Goal: Information Seeking & Learning: Learn about a topic

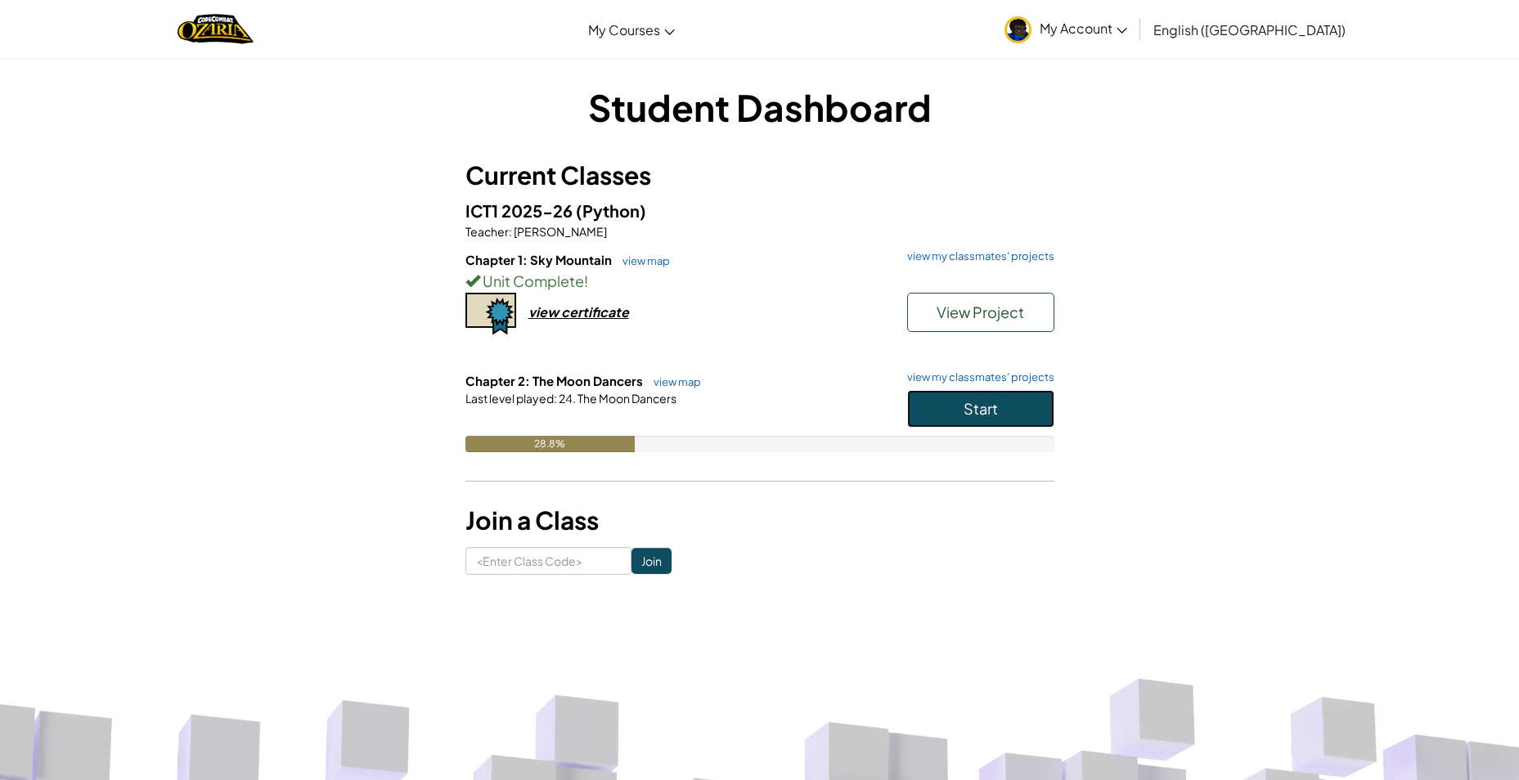
click at [979, 409] on span "Start" at bounding box center [980, 408] width 34 height 19
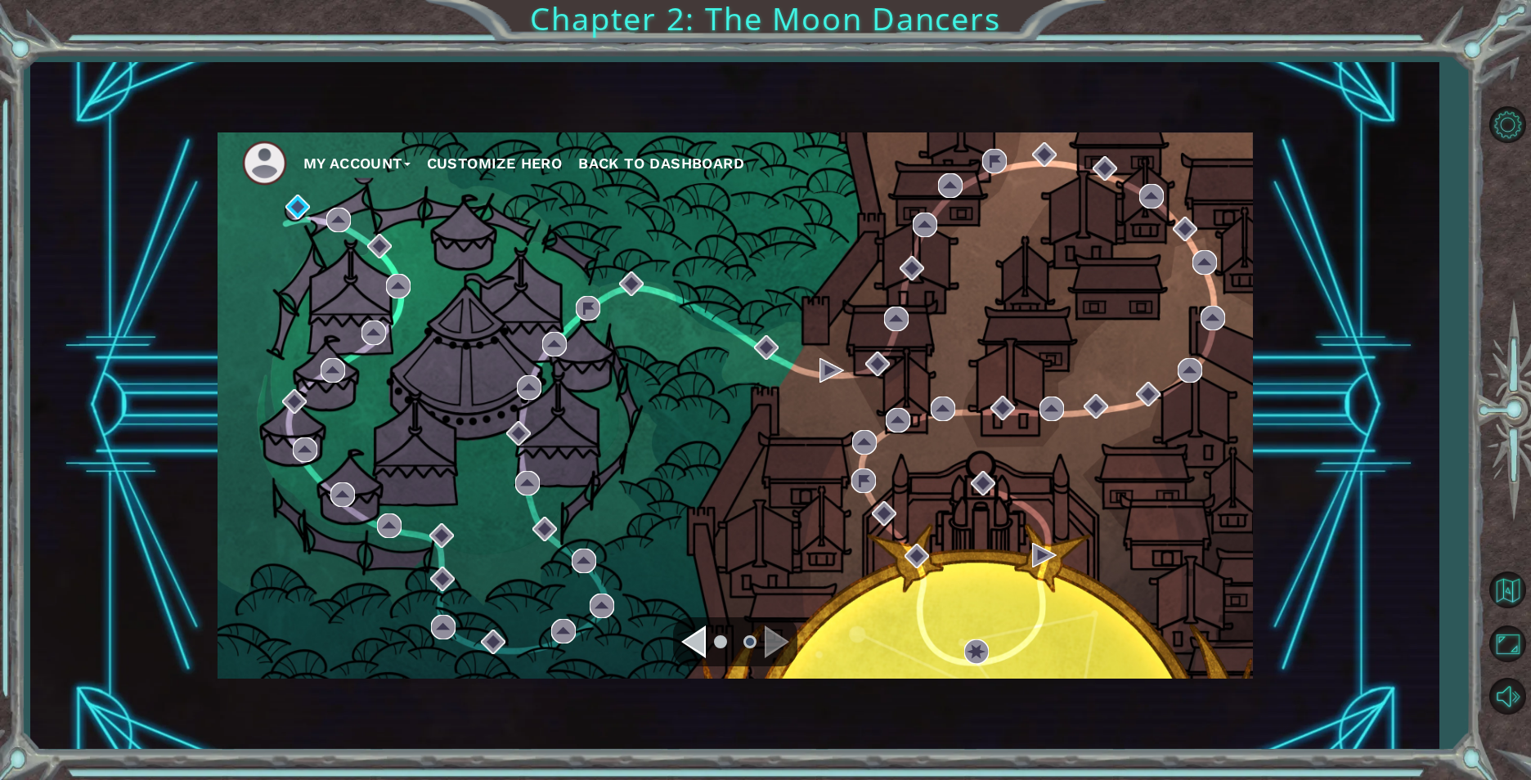
drag, startPoint x: 716, startPoint y: 627, endPoint x: 698, endPoint y: 630, distance: 18.3
click at [716, 627] on ul at bounding box center [735, 642] width 59 height 33
click at [694, 633] on div "Navigate to the previous page" at bounding box center [693, 642] width 25 height 33
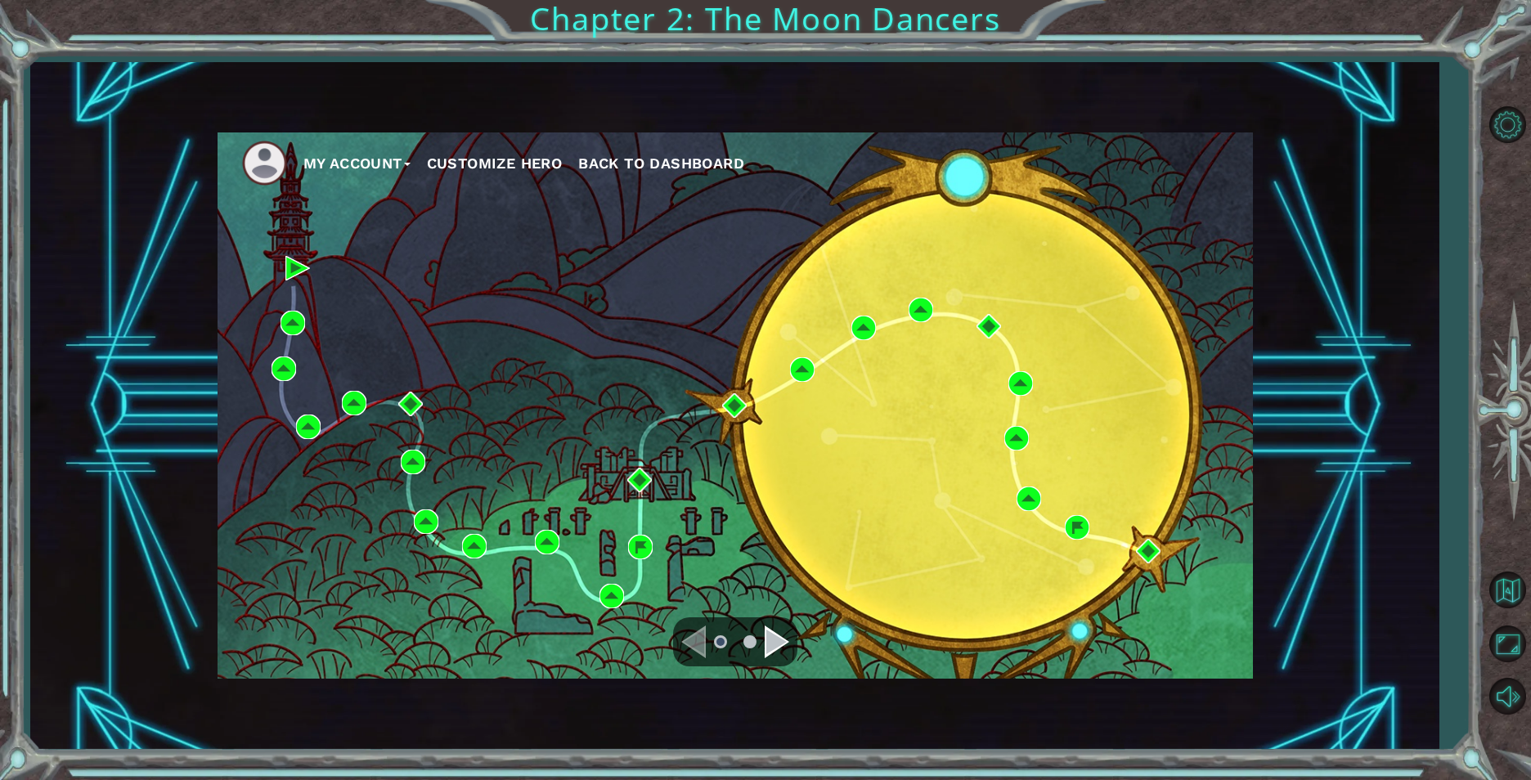
click at [760, 635] on ul at bounding box center [735, 642] width 59 height 33
click at [765, 642] on div "Navigate to the next page" at bounding box center [777, 642] width 25 height 33
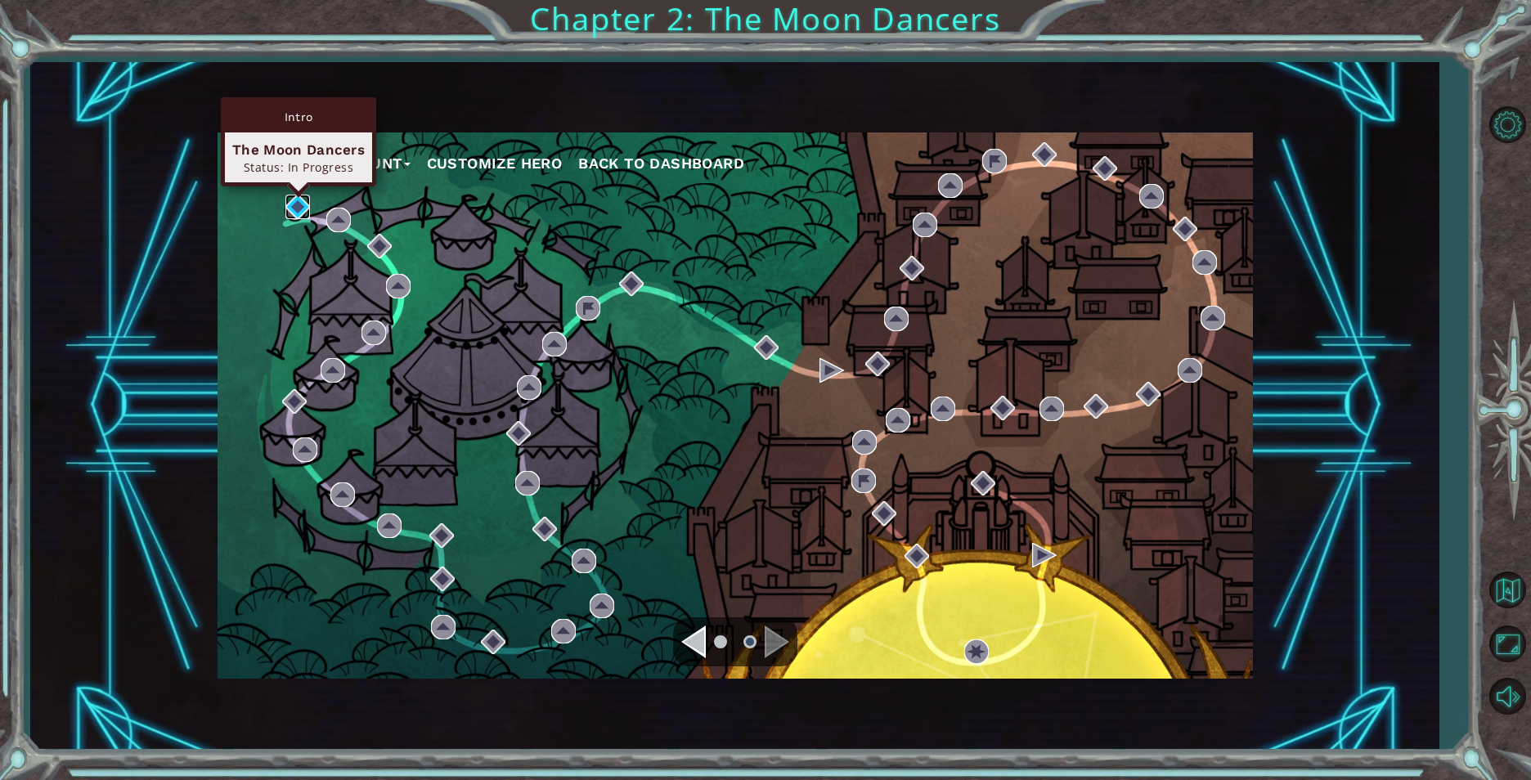
click at [285, 208] on img at bounding box center [297, 207] width 25 height 25
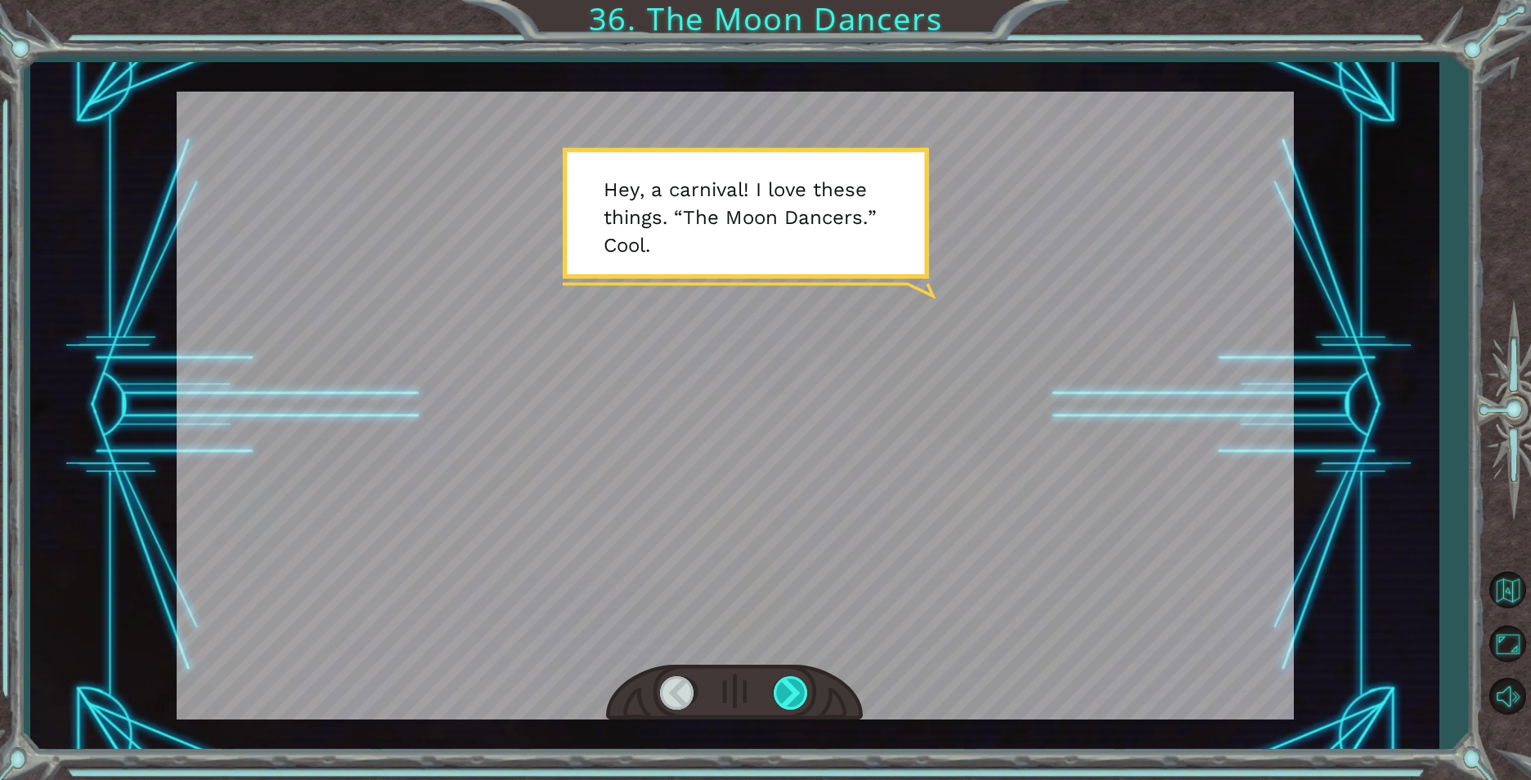
click at [800, 703] on div at bounding box center [792, 693] width 37 height 34
click at [796, 702] on div at bounding box center [792, 693] width 37 height 34
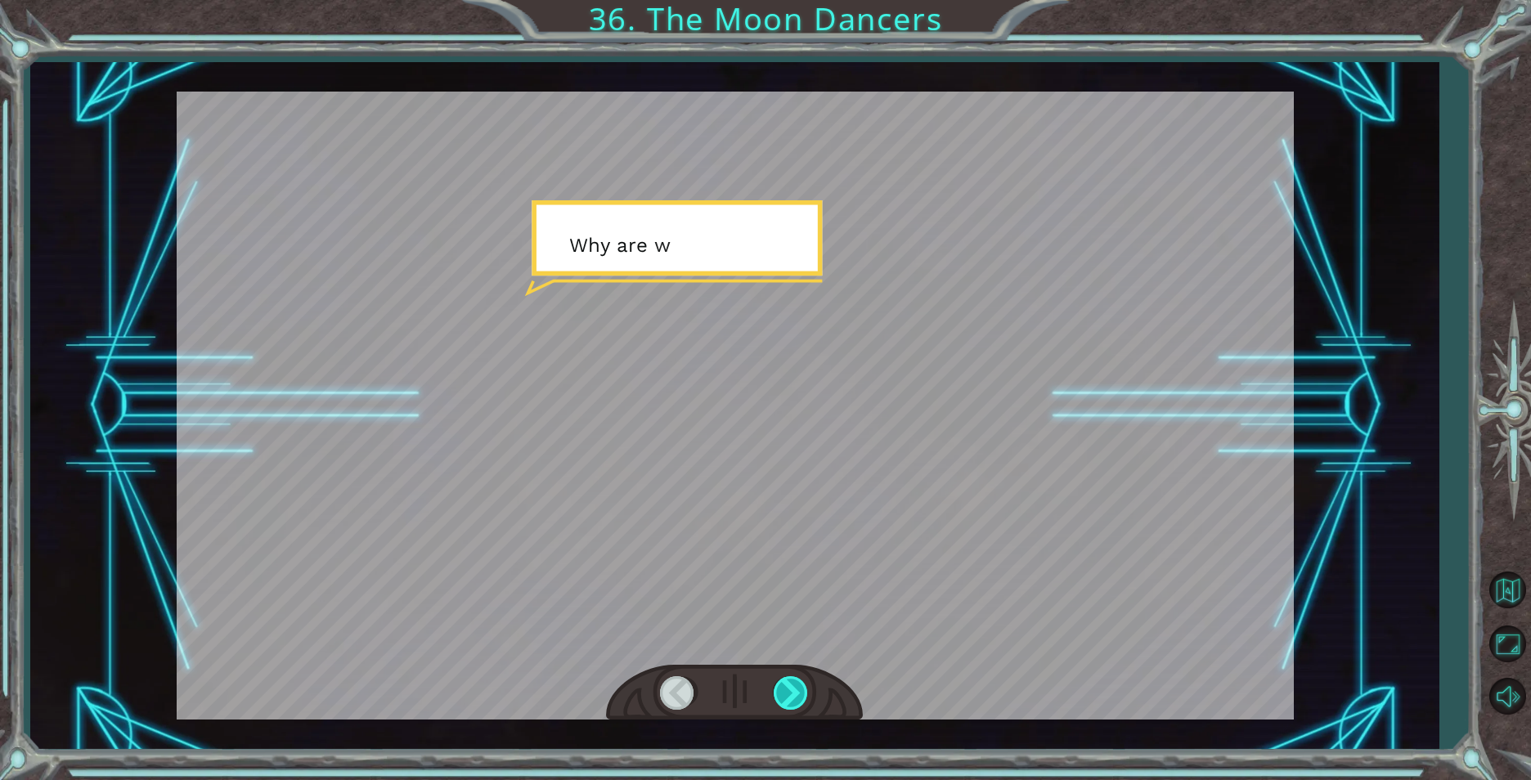
click at [794, 697] on div at bounding box center [792, 693] width 37 height 34
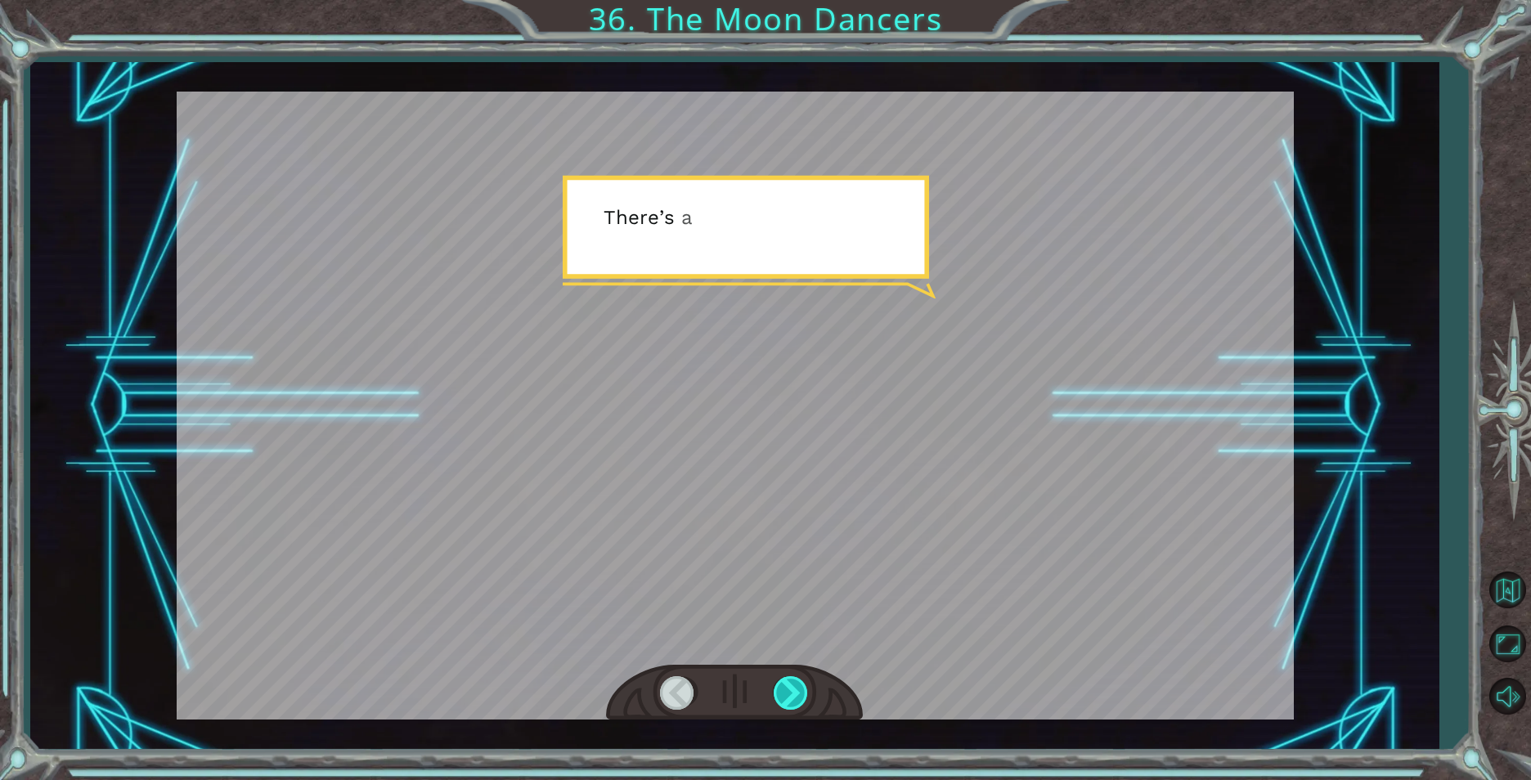
click at [794, 697] on div at bounding box center [792, 693] width 37 height 34
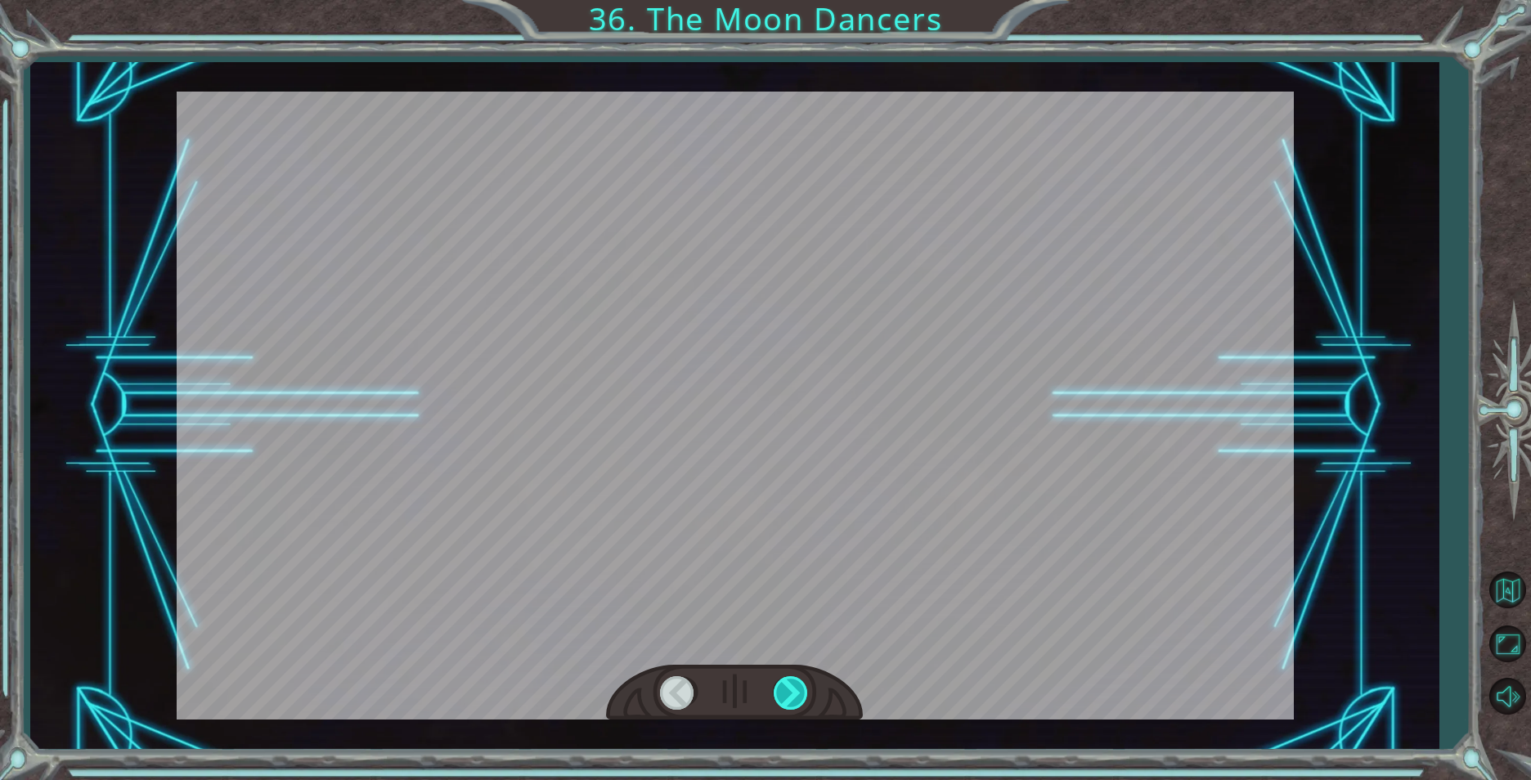
click at [792, 696] on div at bounding box center [792, 693] width 37 height 34
click at [792, 693] on div at bounding box center [792, 693] width 37 height 34
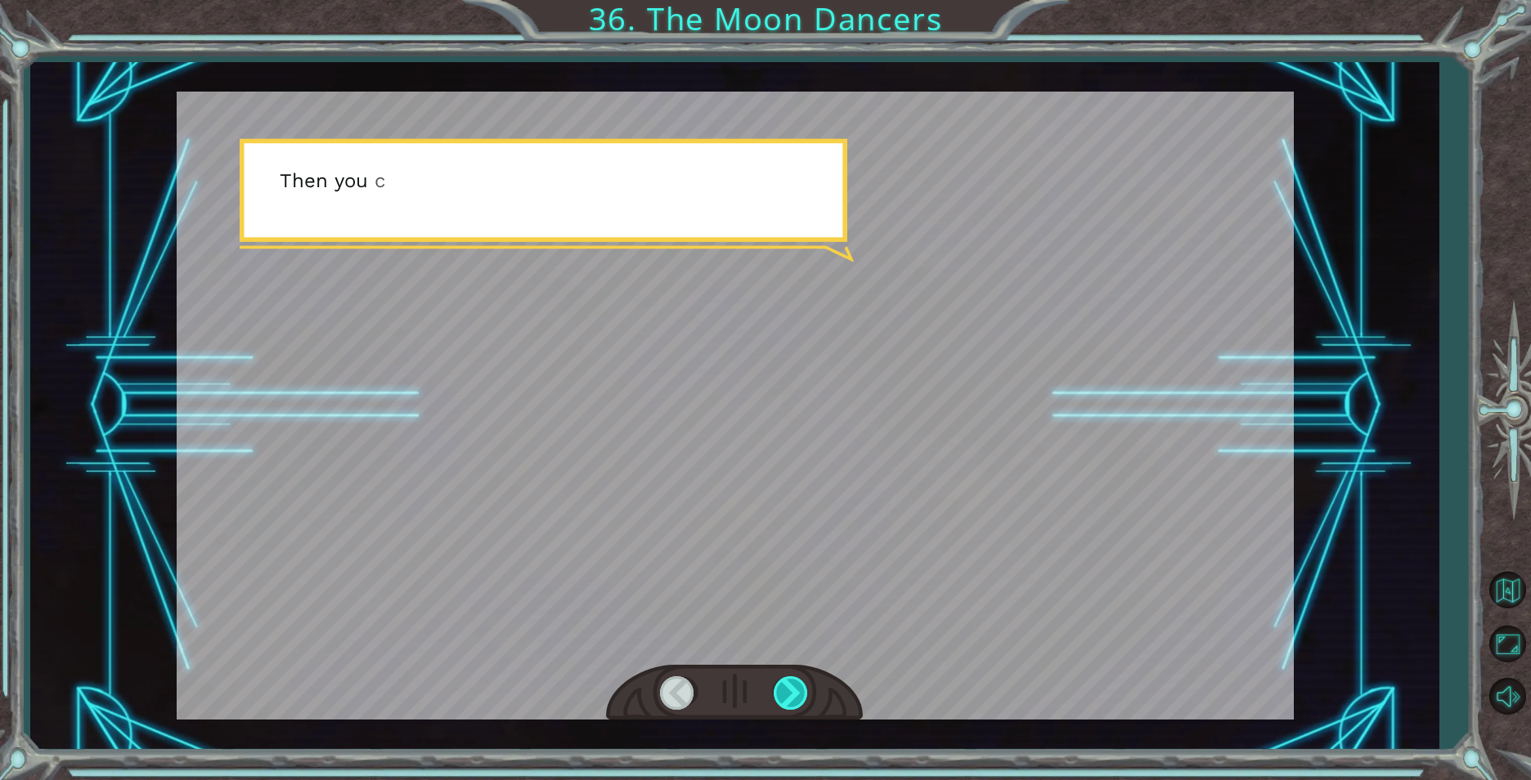
click at [792, 693] on div at bounding box center [792, 693] width 37 height 34
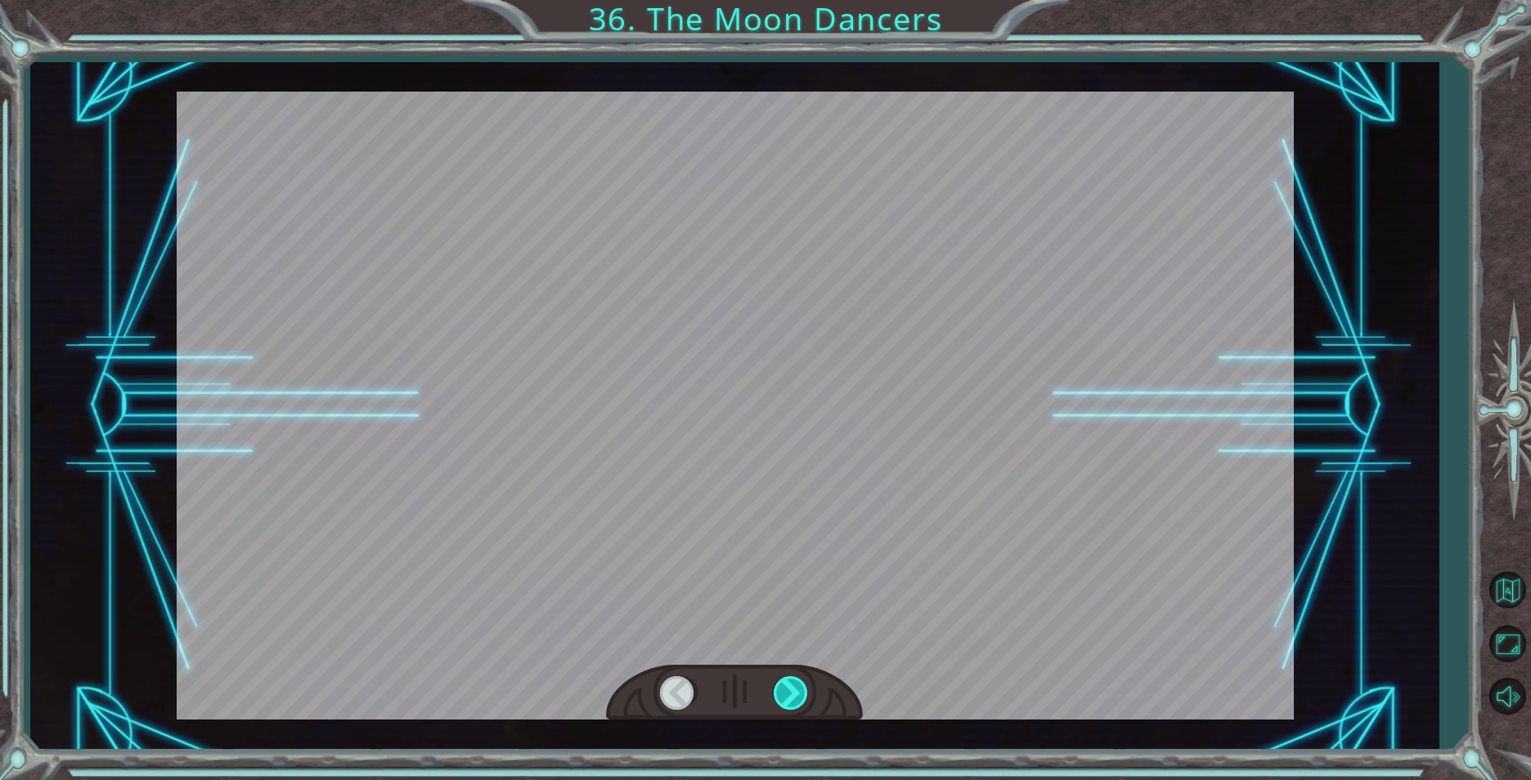
click at [792, 693] on div at bounding box center [792, 693] width 37 height 34
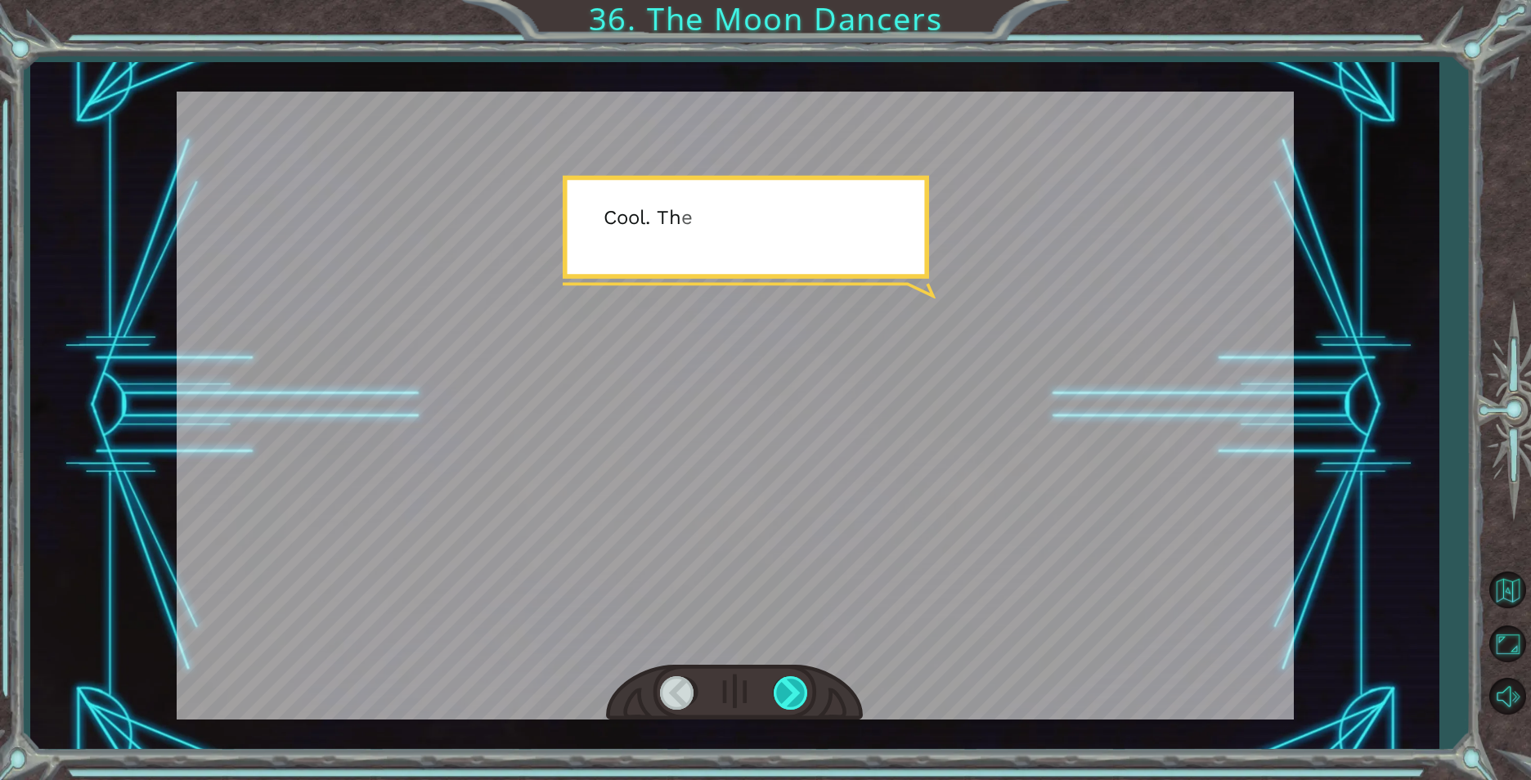
click at [792, 693] on div at bounding box center [792, 693] width 37 height 34
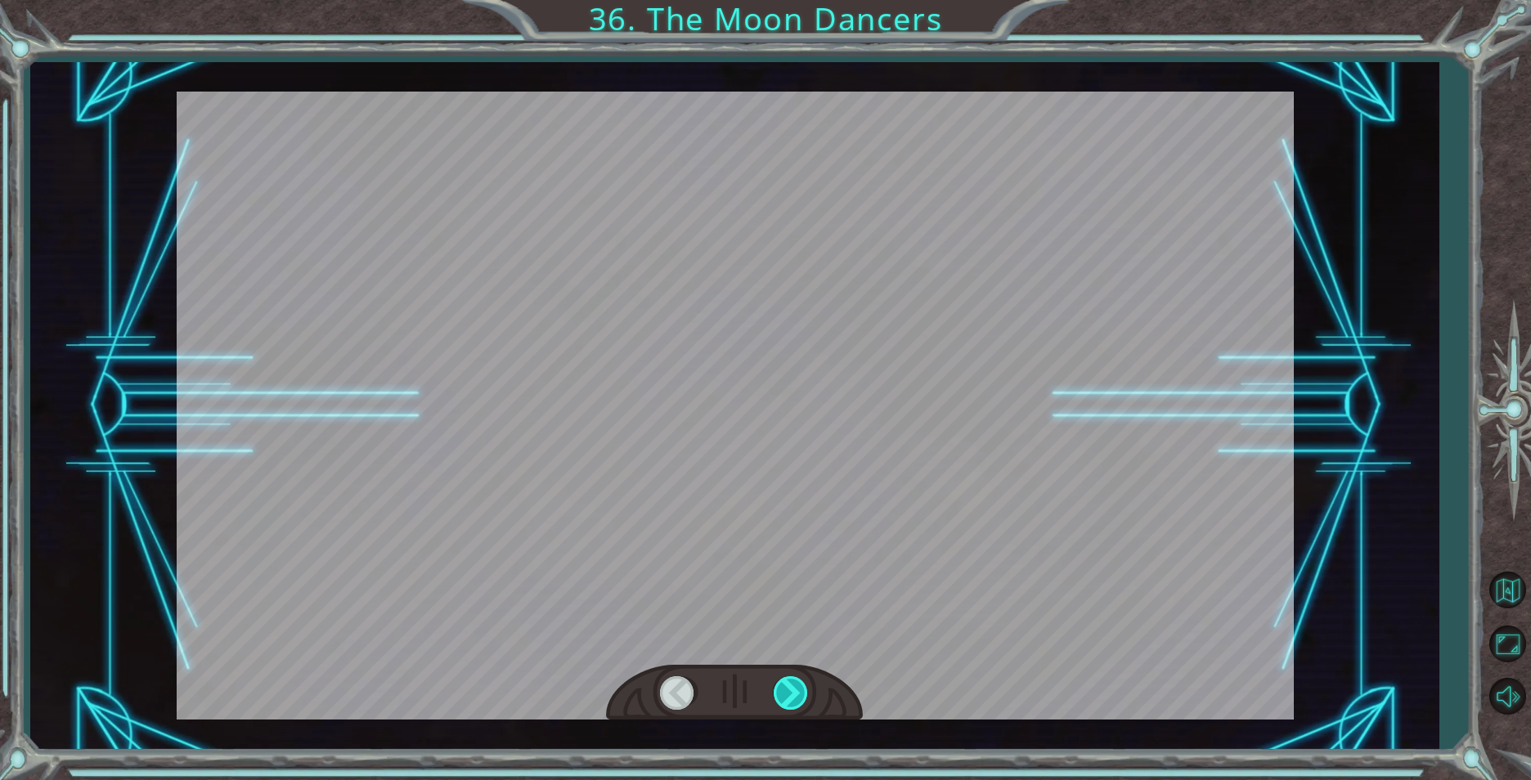
click at [792, 693] on div at bounding box center [792, 693] width 37 height 34
drag, startPoint x: 792, startPoint y: 693, endPoint x: 803, endPoint y: 686, distance: 12.5
click at [794, 692] on div at bounding box center [792, 693] width 37 height 34
click at [803, 686] on div at bounding box center [792, 693] width 37 height 34
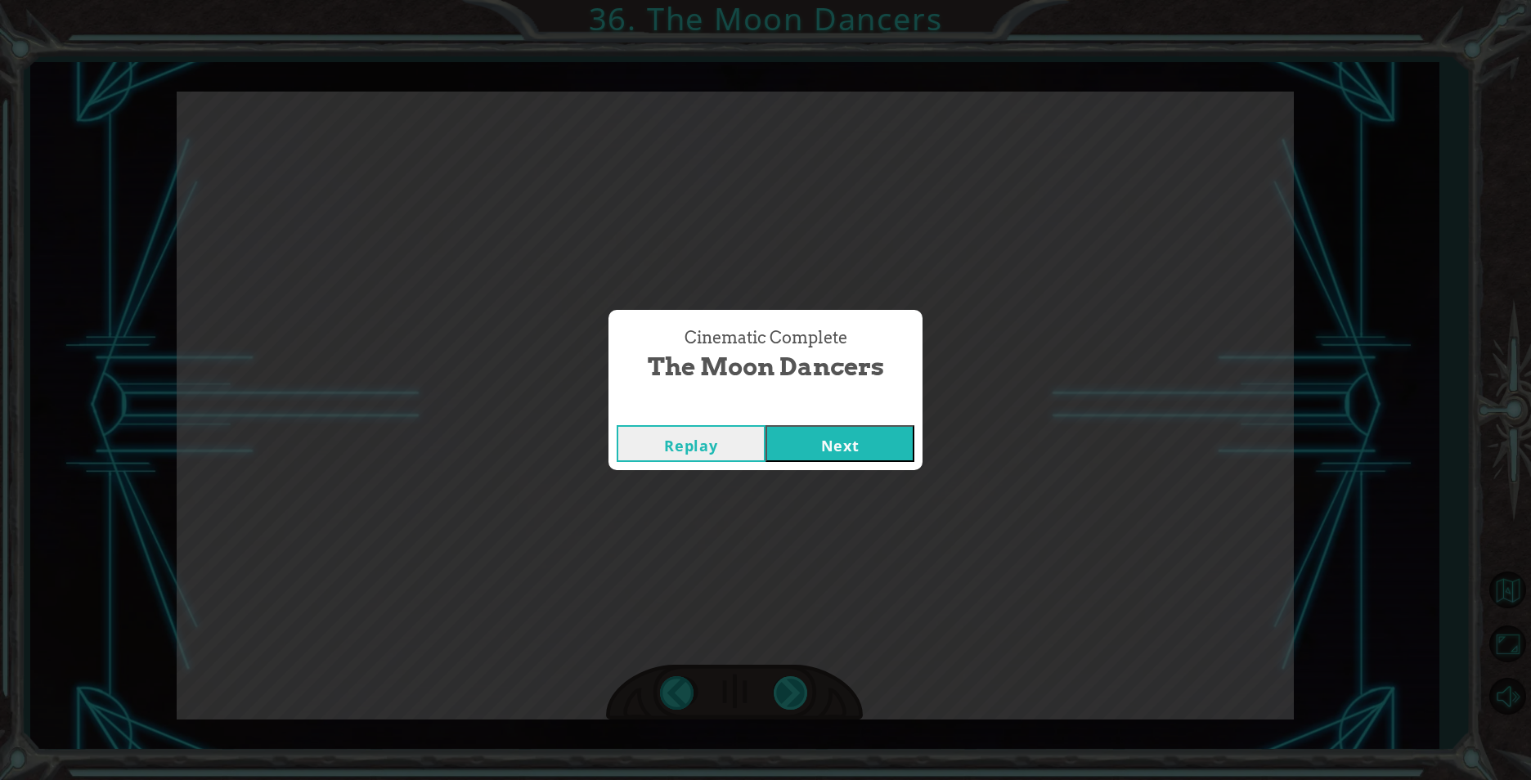
click at [803, 686] on div "Cinematic Complete The Moon Dancers Replay Next" at bounding box center [765, 390] width 1531 height 780
drag, startPoint x: 803, startPoint y: 686, endPoint x: 806, endPoint y: 454, distance: 232.3
click at [806, 454] on button "Next" at bounding box center [839, 443] width 149 height 37
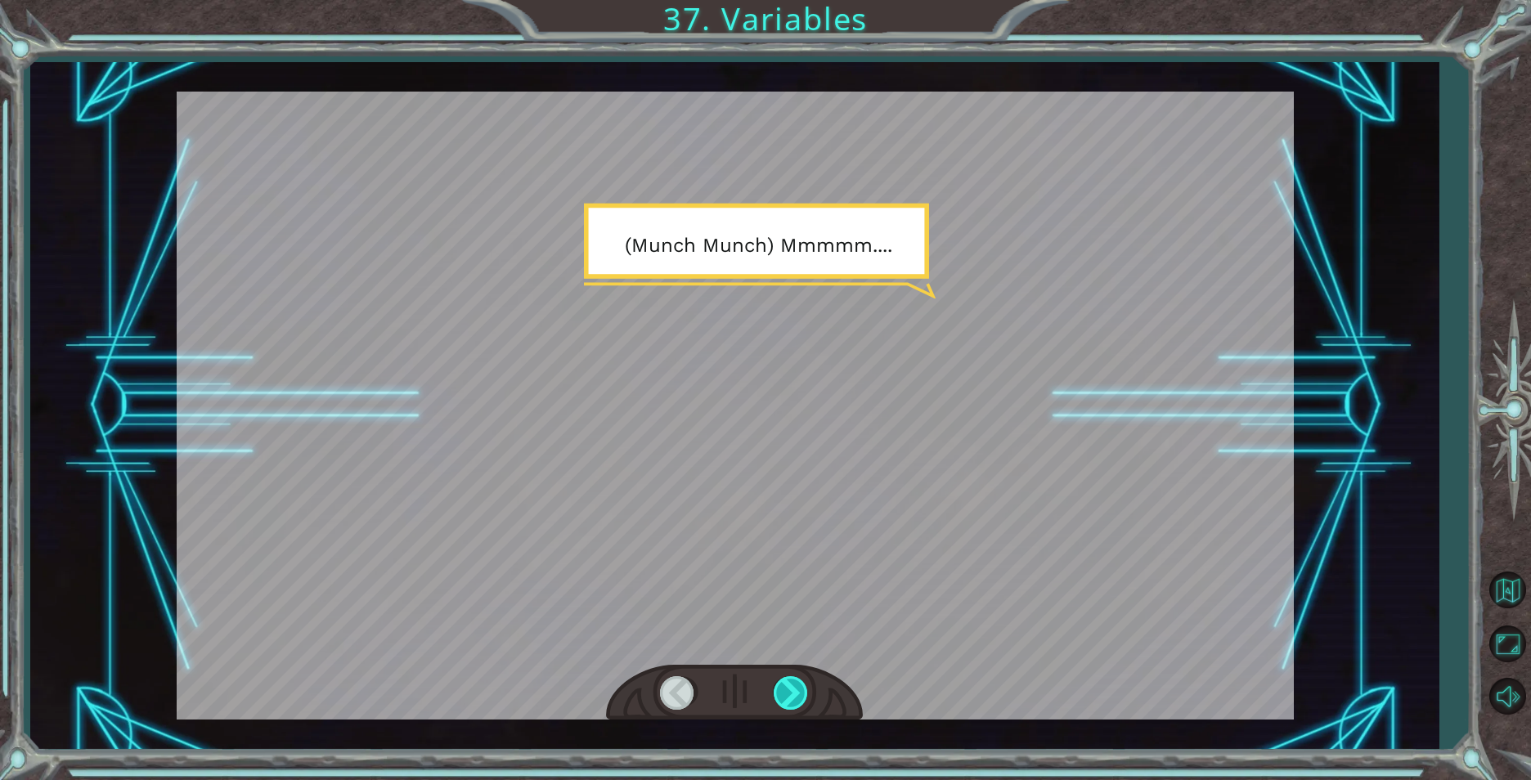
click at [796, 680] on div at bounding box center [792, 693] width 37 height 34
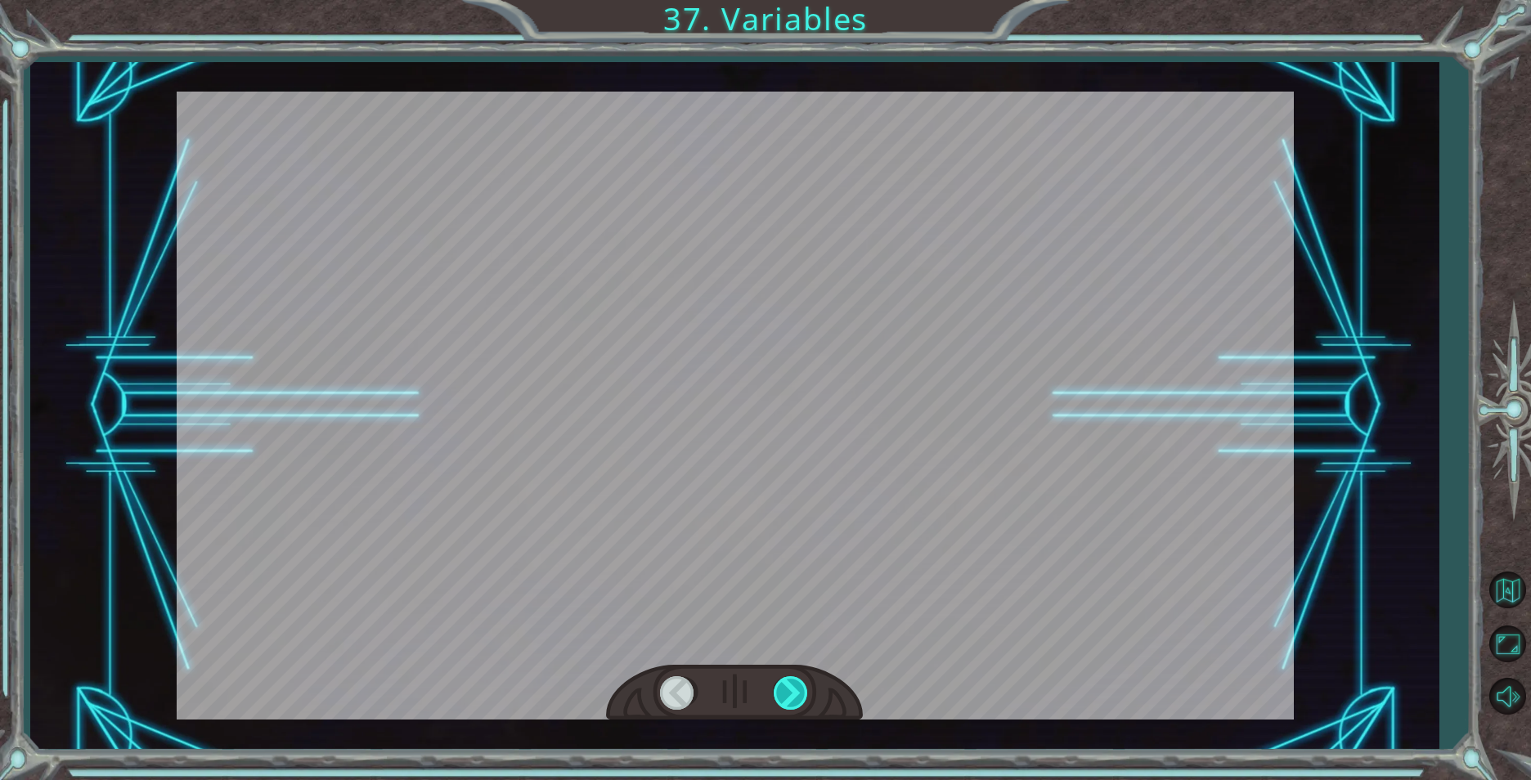
click at [796, 680] on div at bounding box center [792, 693] width 37 height 34
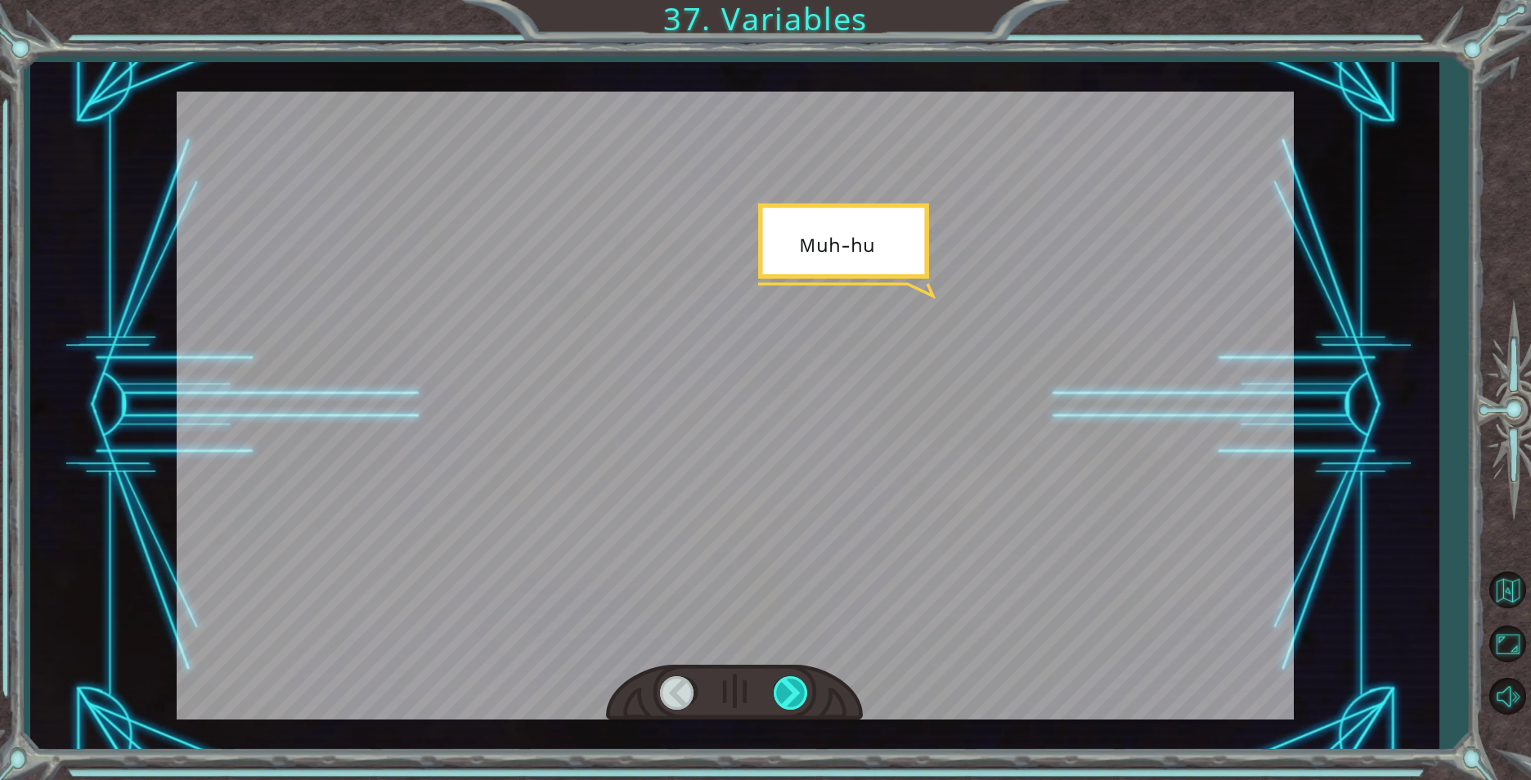
click at [796, 680] on div at bounding box center [792, 693] width 37 height 34
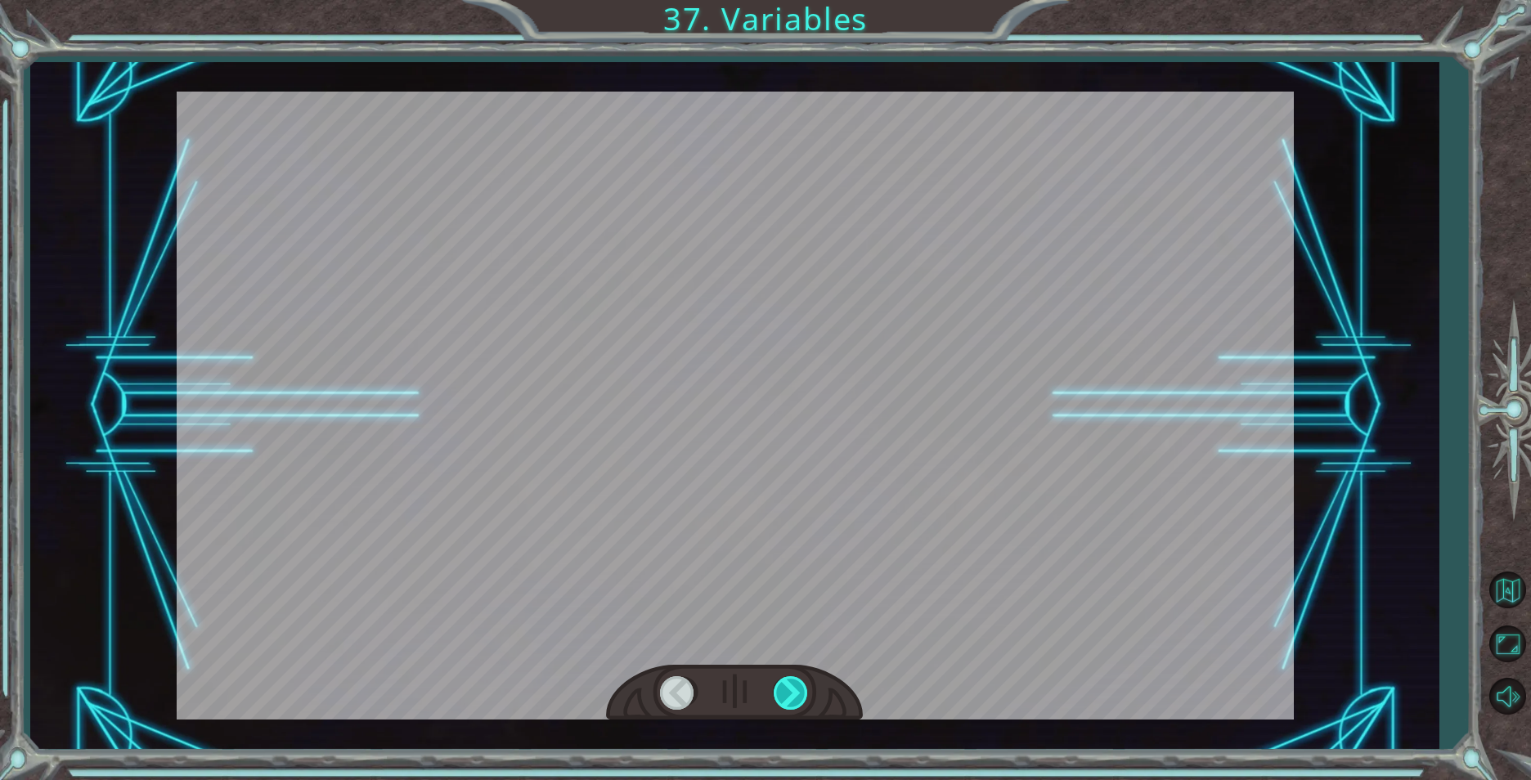
click at [796, 680] on div at bounding box center [792, 693] width 37 height 34
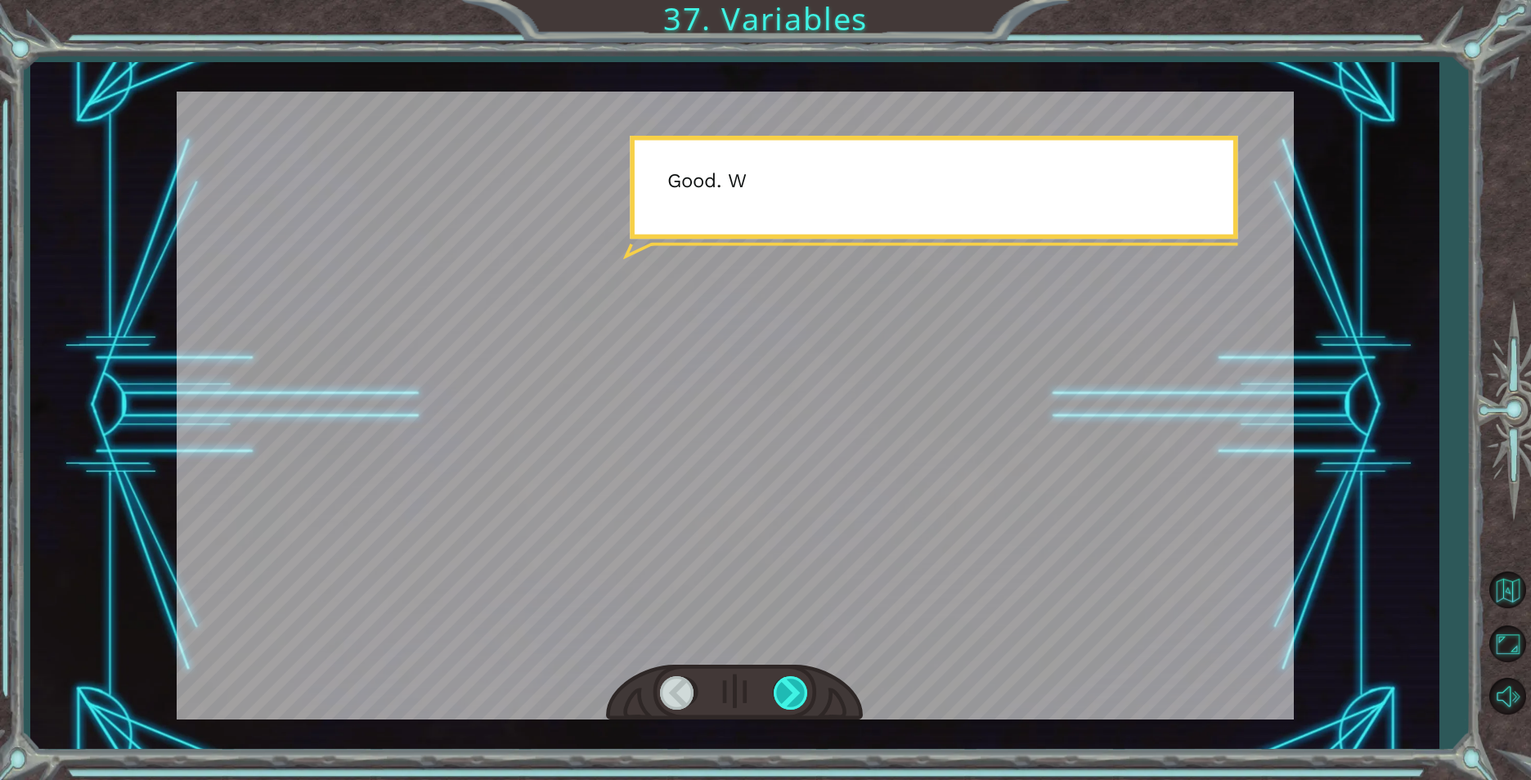
click at [796, 680] on div at bounding box center [792, 693] width 37 height 34
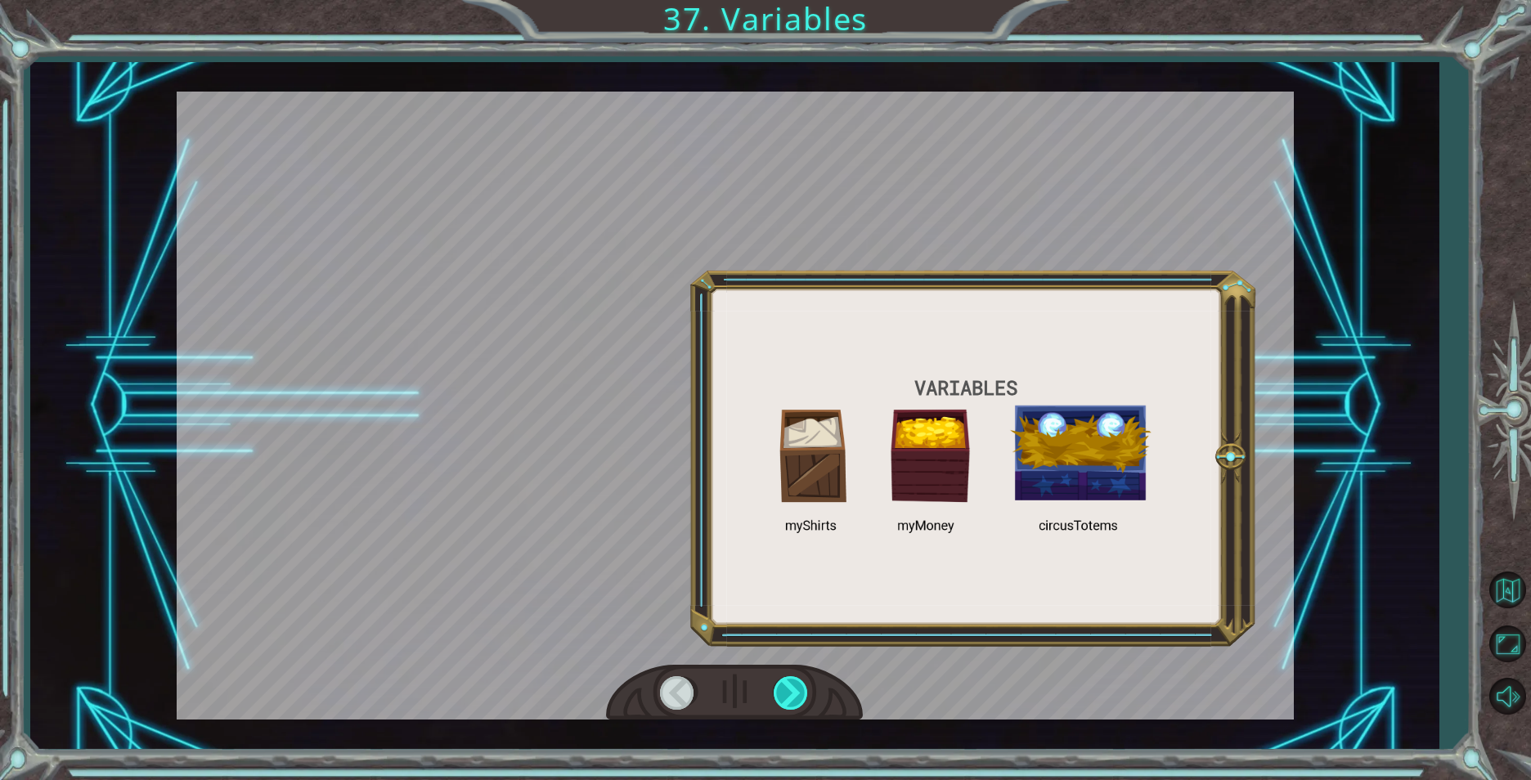
click at [796, 680] on div at bounding box center [792, 693] width 37 height 34
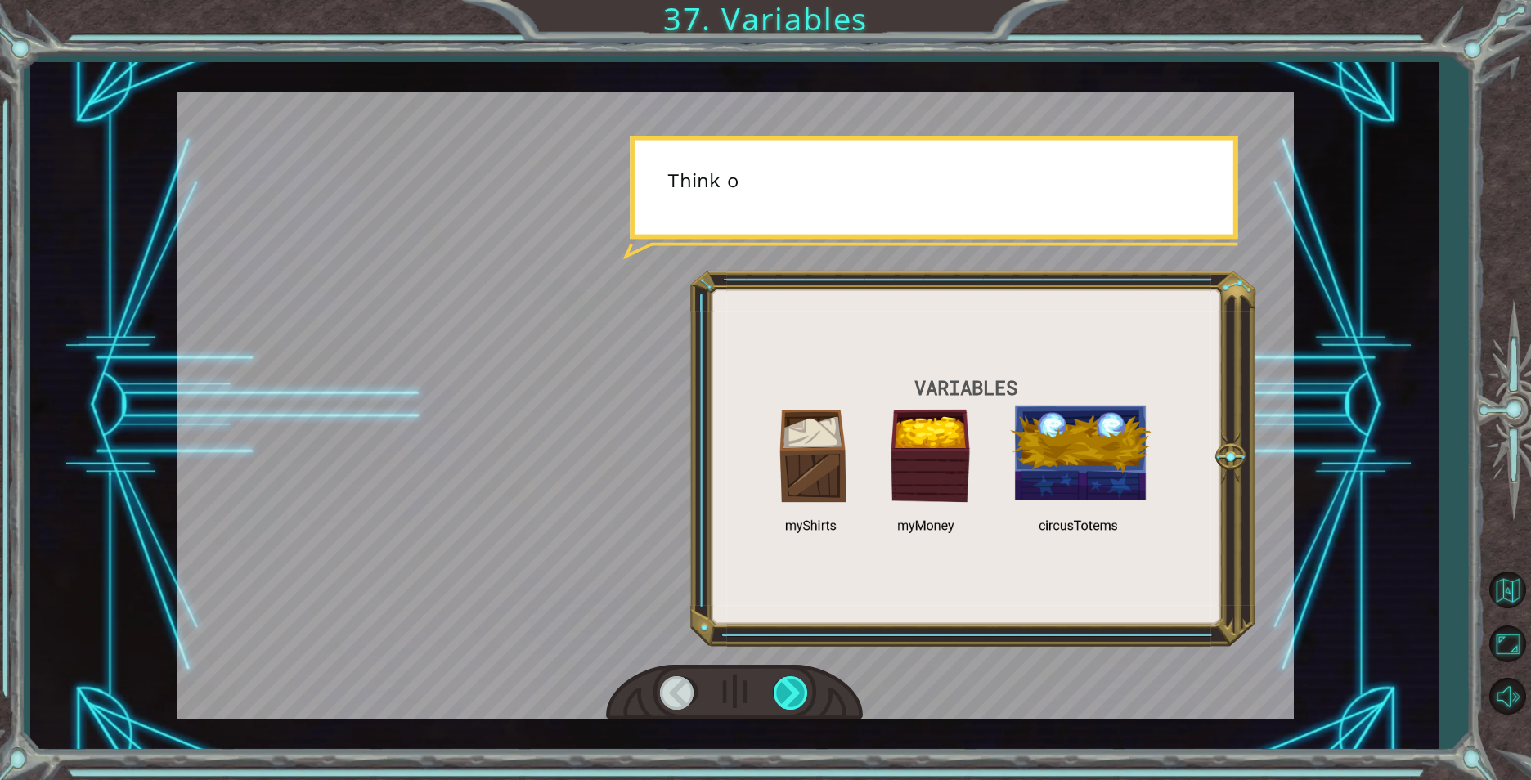
click at [796, 680] on div at bounding box center [792, 693] width 37 height 34
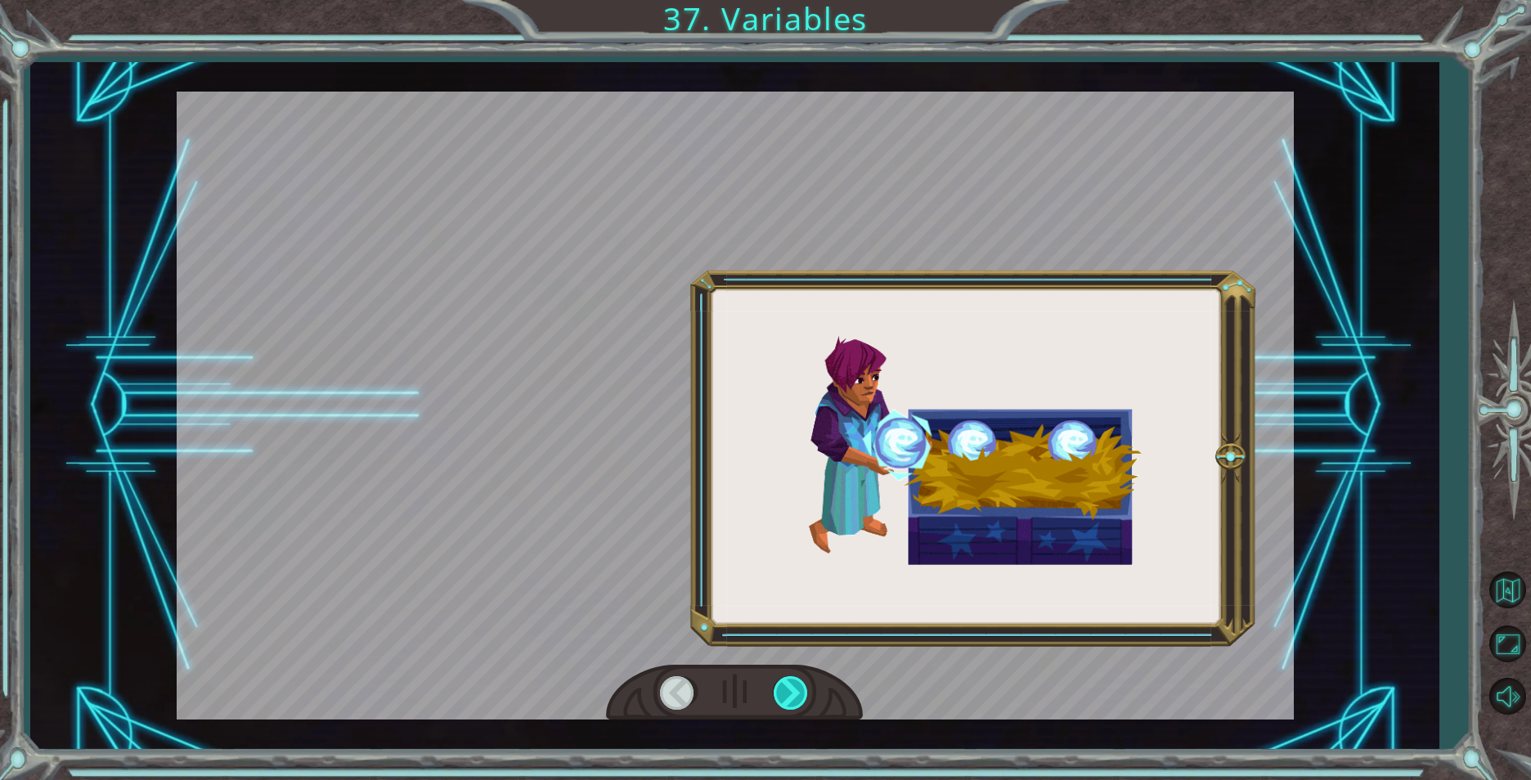
click at [796, 680] on div at bounding box center [792, 693] width 37 height 34
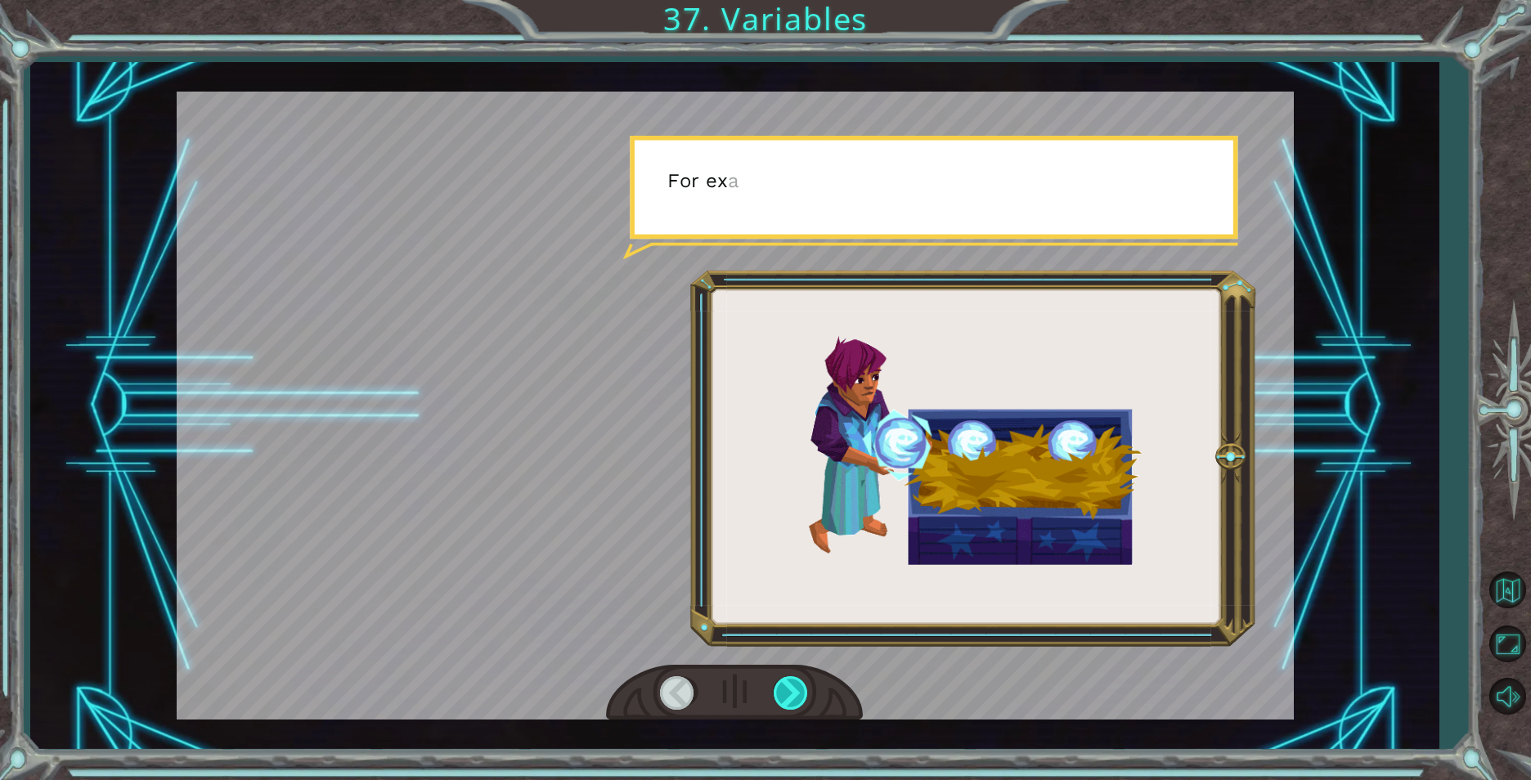
click at [796, 680] on div at bounding box center [792, 693] width 37 height 34
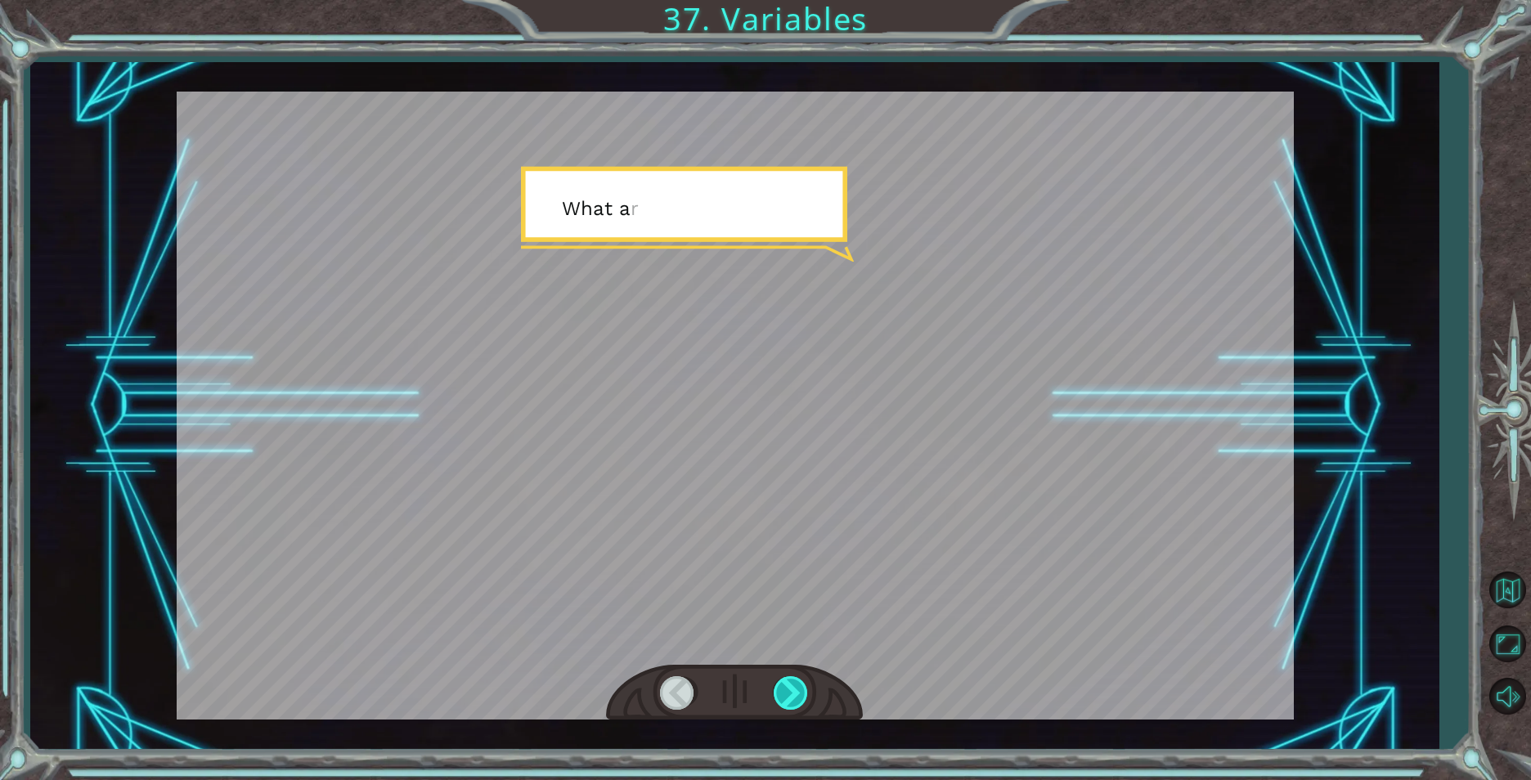
click at [796, 680] on div at bounding box center [792, 693] width 37 height 34
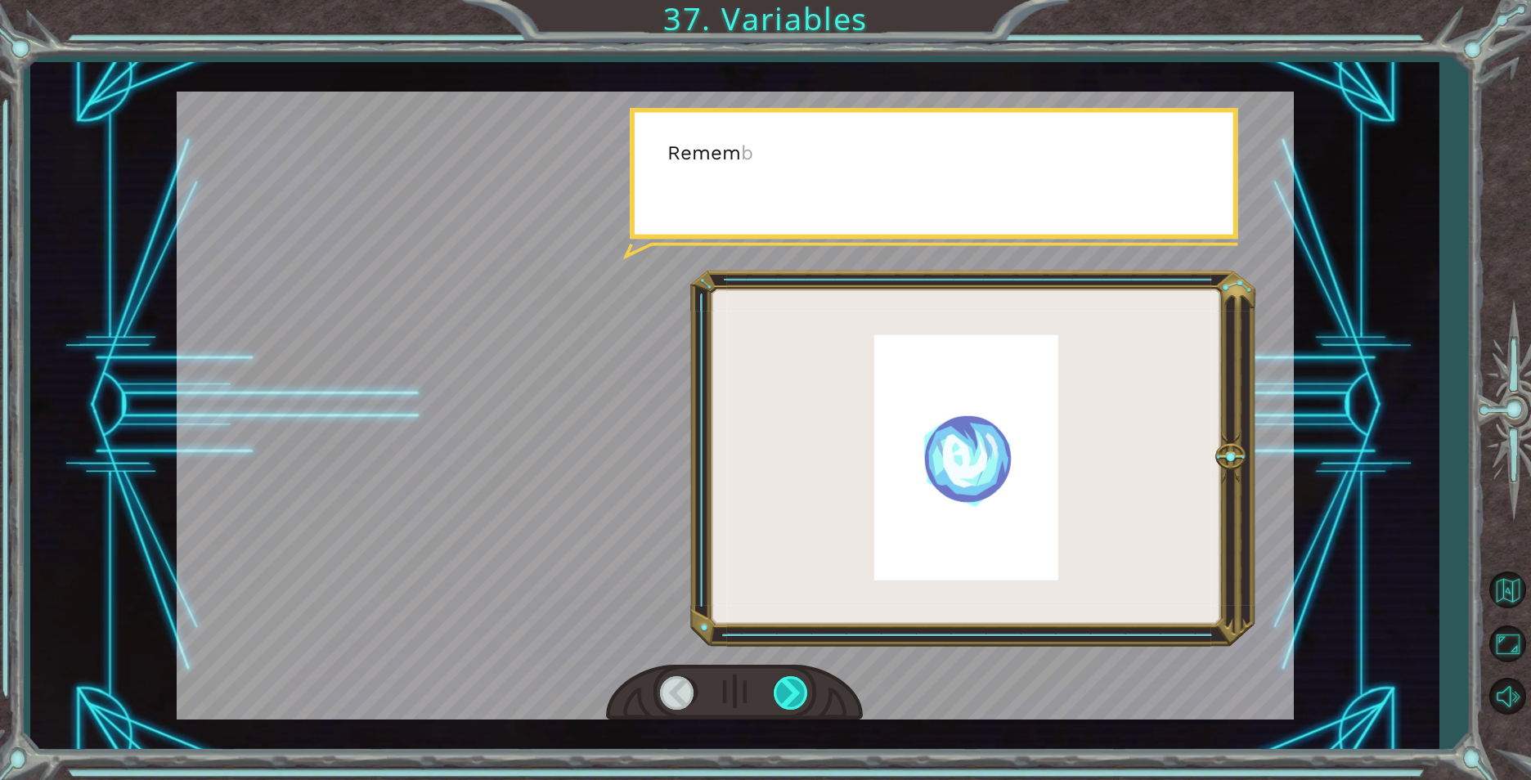
click at [796, 680] on div at bounding box center [792, 693] width 37 height 34
click at [800, 679] on div at bounding box center [792, 693] width 37 height 34
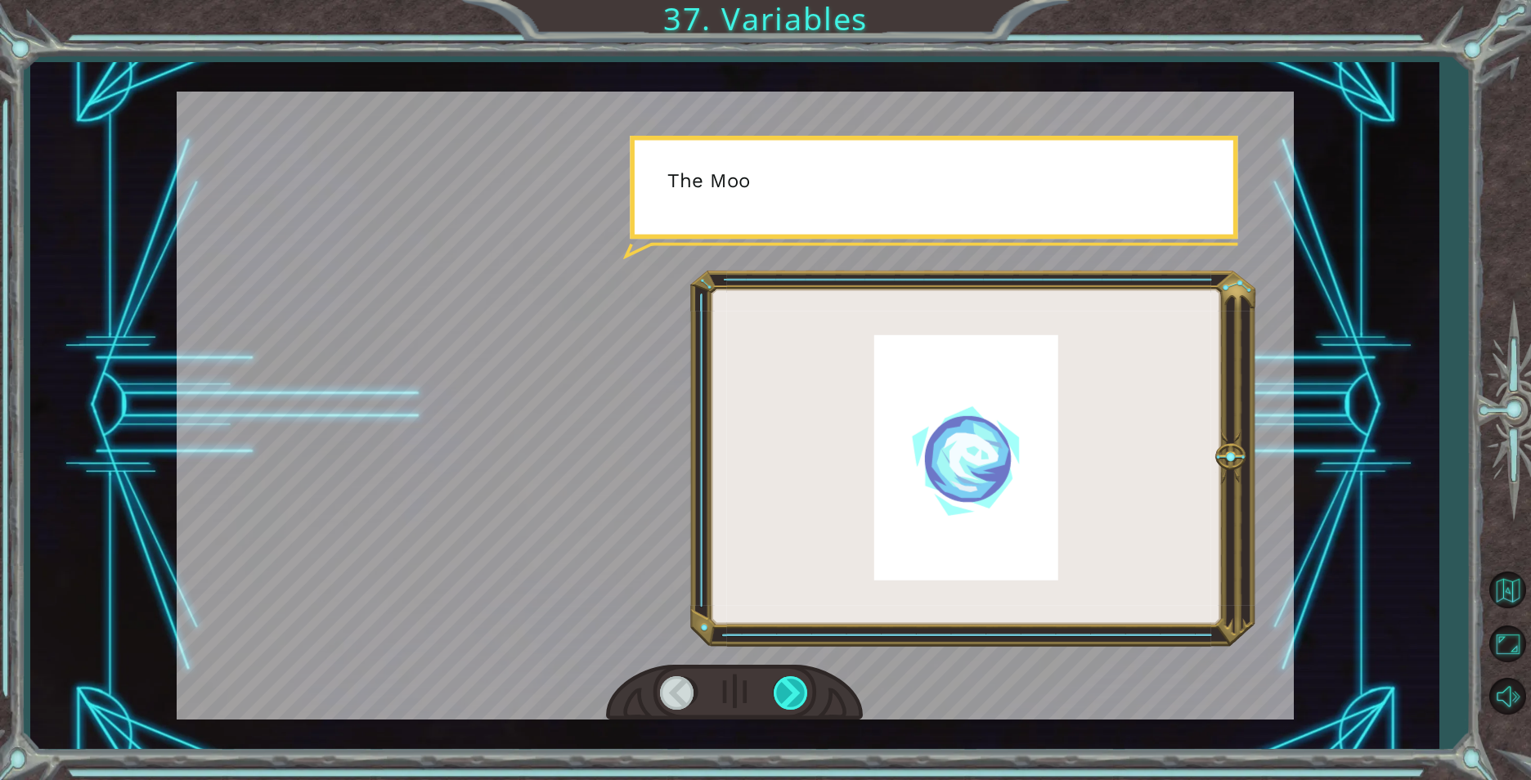
click at [800, 679] on div at bounding box center [792, 693] width 37 height 34
click at [804, 676] on div at bounding box center [792, 693] width 37 height 34
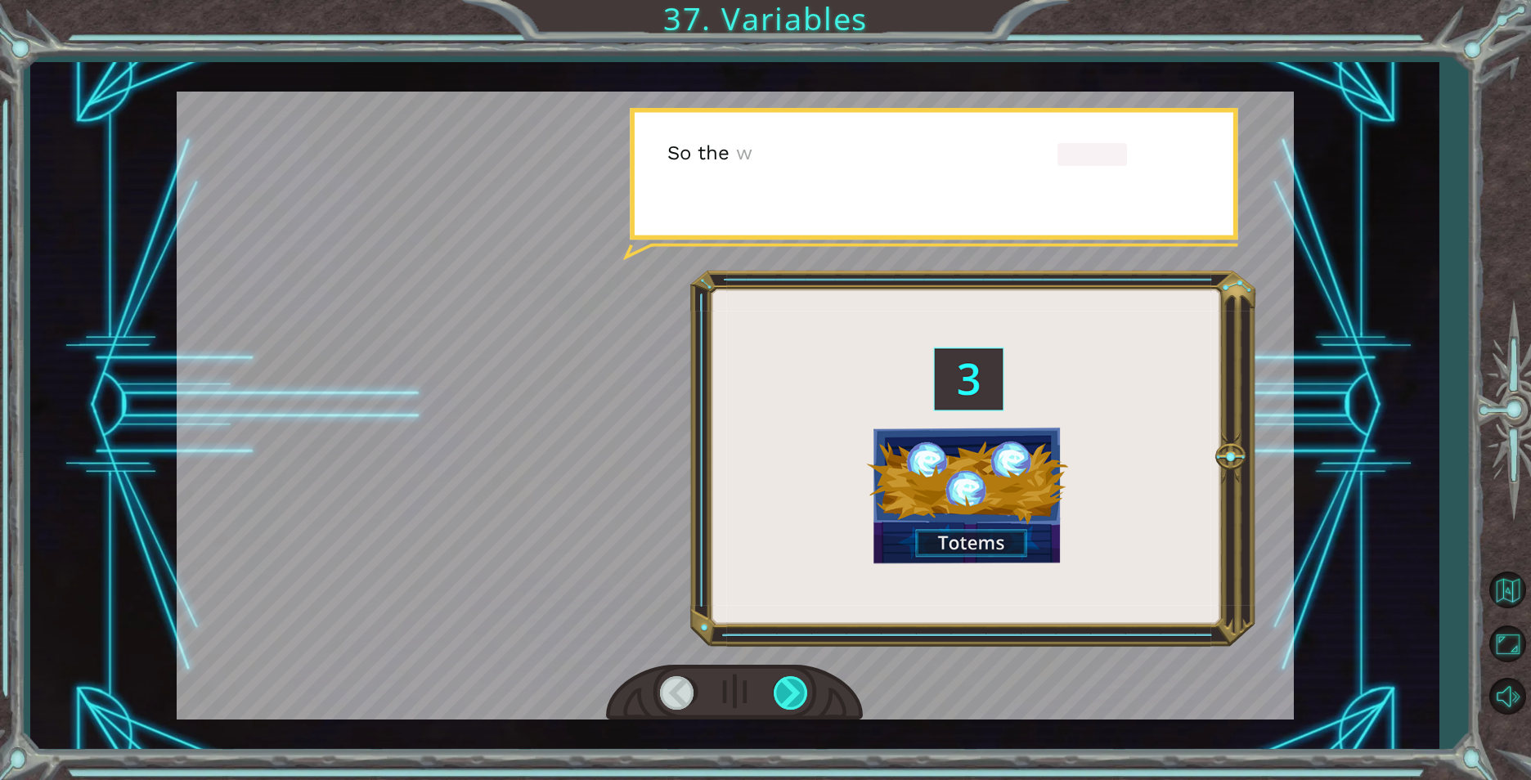
click at [804, 676] on div at bounding box center [792, 693] width 37 height 34
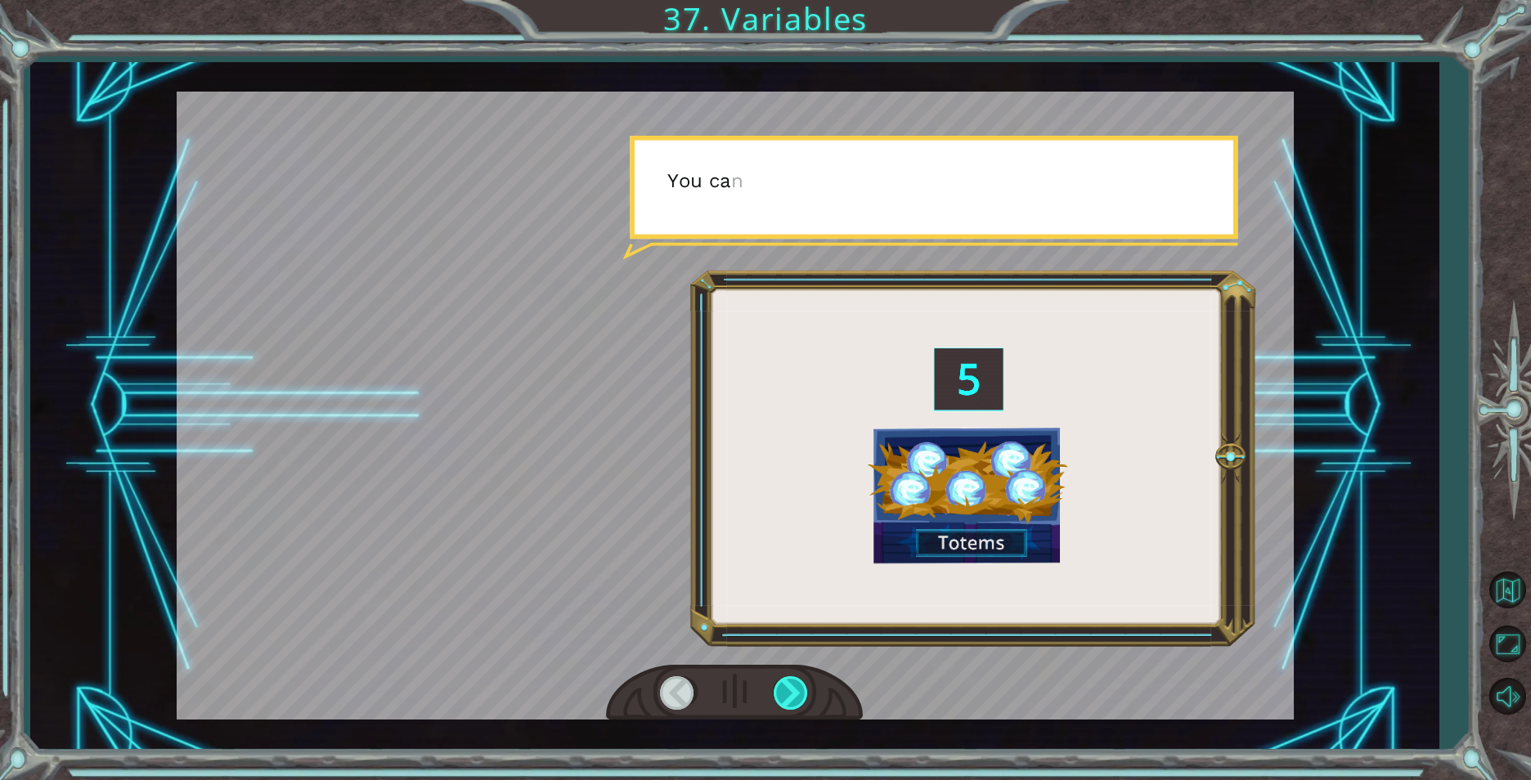
click at [804, 676] on div at bounding box center [792, 693] width 37 height 34
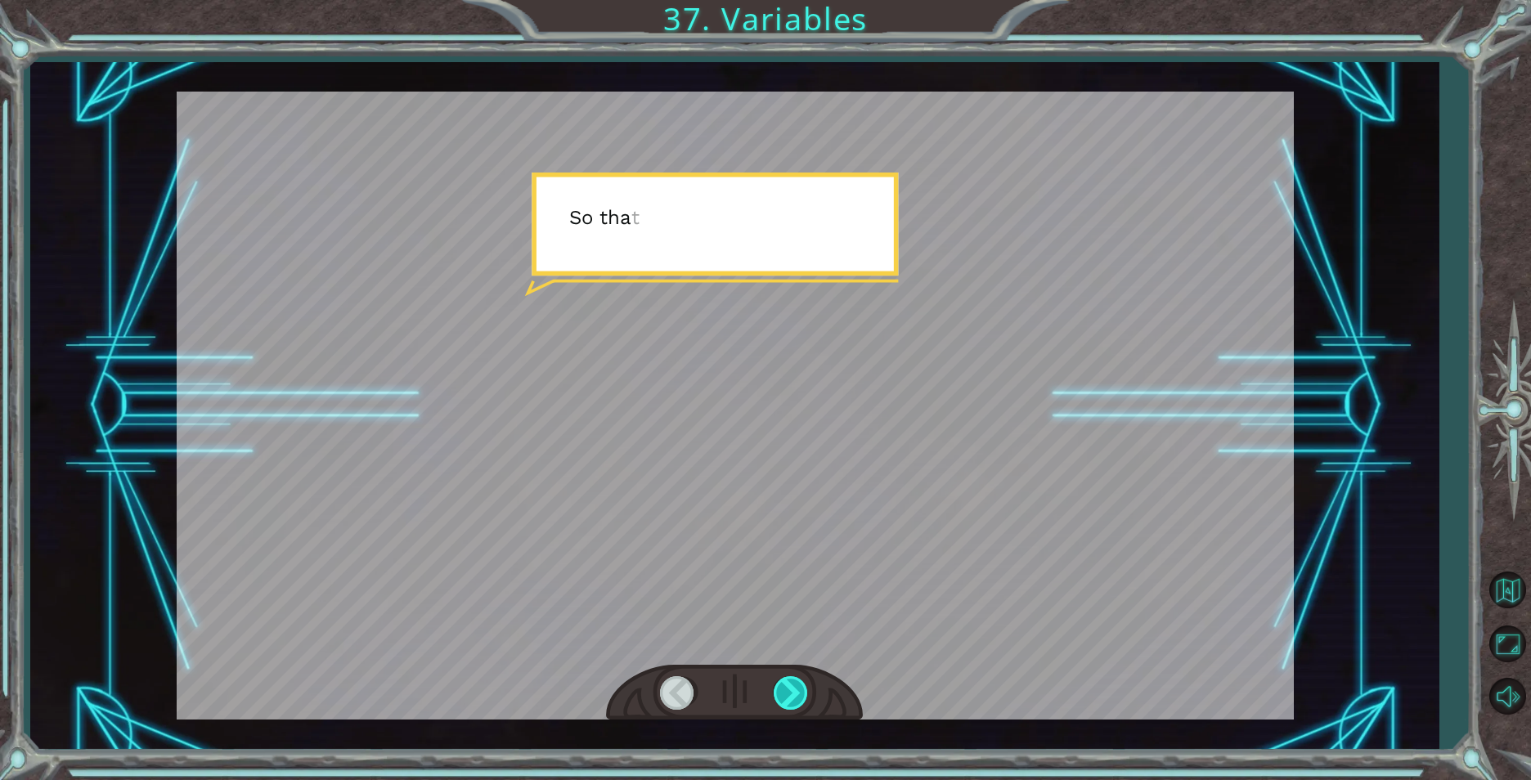
click at [804, 676] on div at bounding box center [792, 693] width 37 height 34
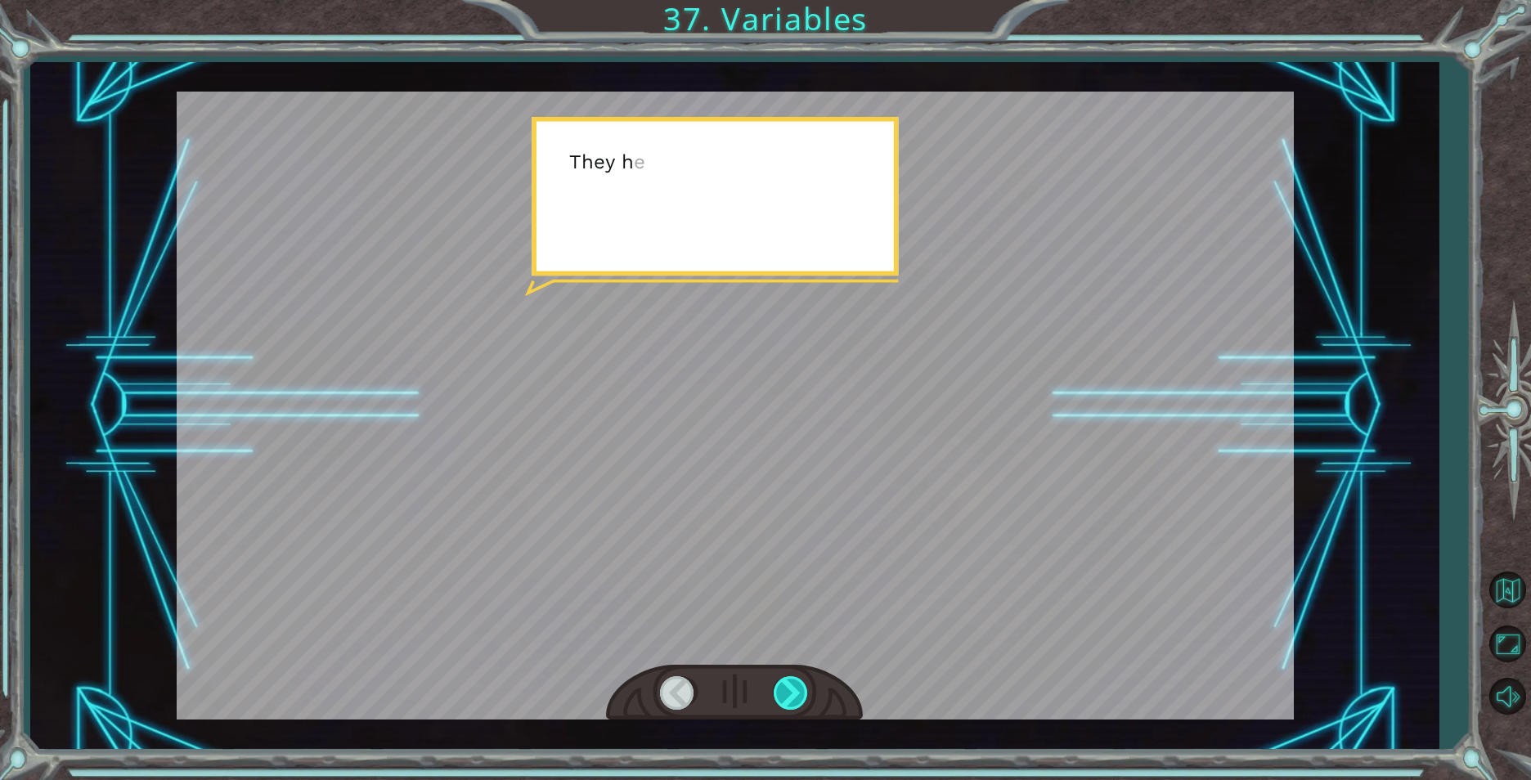
click at [804, 676] on div at bounding box center [792, 693] width 37 height 34
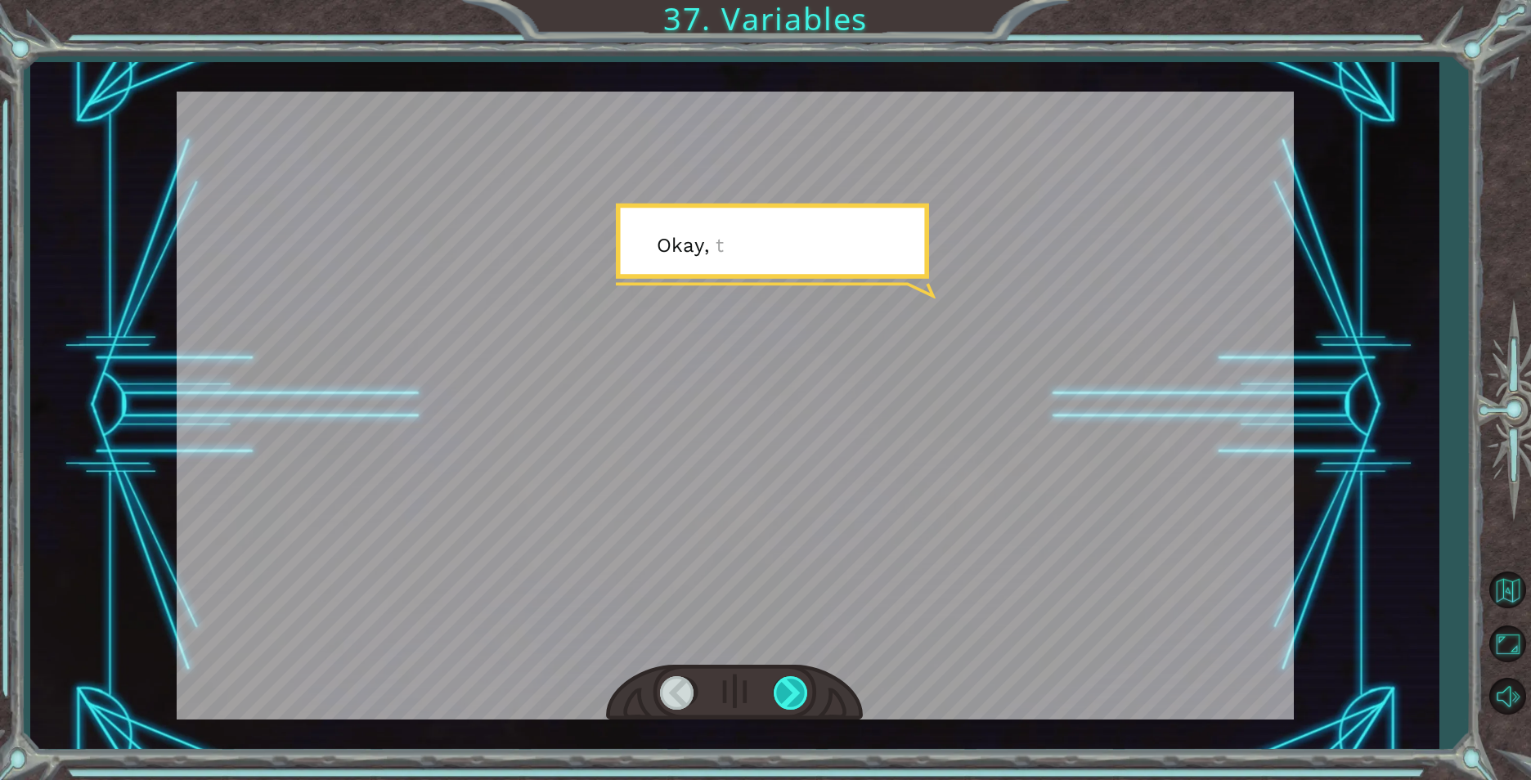
click at [804, 676] on div at bounding box center [792, 693] width 37 height 34
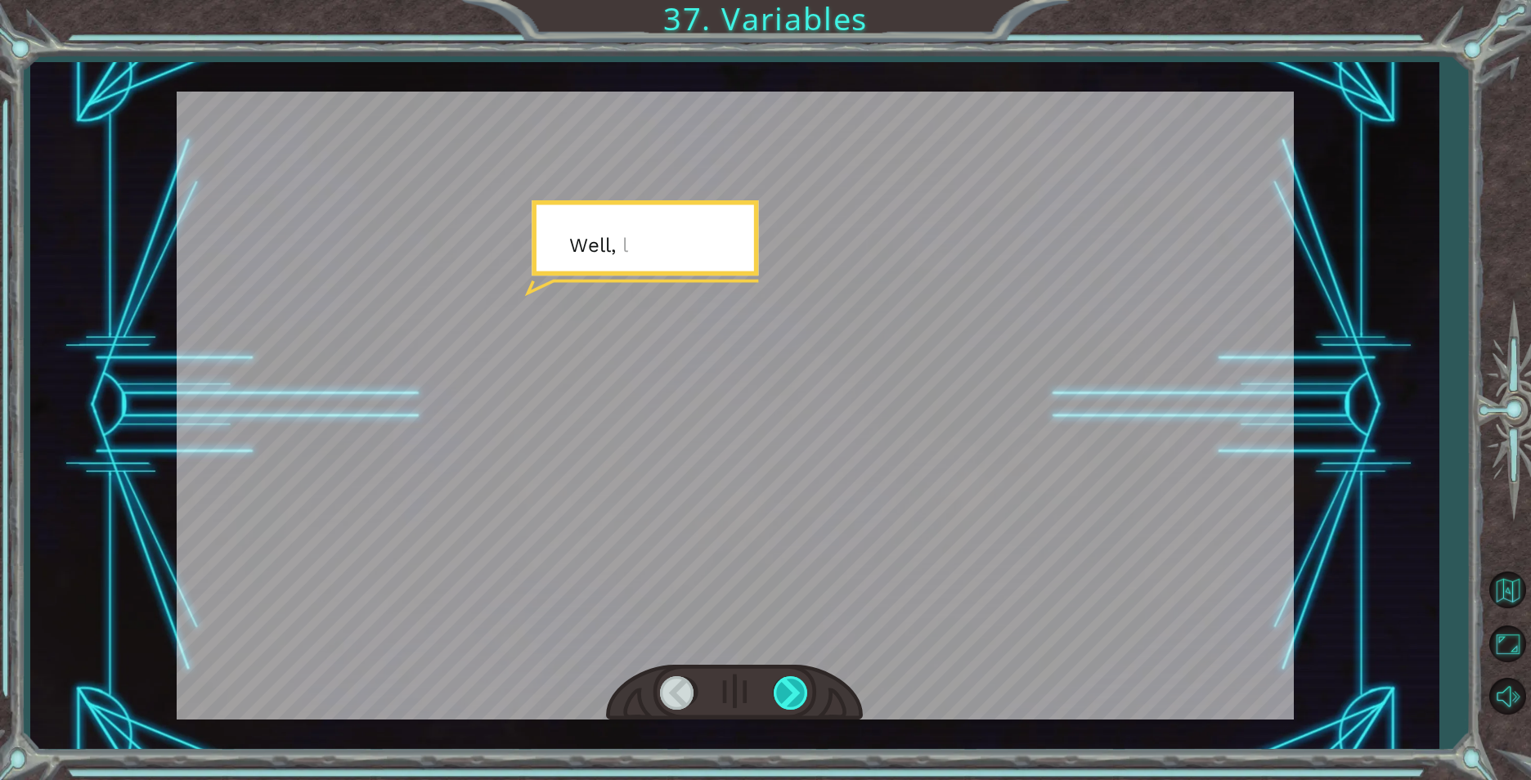
click at [804, 676] on div at bounding box center [792, 693] width 37 height 34
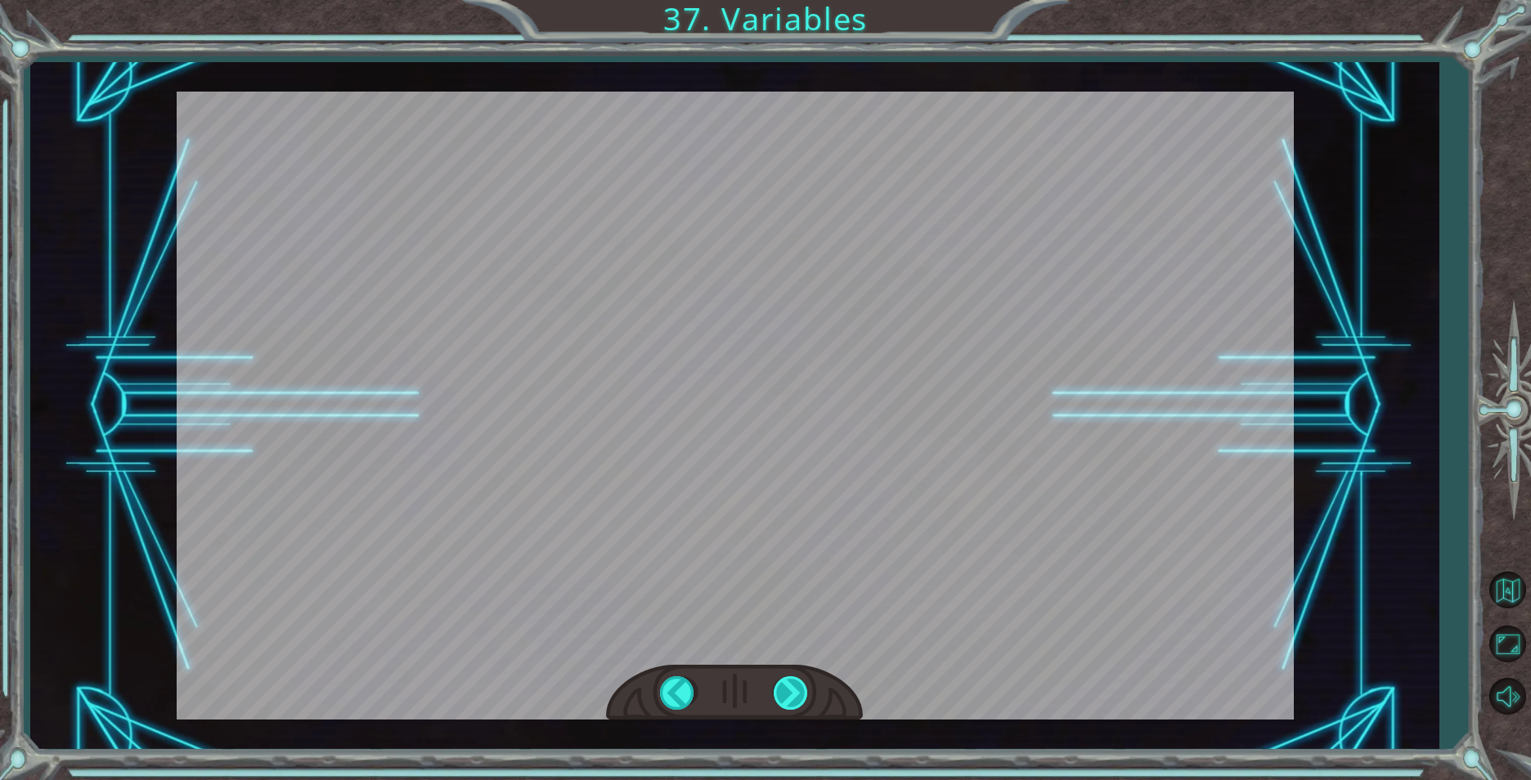
click at [804, 0] on div "( M u n c h M u n c h ) M m m m m . . . . H a p p y ? M u h - h u h . G o o d .…" at bounding box center [765, 0] width 1531 height 0
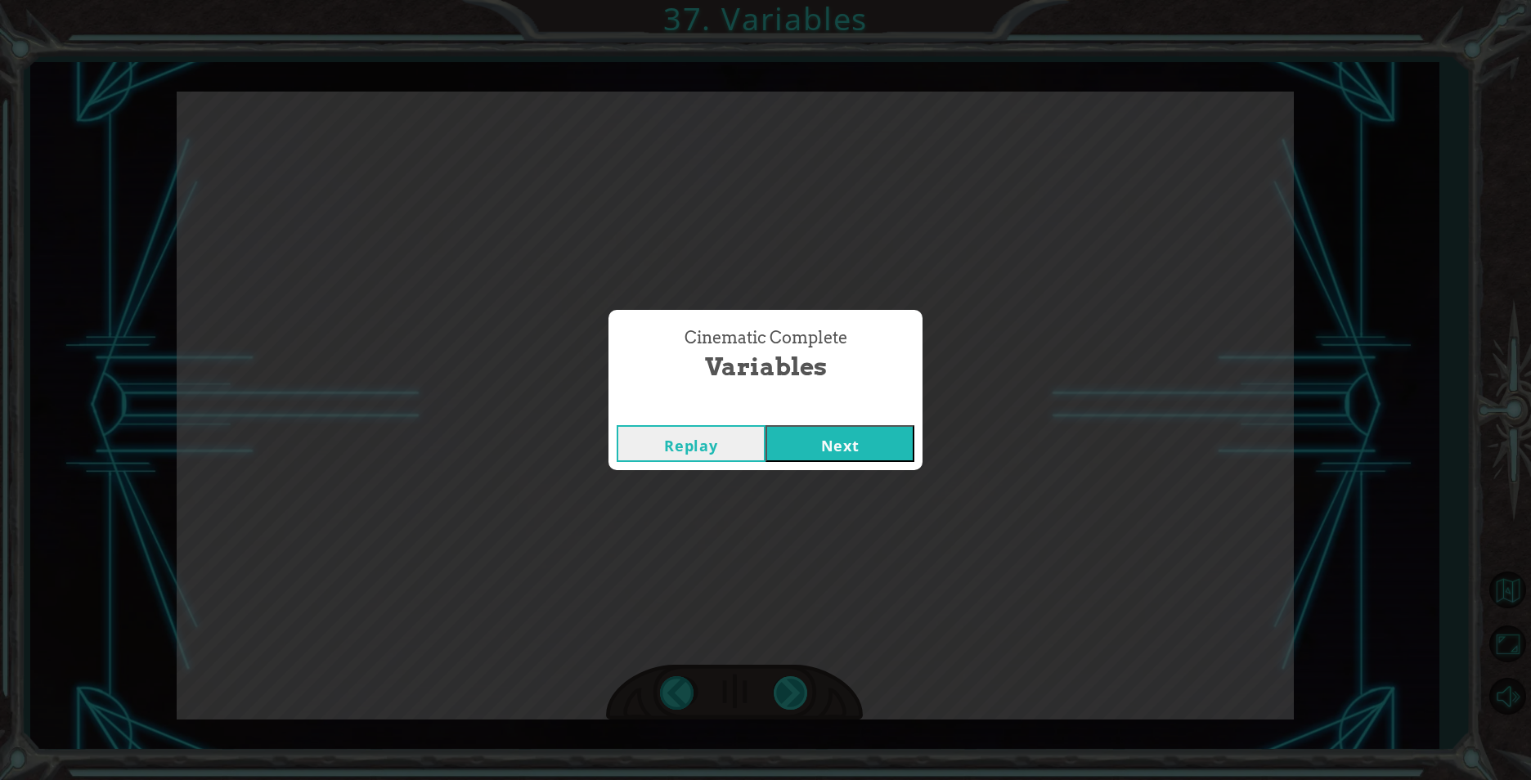
click at [804, 676] on div "Cinematic Complete Variables Replay Next" at bounding box center [765, 390] width 1531 height 780
click at [804, 432] on button "Next" at bounding box center [839, 443] width 149 height 37
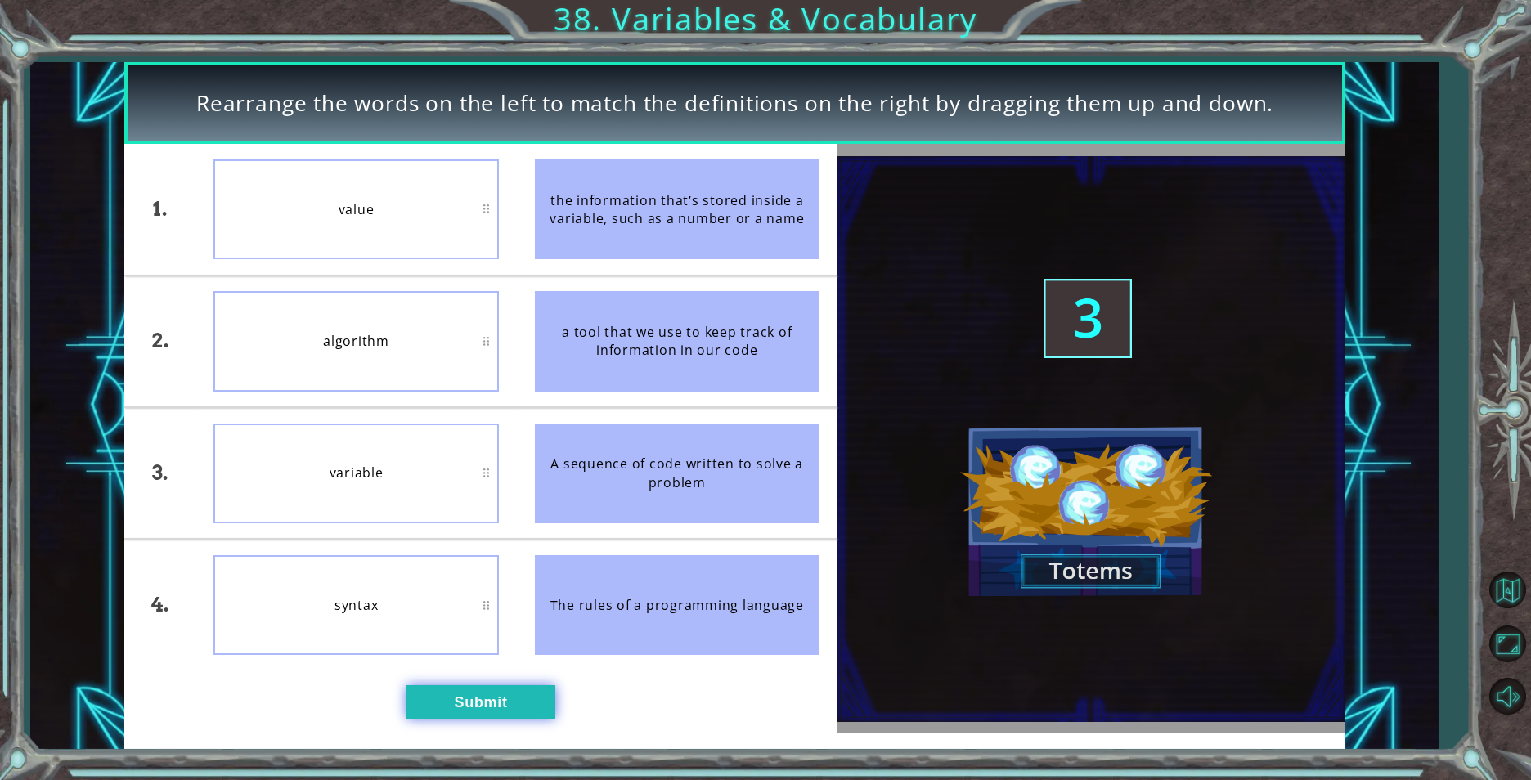
click at [455, 716] on button "Submit" at bounding box center [480, 701] width 149 height 33
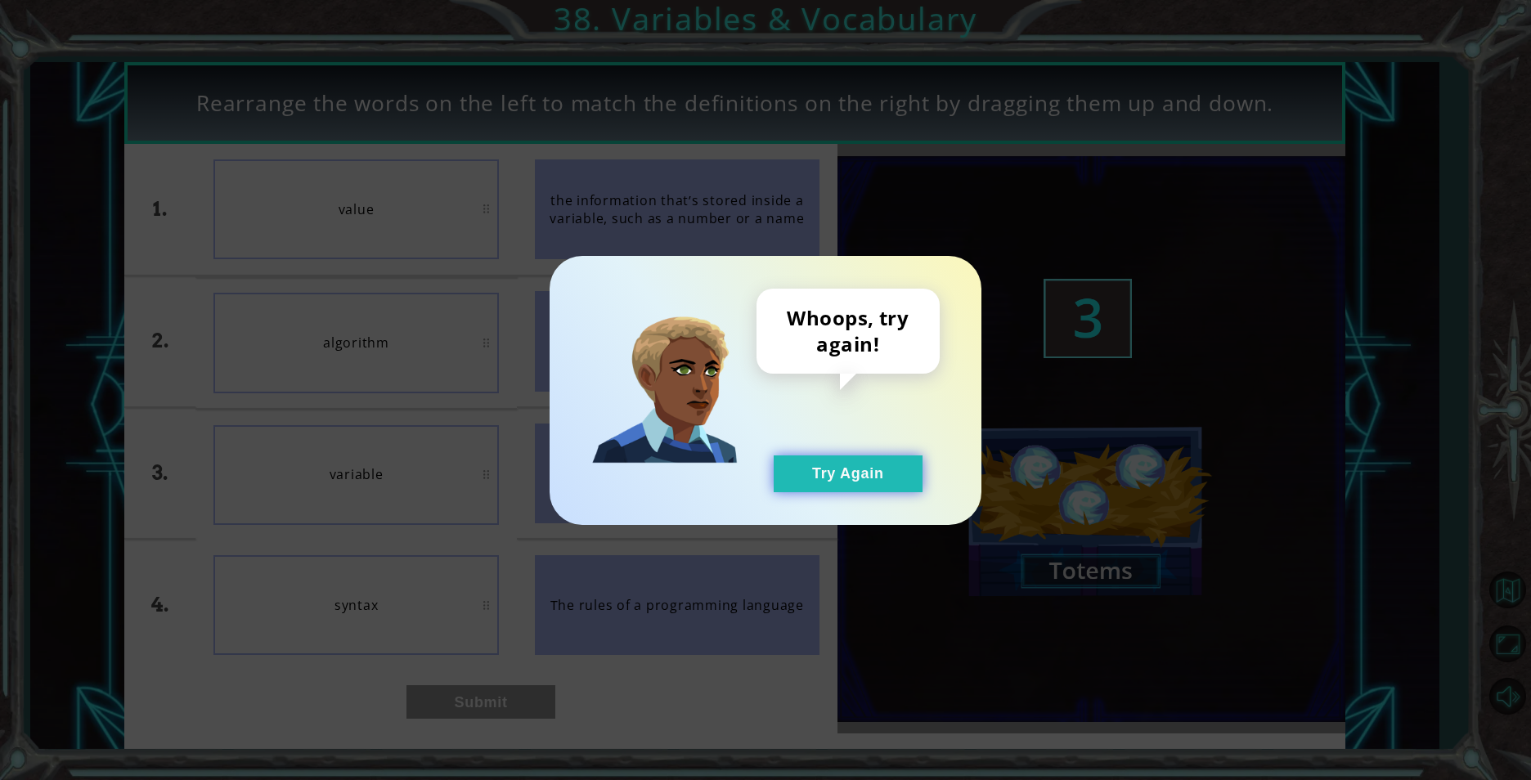
click at [807, 455] on button "Try Again" at bounding box center [848, 473] width 149 height 37
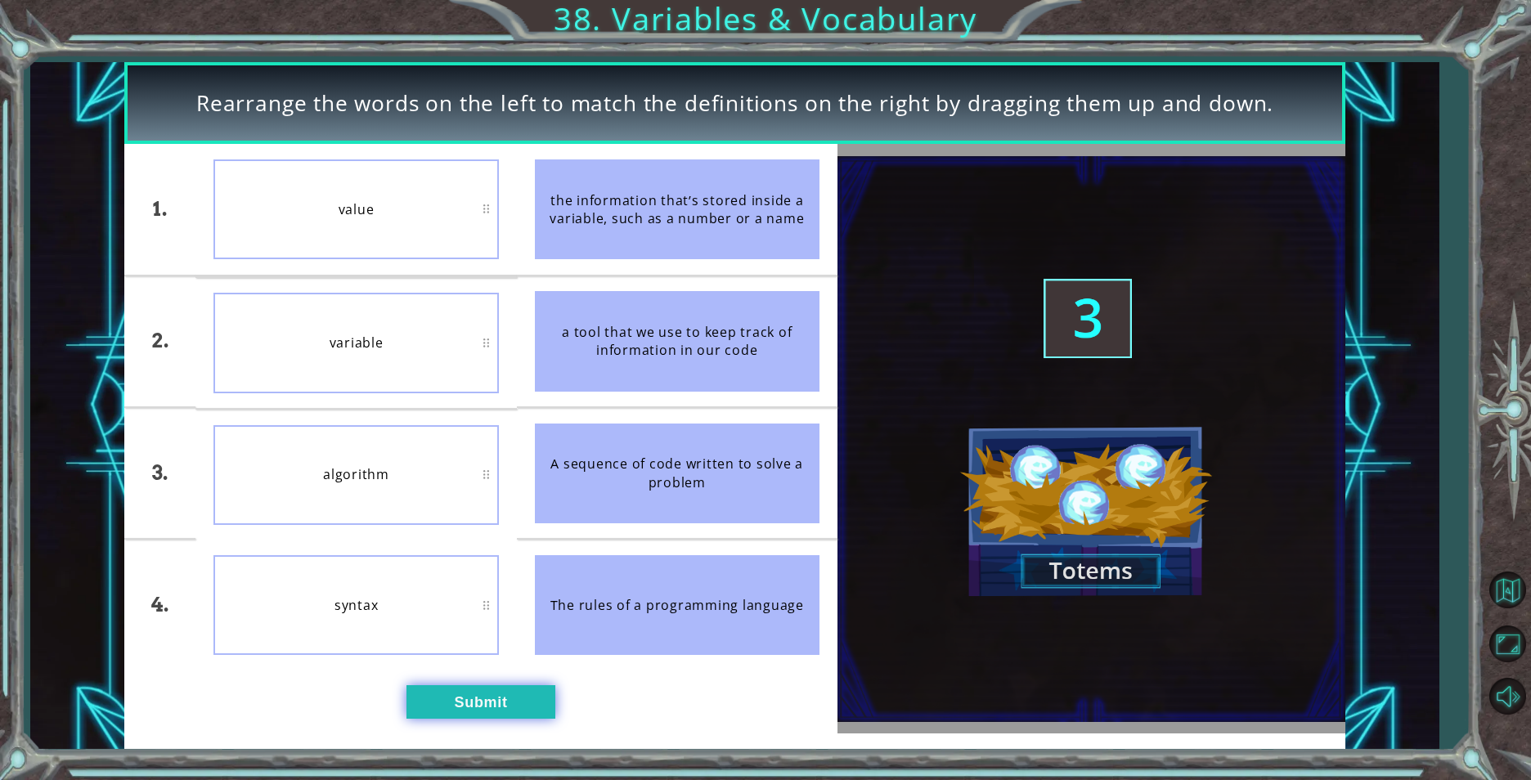
click at [545, 707] on button "Submit" at bounding box center [480, 701] width 149 height 33
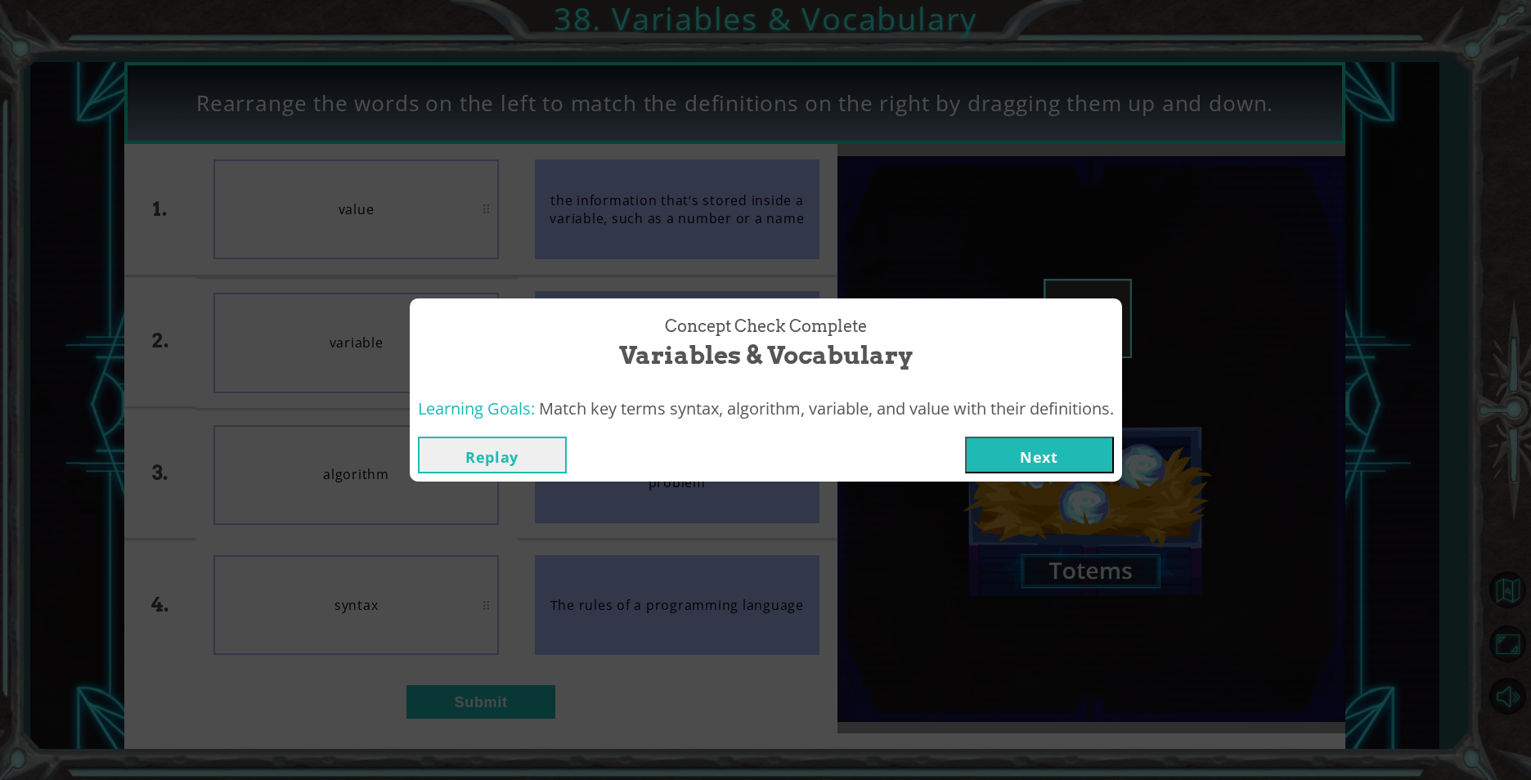
click at [960, 455] on div "Replay Next" at bounding box center [766, 455] width 696 height 37
click at [978, 454] on button "Next" at bounding box center [1039, 455] width 149 height 37
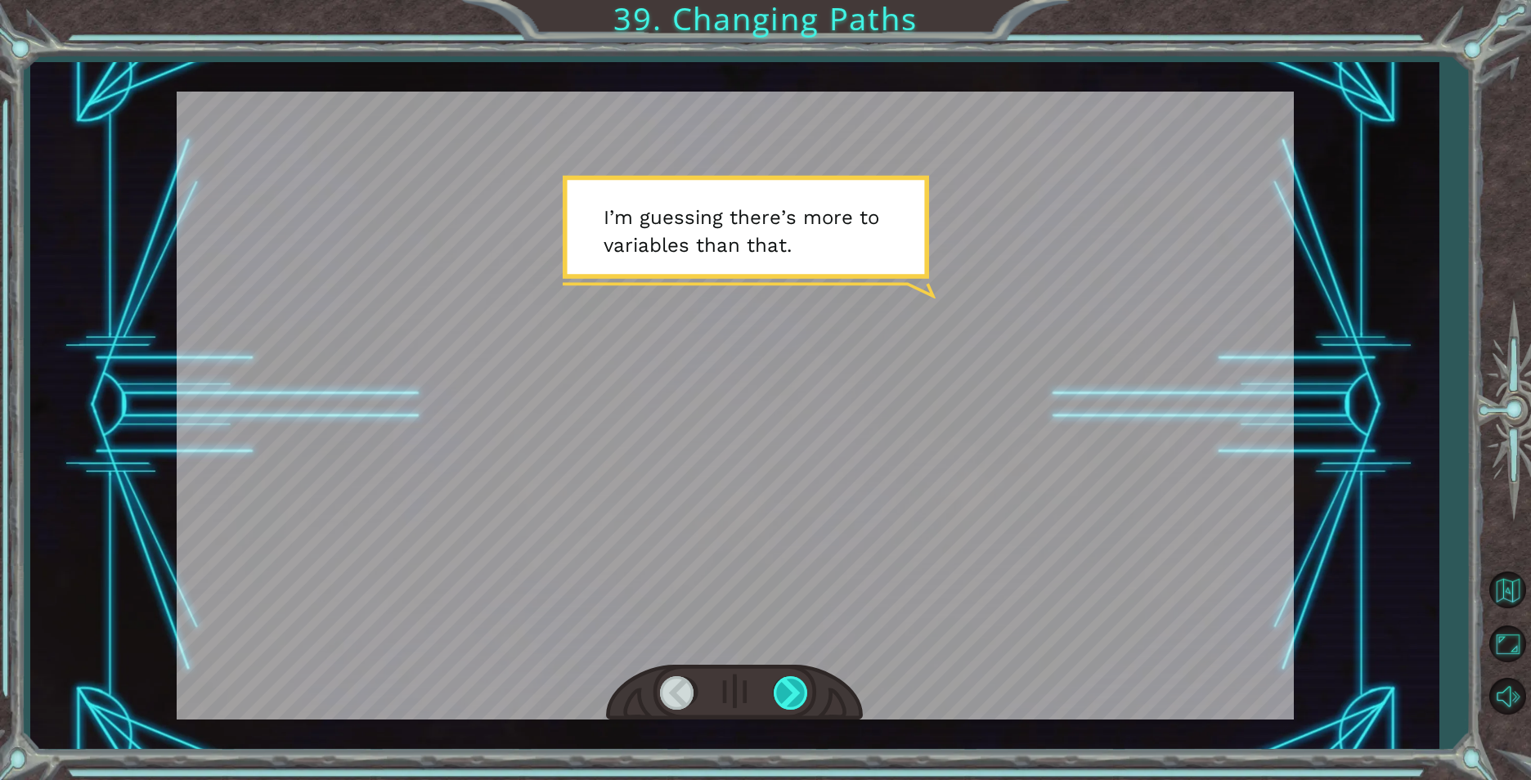
drag, startPoint x: 796, startPoint y: 703, endPoint x: 785, endPoint y: 699, distance: 11.4
click at [788, 702] on div at bounding box center [792, 693] width 37 height 34
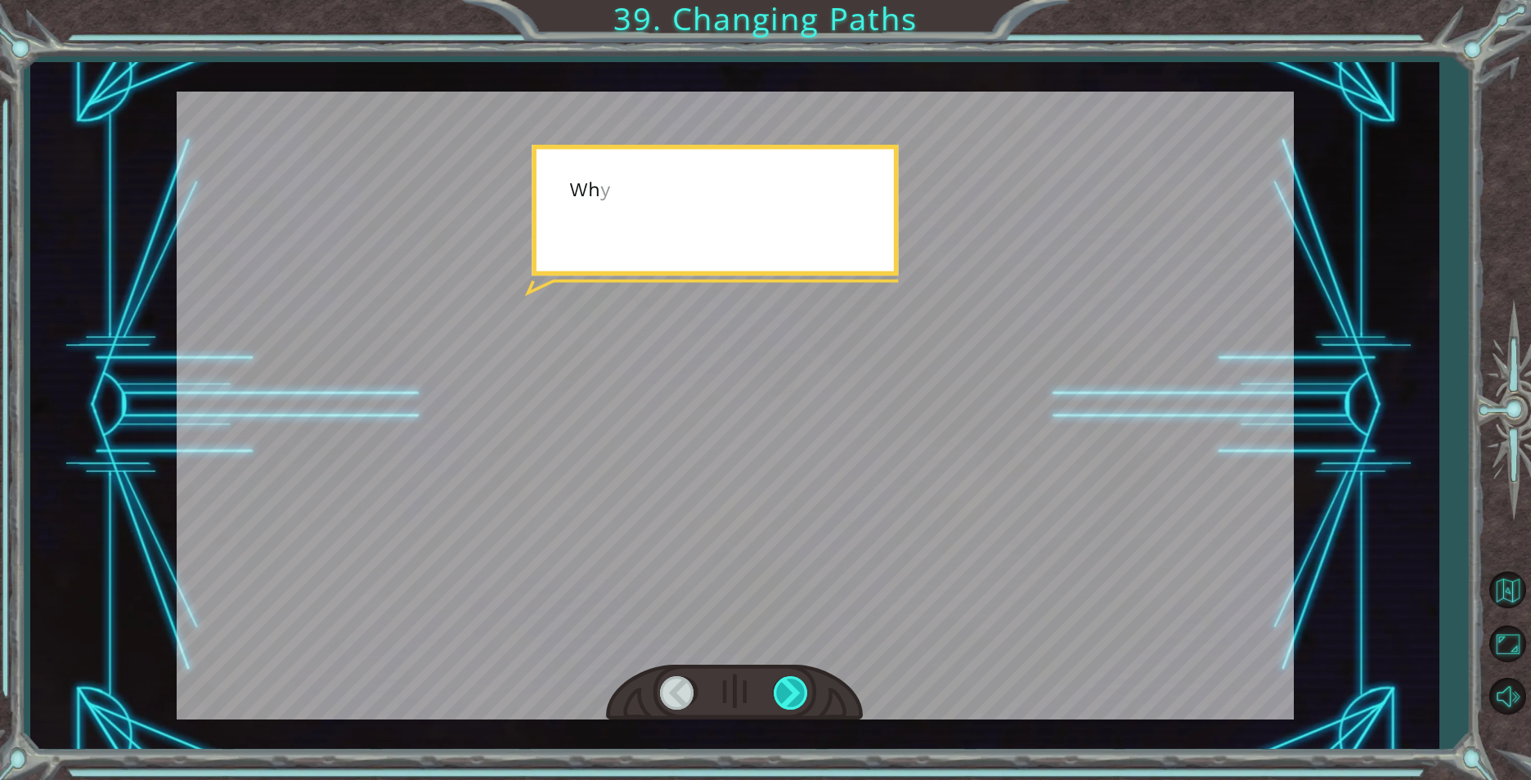
click at [785, 699] on div at bounding box center [792, 693] width 37 height 34
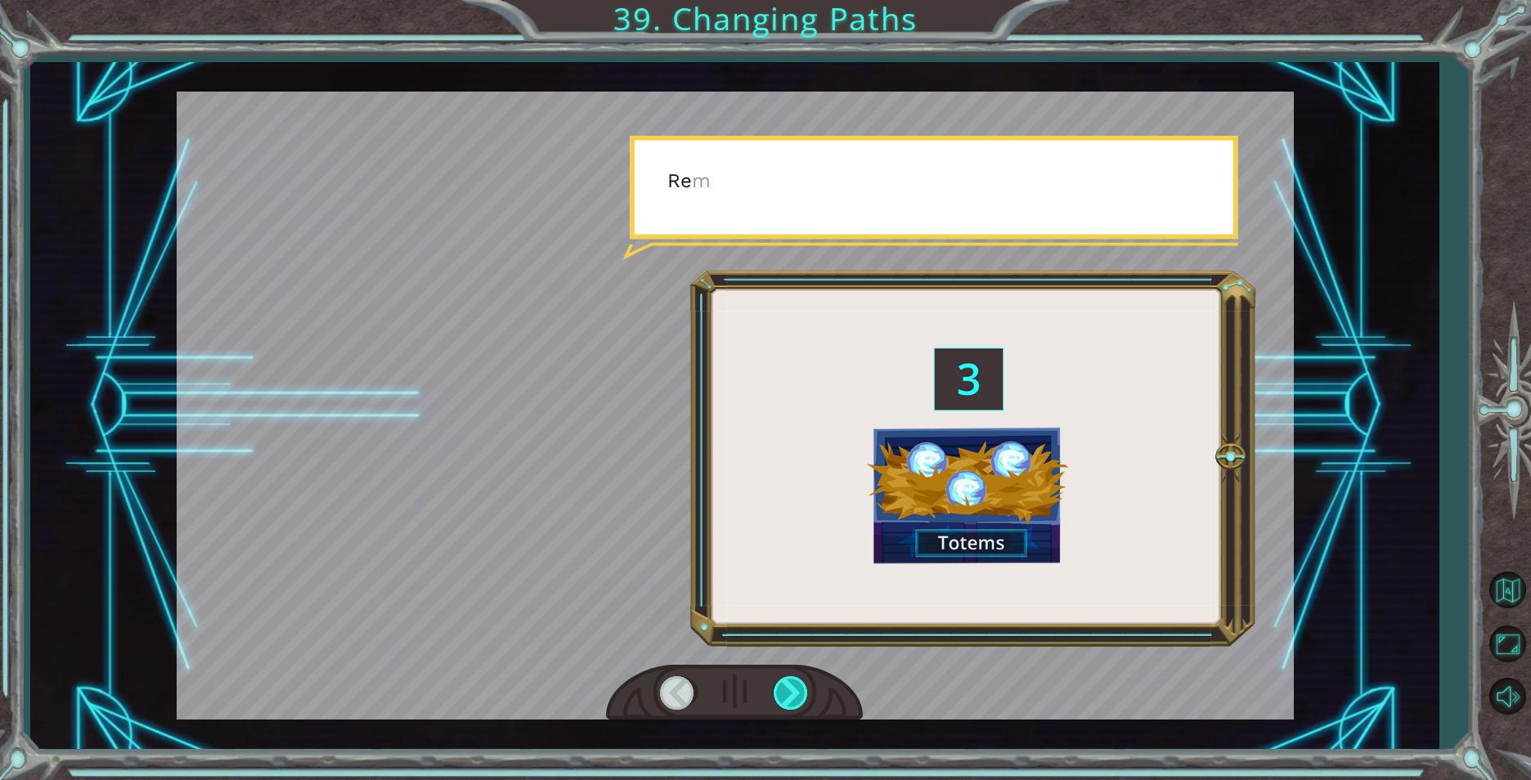
click at [785, 699] on div at bounding box center [792, 693] width 37 height 34
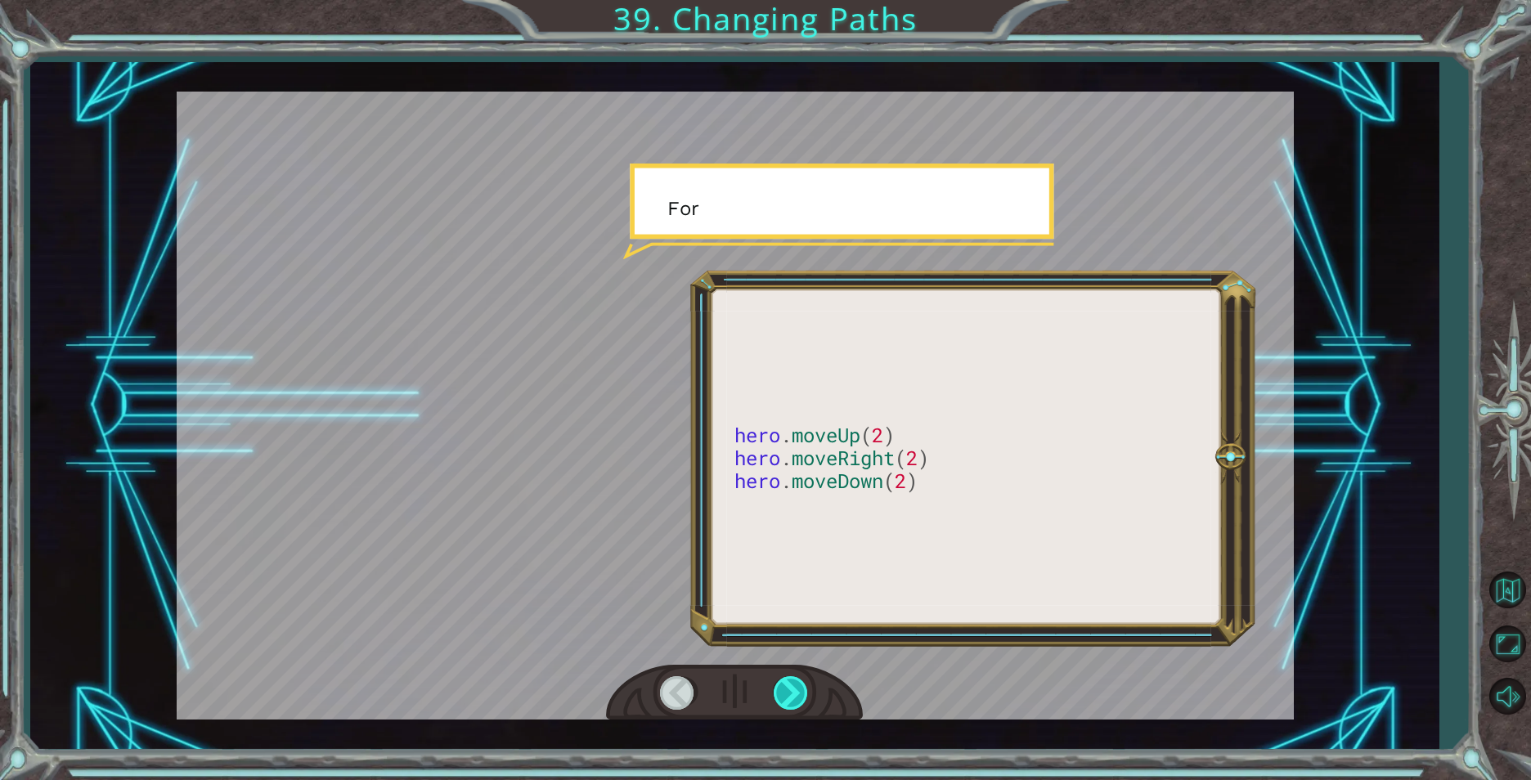
click at [785, 699] on div at bounding box center [792, 693] width 37 height 34
click at [787, 698] on div at bounding box center [792, 693] width 37 height 34
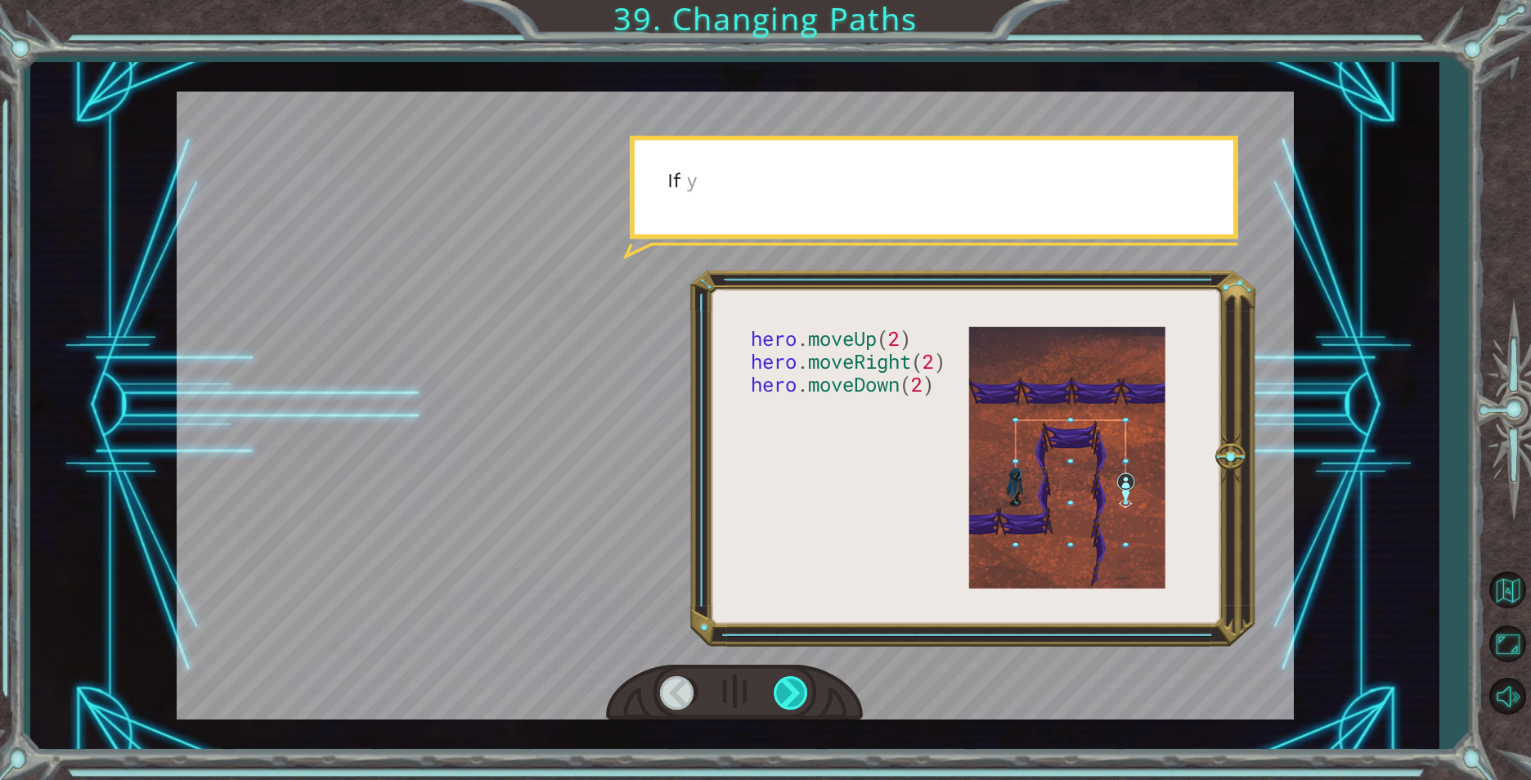
click at [787, 698] on div at bounding box center [792, 693] width 37 height 34
click at [790, 694] on div at bounding box center [792, 693] width 37 height 34
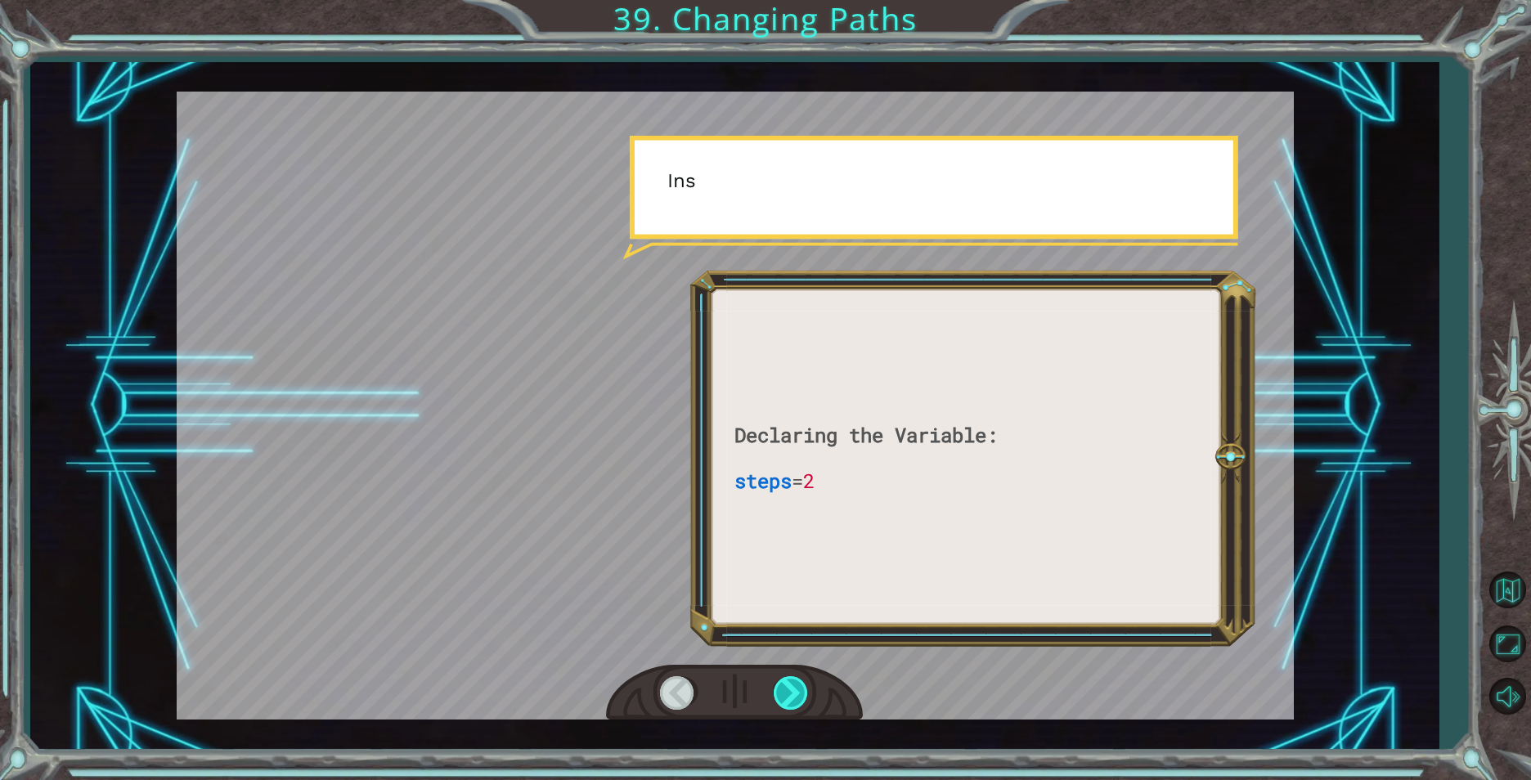
click at [790, 694] on div at bounding box center [792, 693] width 37 height 34
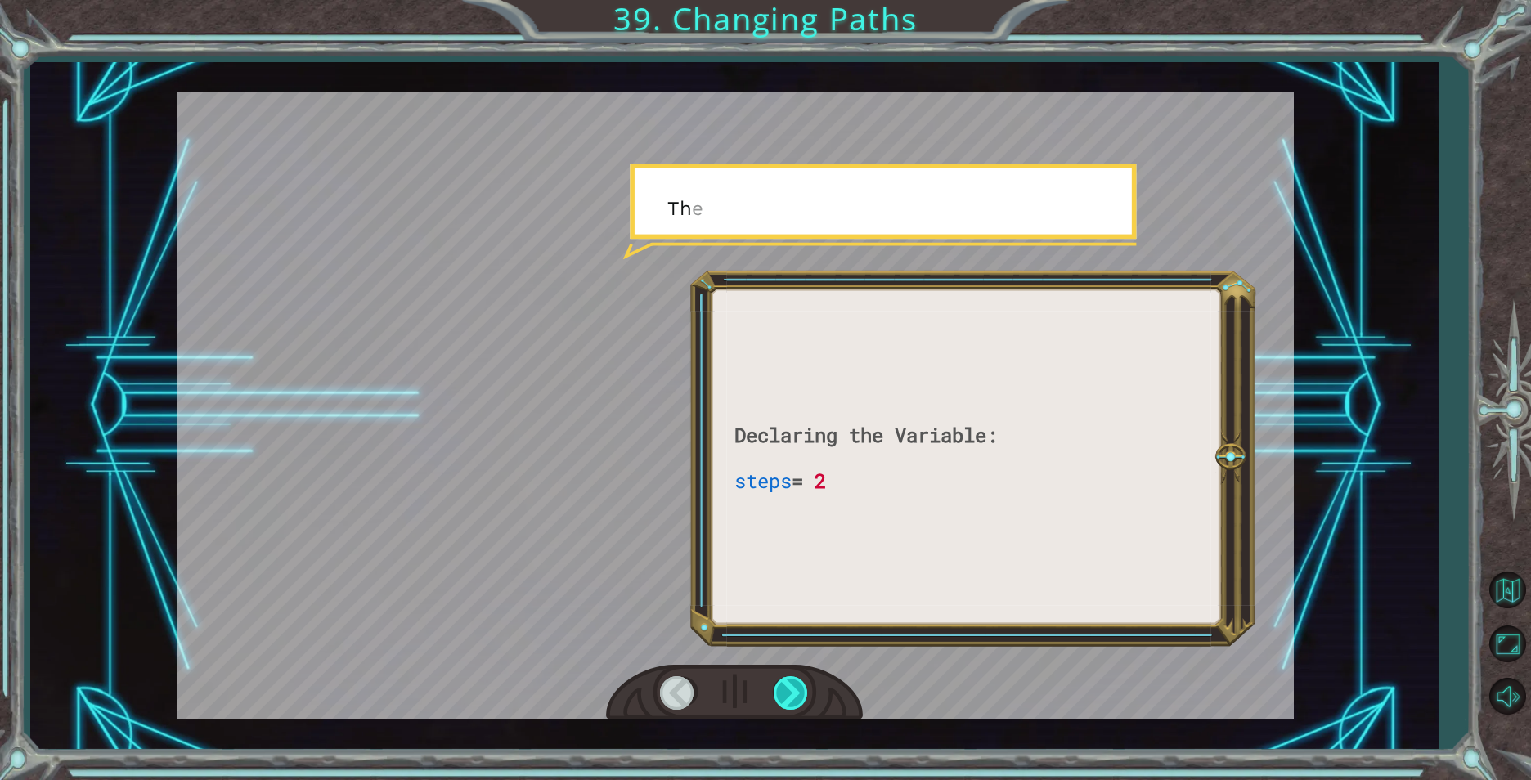
click at [790, 694] on div at bounding box center [792, 693] width 37 height 34
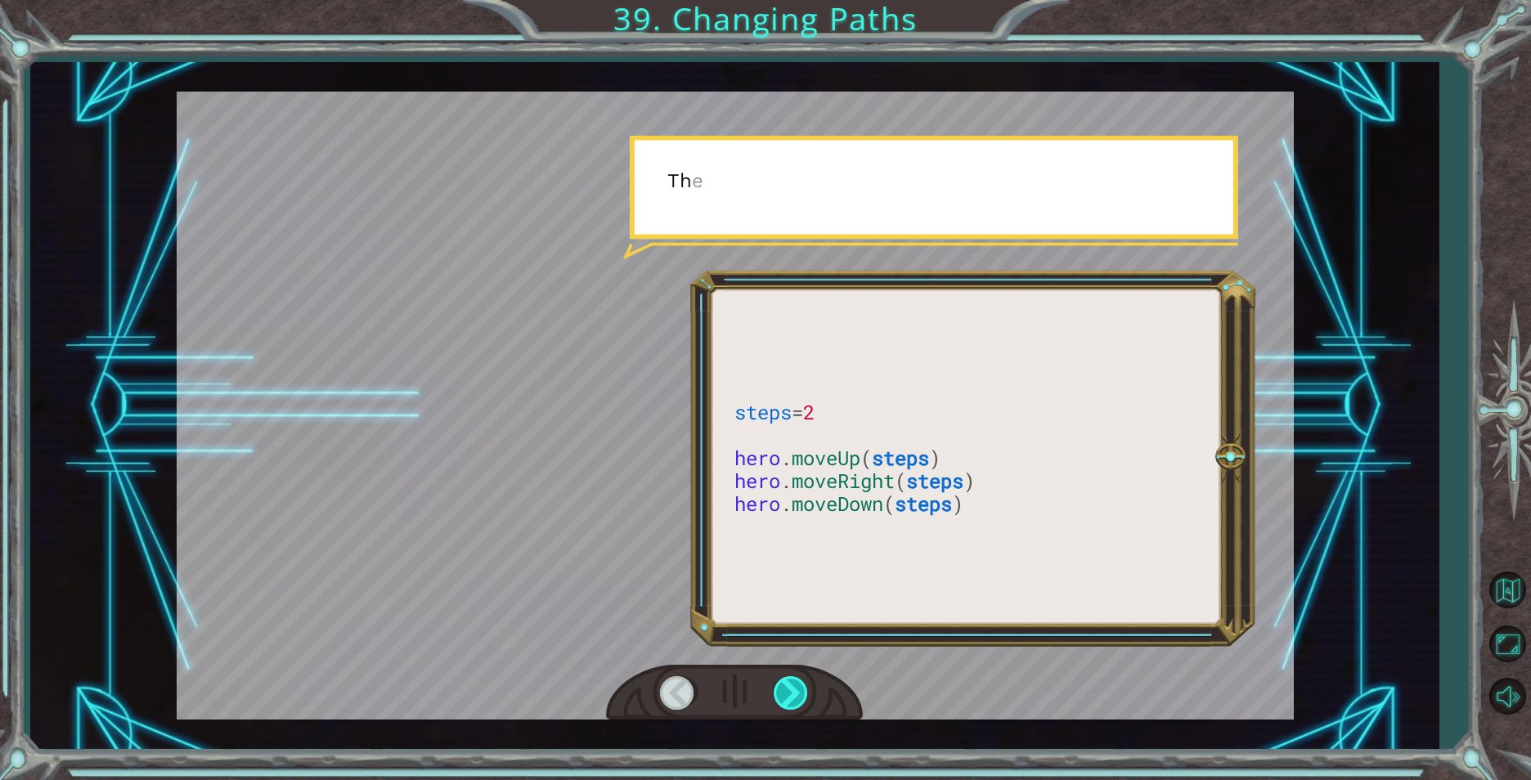
click at [790, 694] on div at bounding box center [792, 693] width 37 height 34
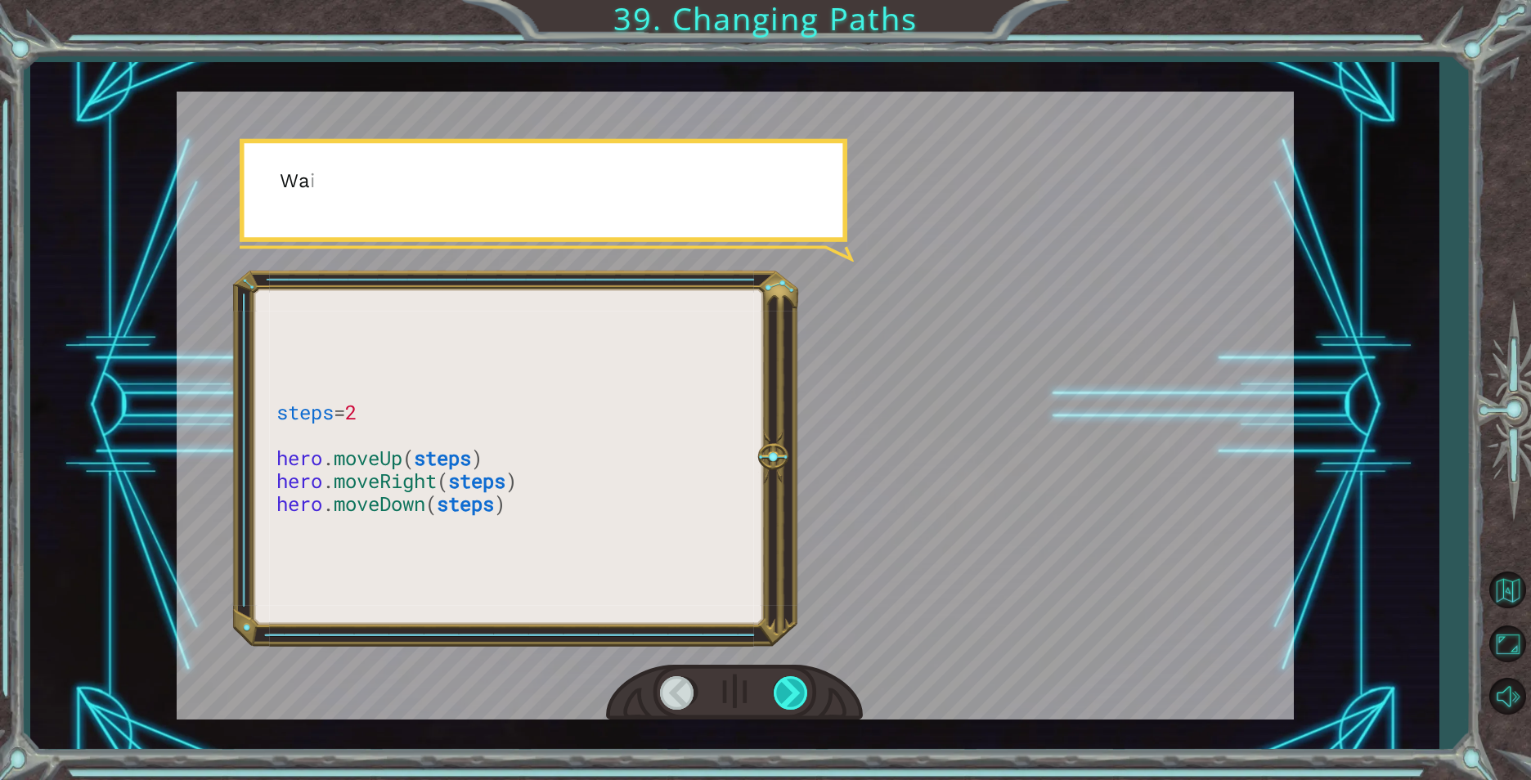
click at [792, 693] on div at bounding box center [792, 693] width 37 height 34
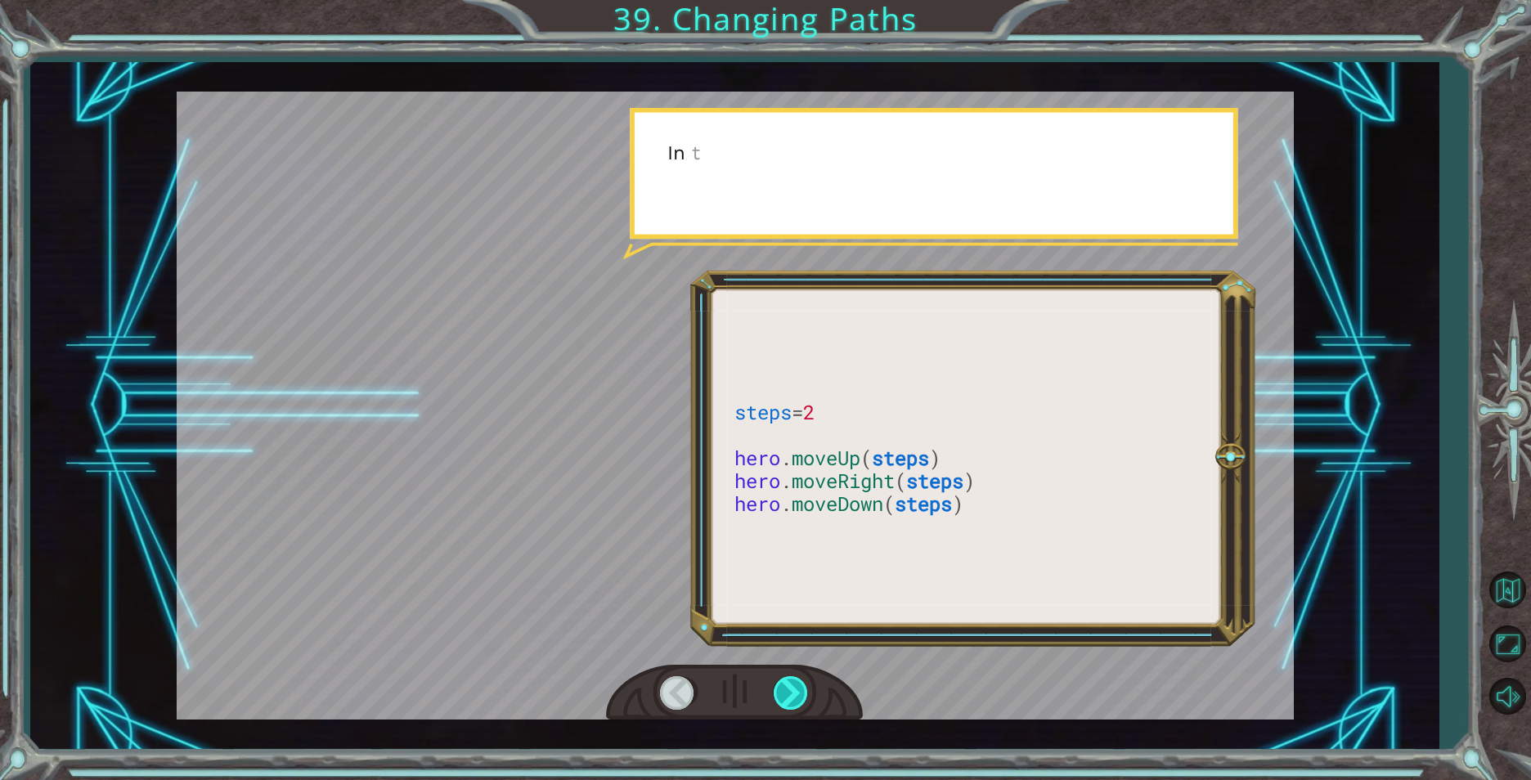
click at [792, 693] on div at bounding box center [792, 693] width 37 height 34
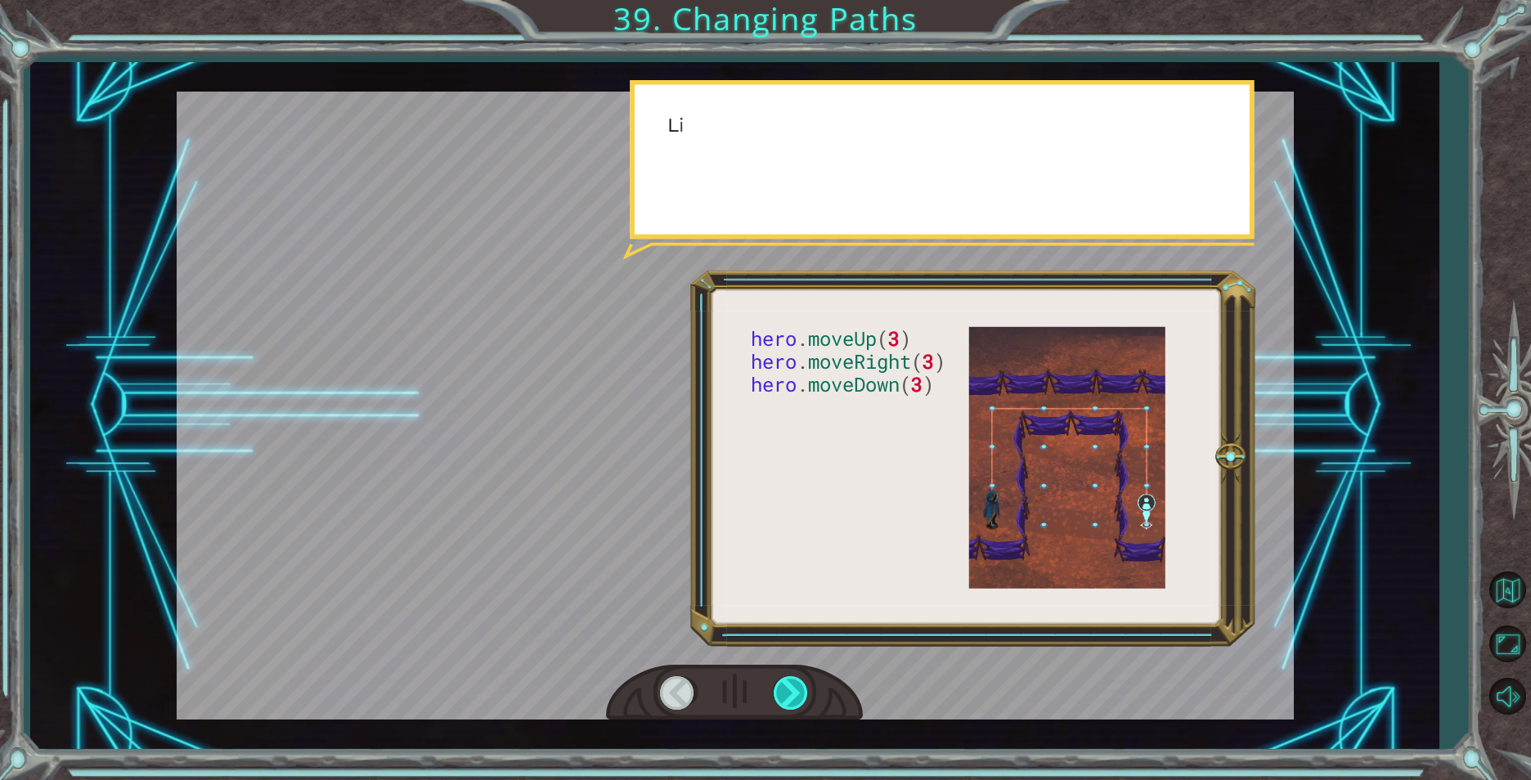
click at [792, 693] on div at bounding box center [792, 693] width 37 height 34
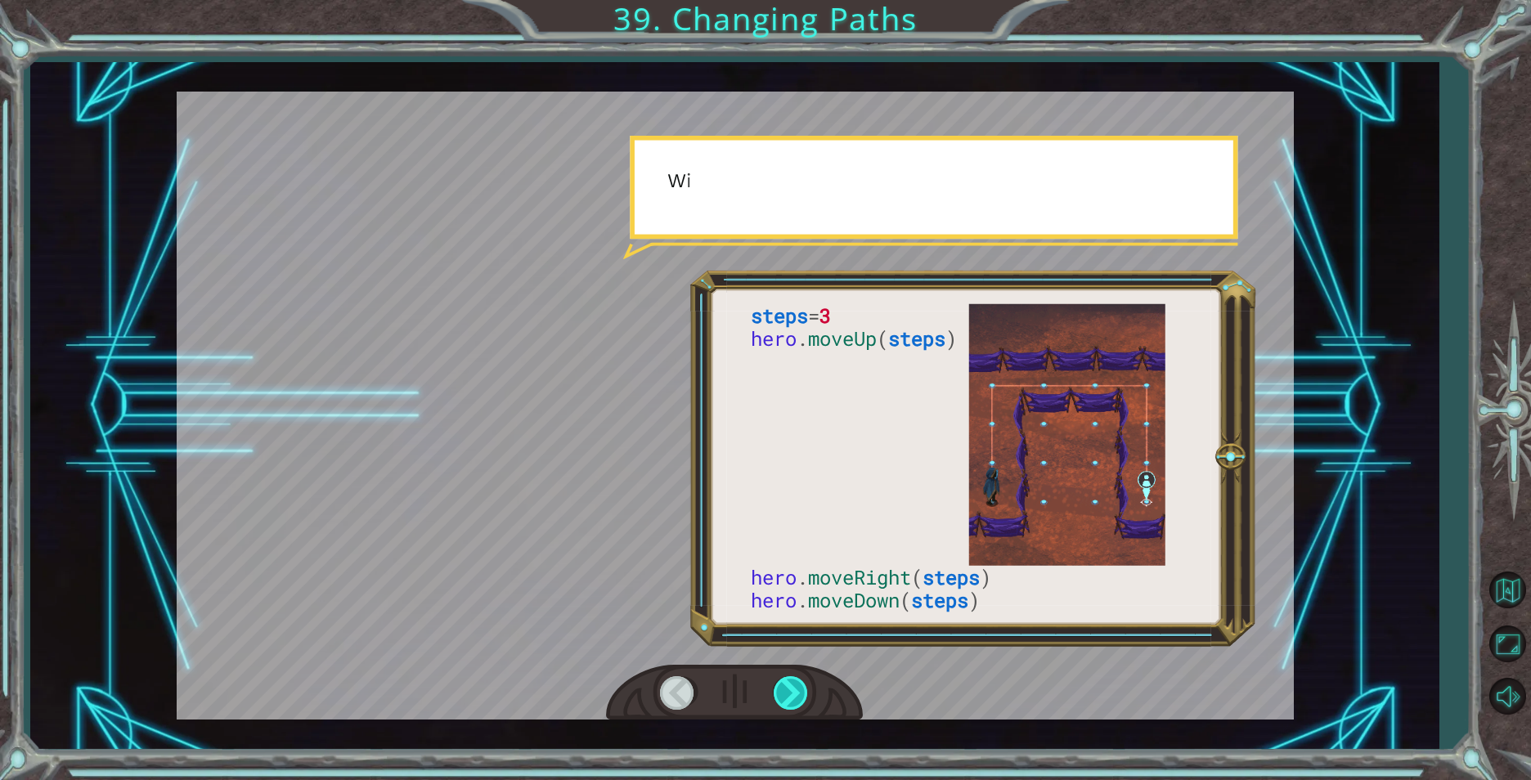
click at [792, 693] on div at bounding box center [792, 693] width 37 height 34
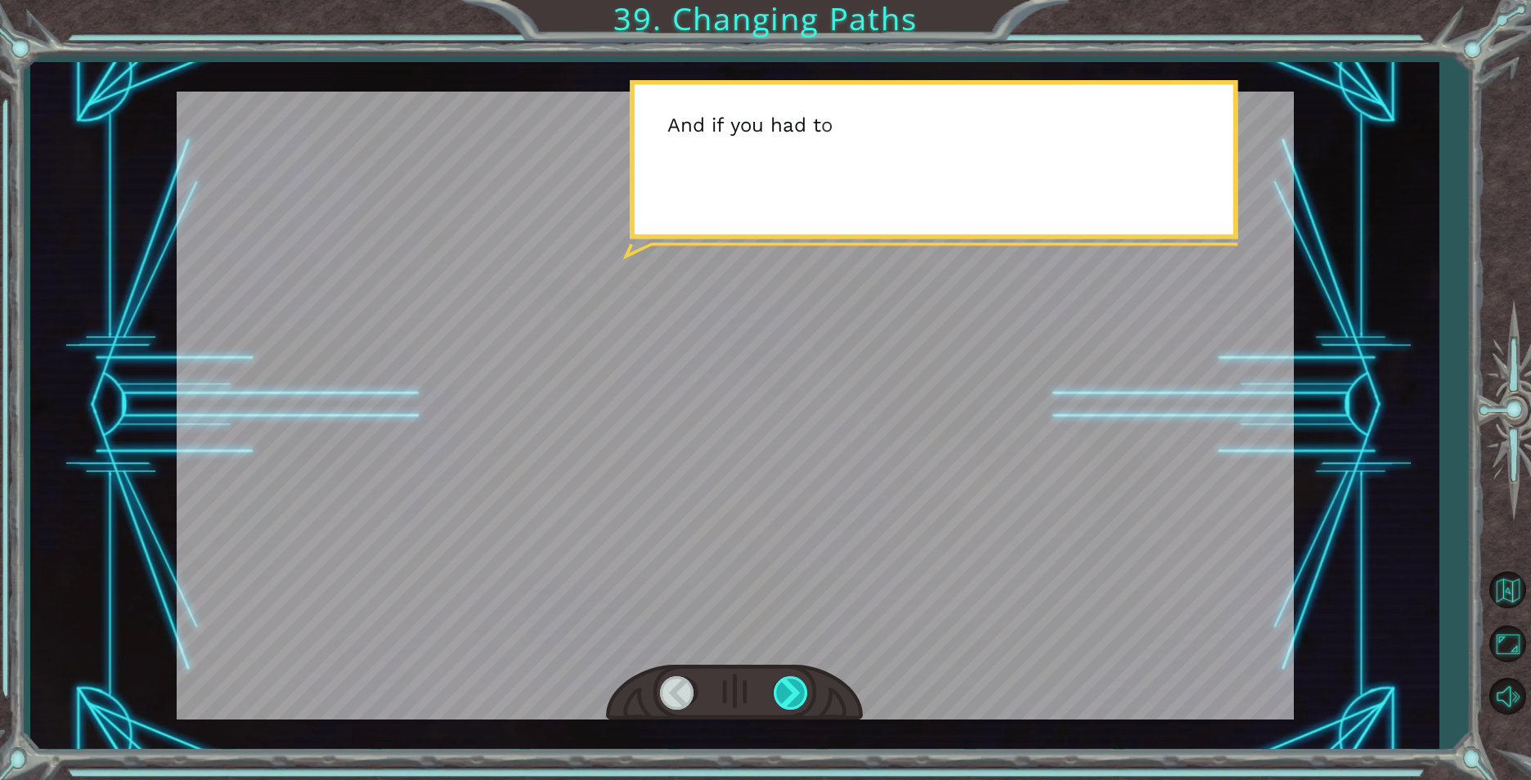
click at [792, 693] on div at bounding box center [792, 693] width 37 height 34
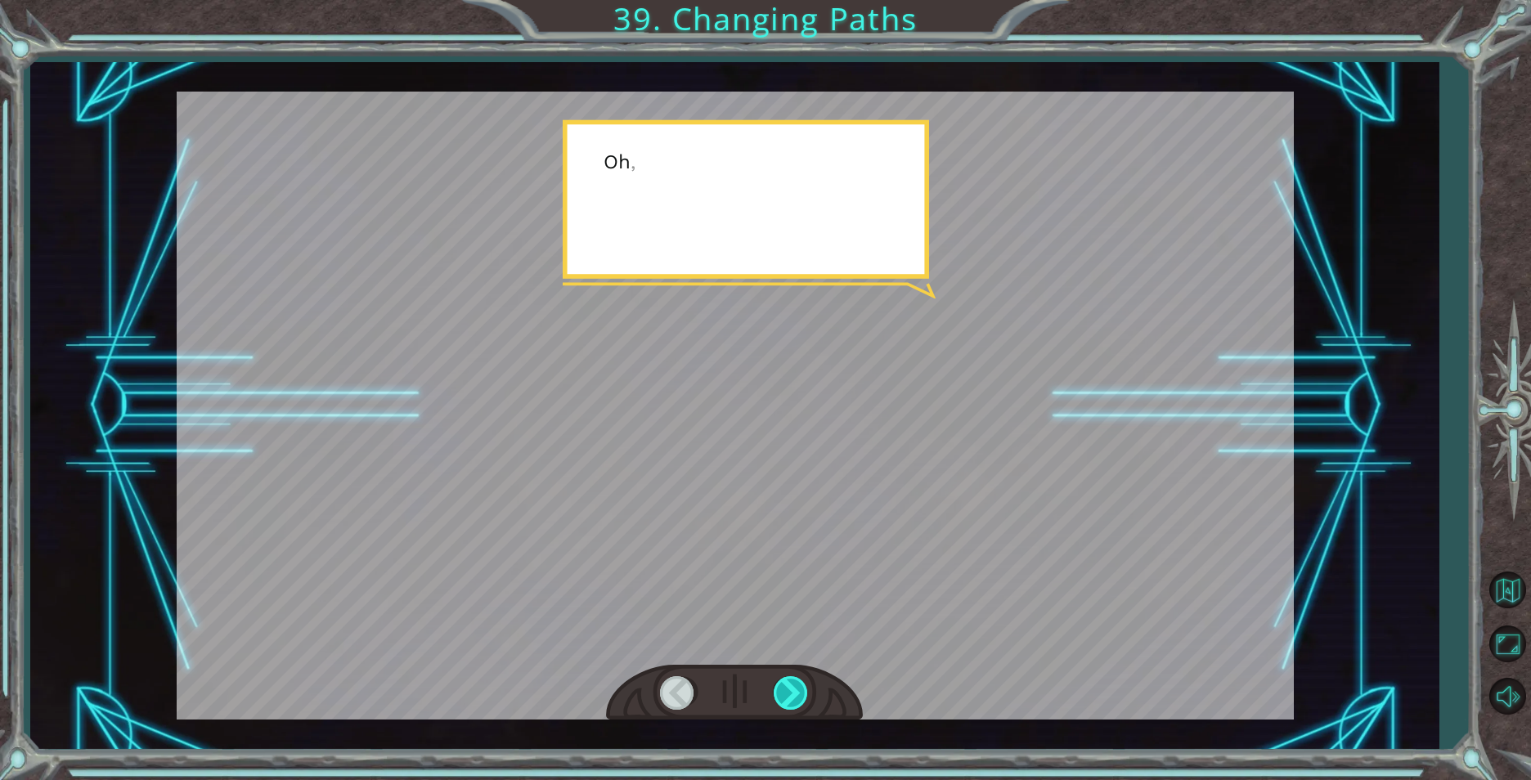
click at [795, 692] on div at bounding box center [792, 693] width 37 height 34
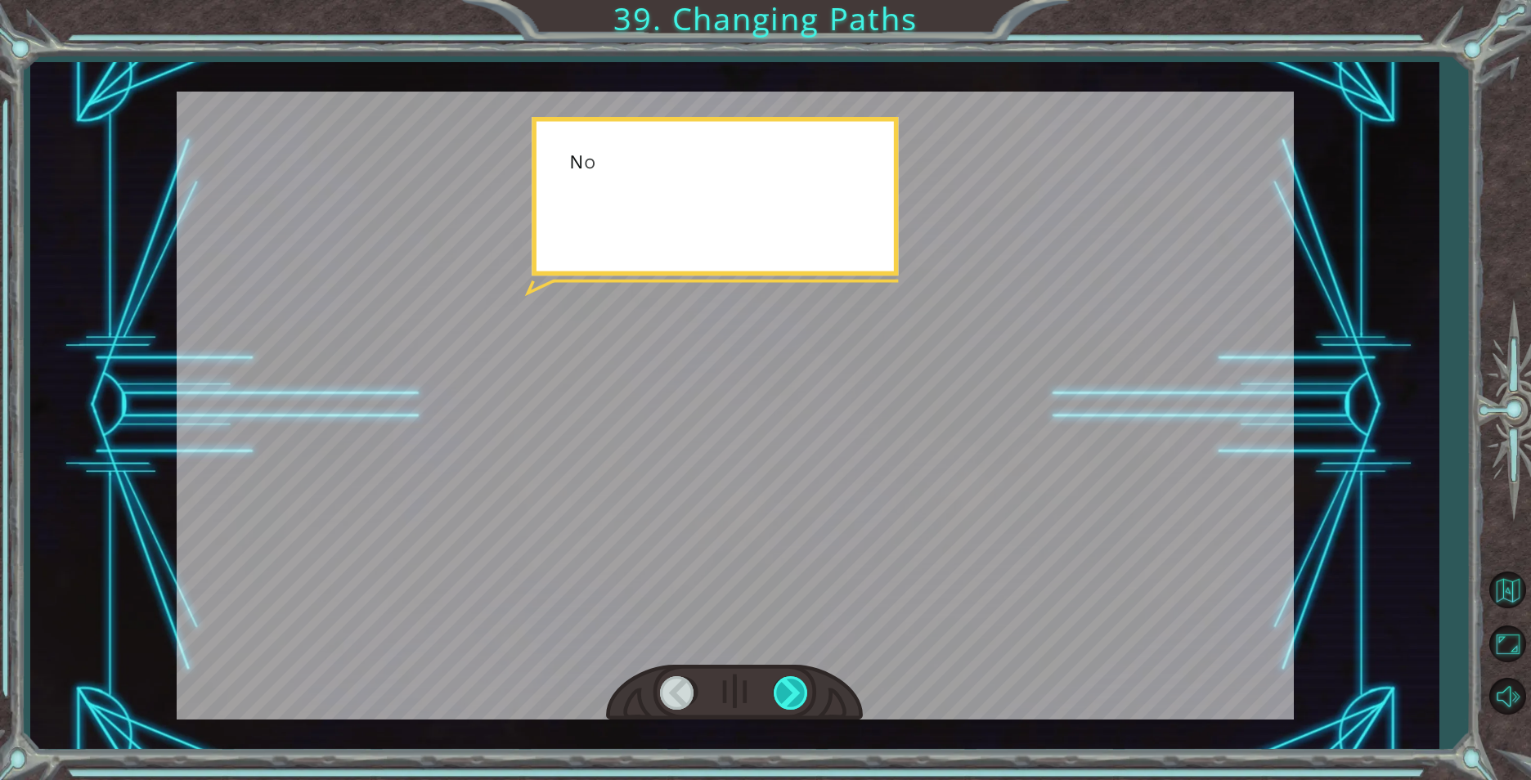
click at [795, 692] on div at bounding box center [792, 693] width 37 height 34
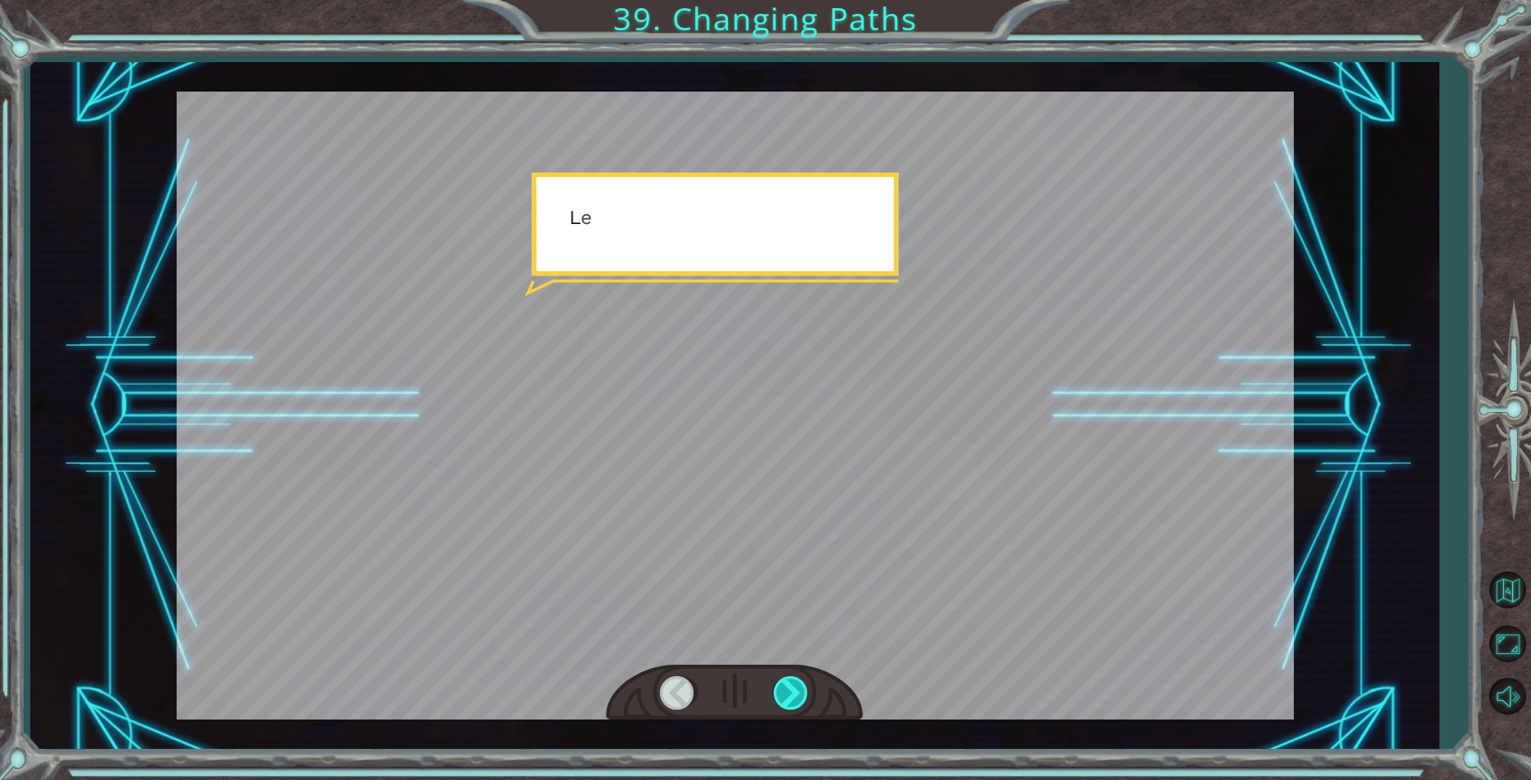
click at [795, 692] on div at bounding box center [792, 693] width 37 height 34
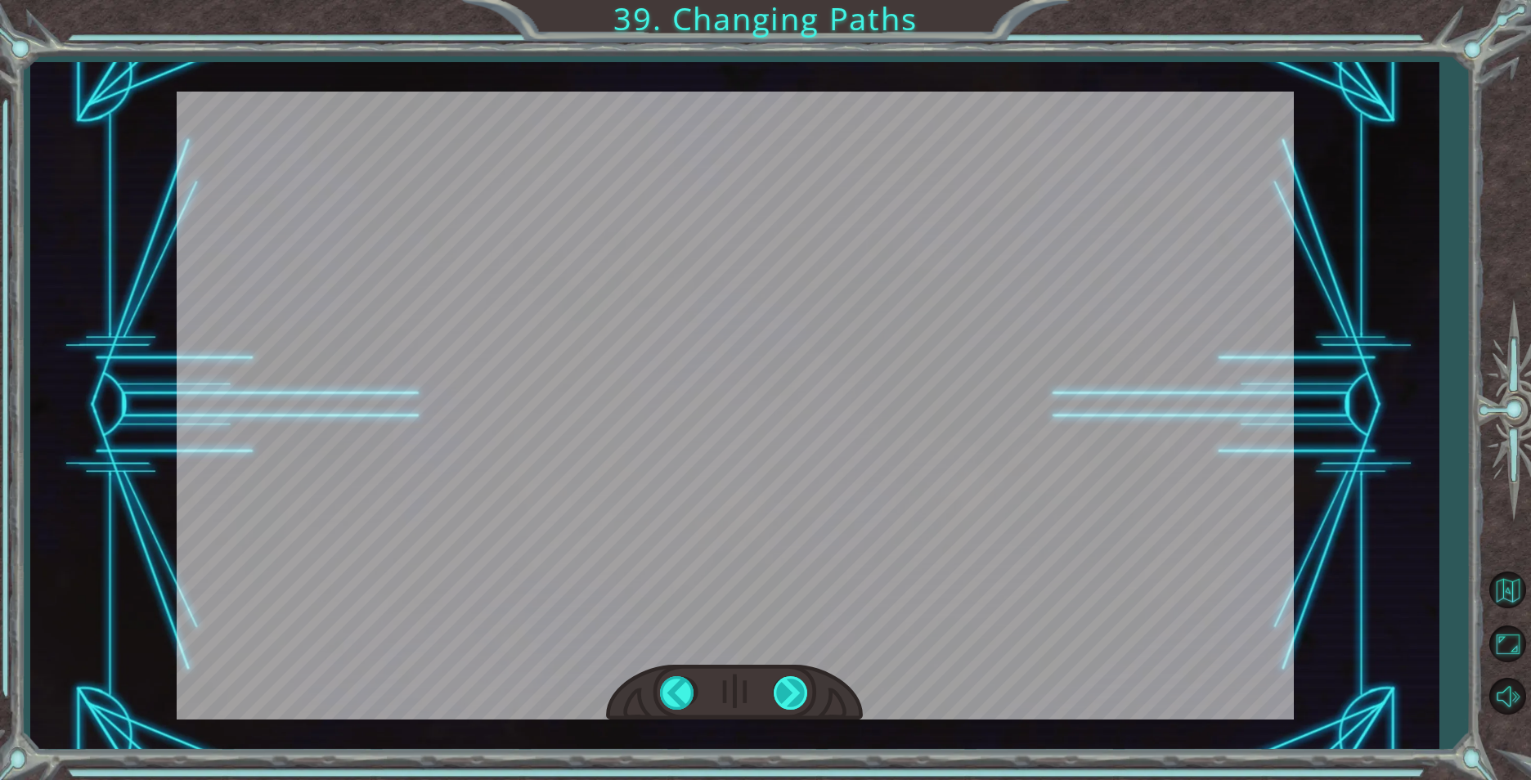
click at [795, 0] on div "steps = 3 hero . moveUp ( steps ) hero . moveRight ( steps ) hero . moveDown ( …" at bounding box center [765, 0] width 1531 height 0
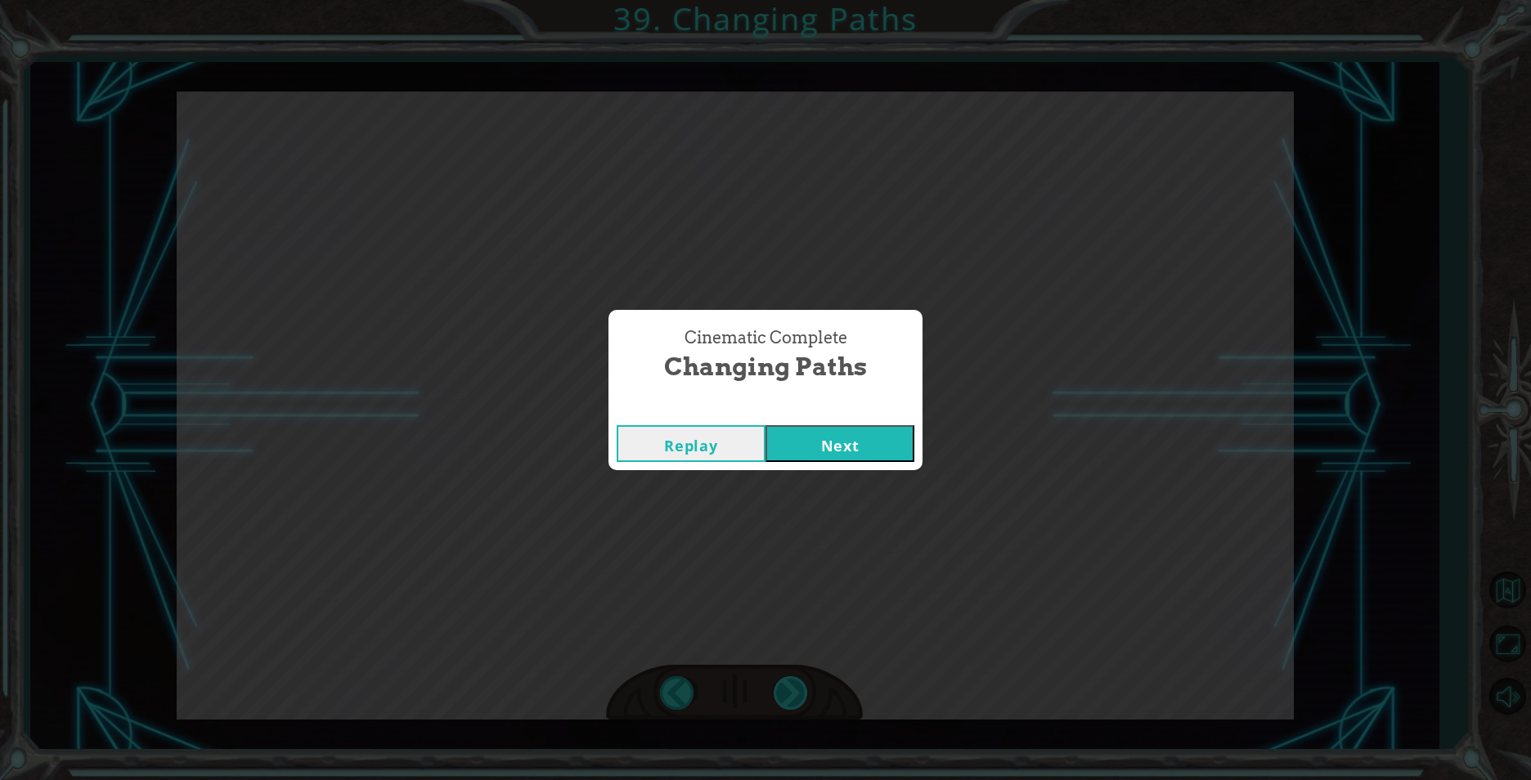
click at [795, 692] on div "Cinematic Complete Changing Paths Replay Next" at bounding box center [765, 390] width 1531 height 780
drag, startPoint x: 795, startPoint y: 692, endPoint x: 845, endPoint y: 441, distance: 255.9
click at [846, 440] on button "Next" at bounding box center [839, 443] width 149 height 37
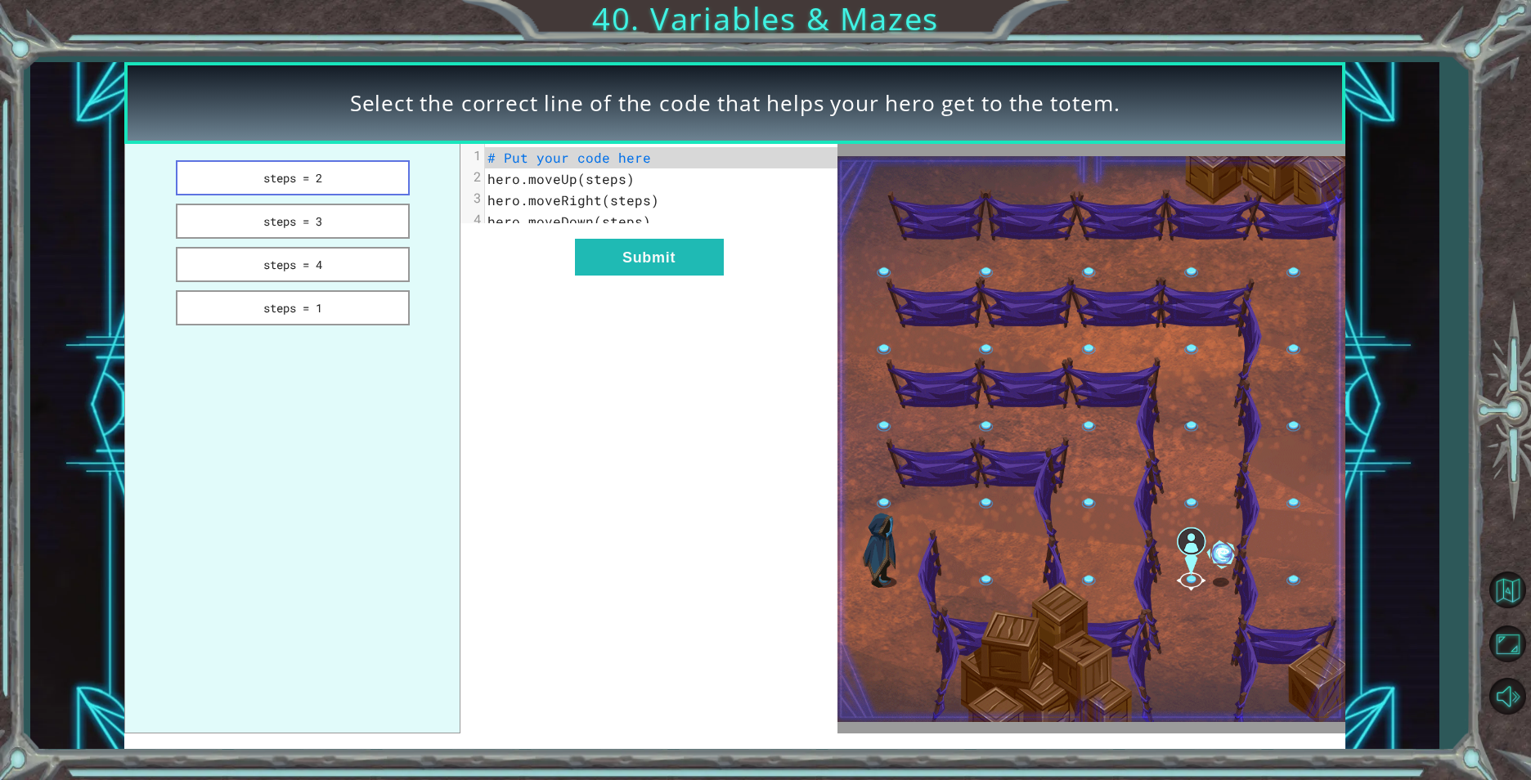
click at [347, 161] on button "steps = 2" at bounding box center [293, 177] width 234 height 35
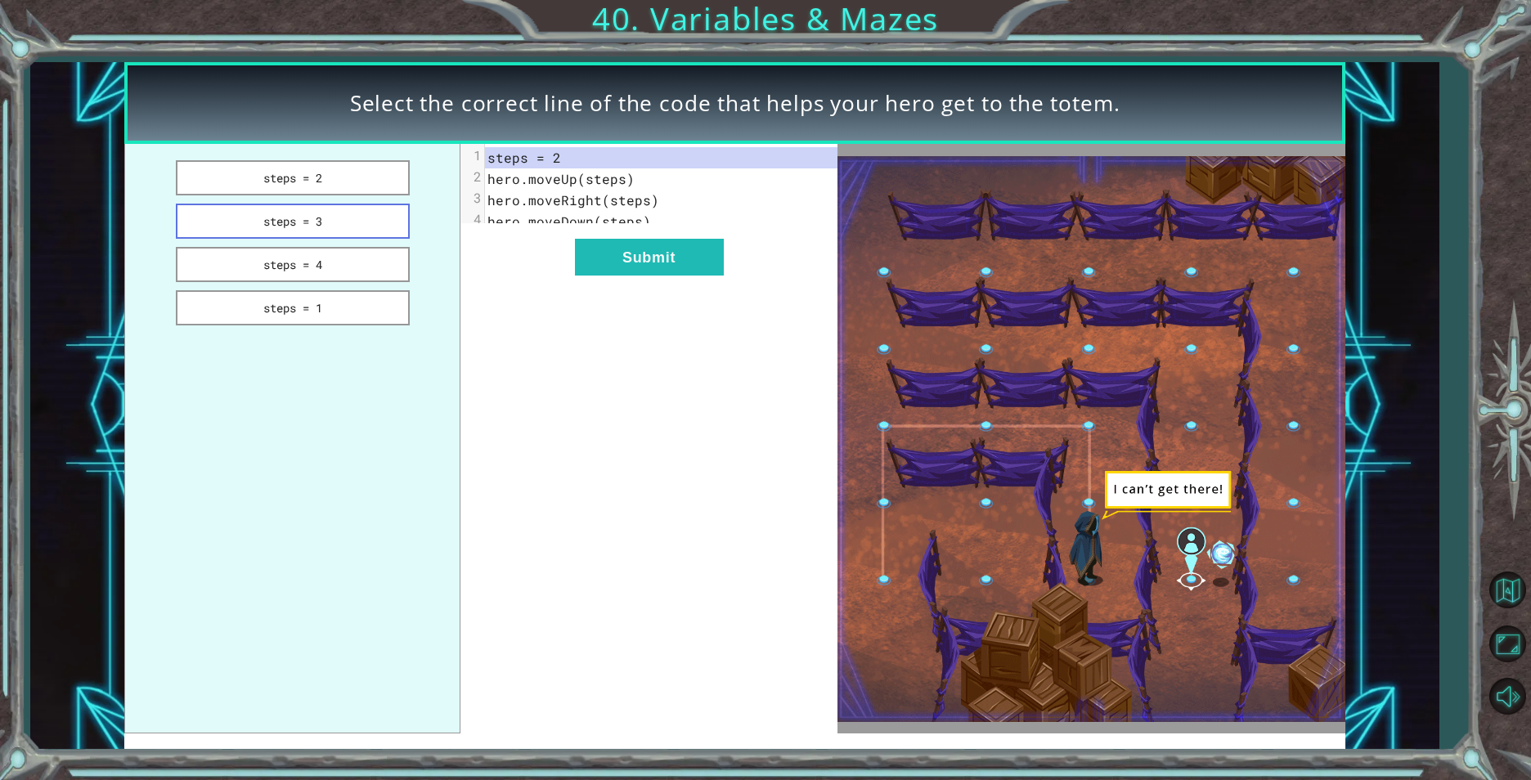
click at [350, 211] on button "steps = 3" at bounding box center [293, 221] width 234 height 35
click at [339, 238] on button "steps = 3" at bounding box center [293, 221] width 234 height 35
click at [340, 262] on button "steps = 4" at bounding box center [293, 264] width 234 height 35
click at [324, 222] on button "steps = 3" at bounding box center [293, 221] width 234 height 35
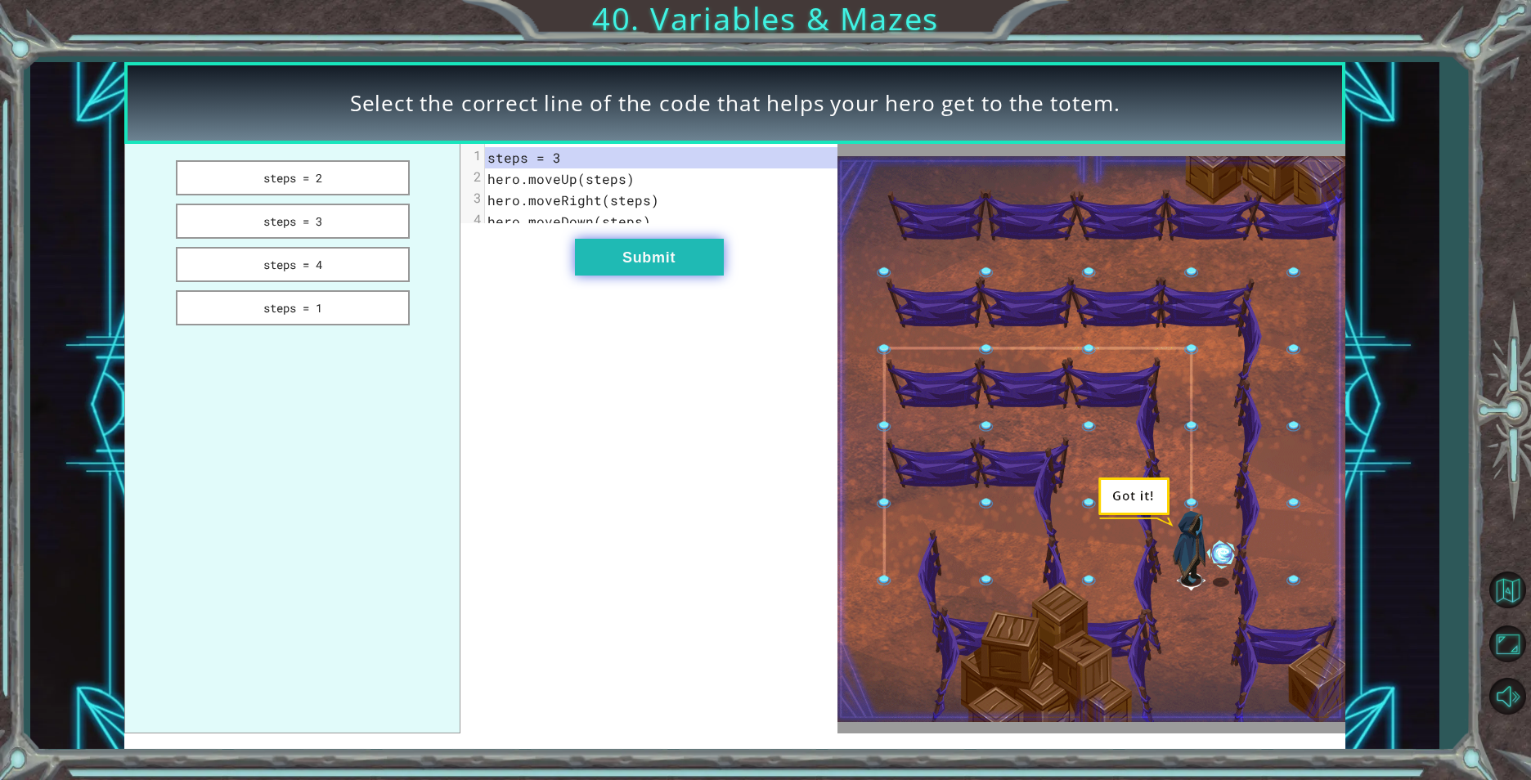
drag, startPoint x: 591, startPoint y: 248, endPoint x: 598, endPoint y: 267, distance: 19.9
click at [596, 260] on div "xxxxxxxxxx 4 1 steps = 3 2 hero.moveUp(steps) 3 hero.moveRight(steps) 4 hero.mo…" at bounding box center [648, 439] width 377 height 590
click at [601, 267] on button "Submit" at bounding box center [649, 257] width 149 height 37
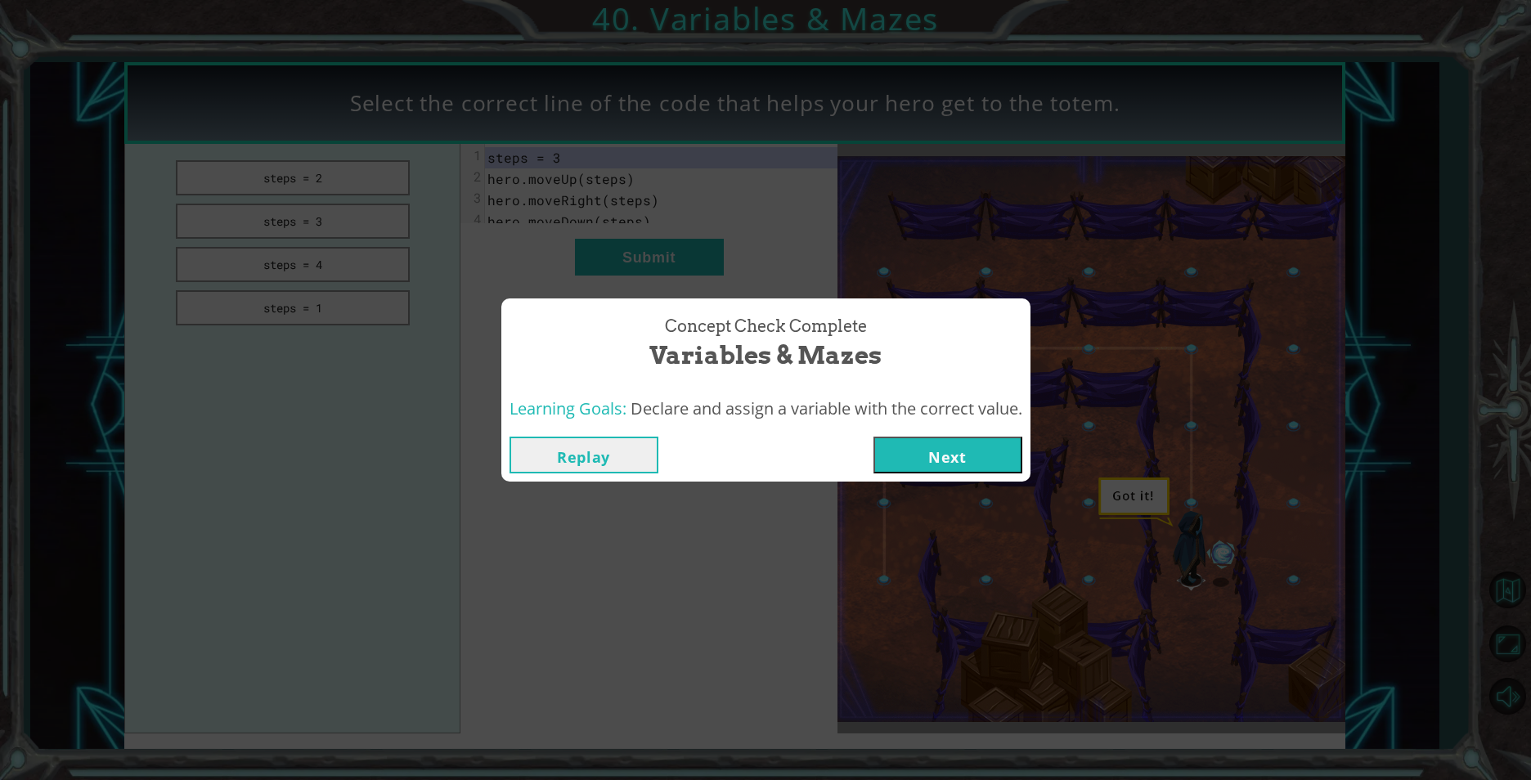
click at [922, 456] on button "Next" at bounding box center [947, 455] width 149 height 37
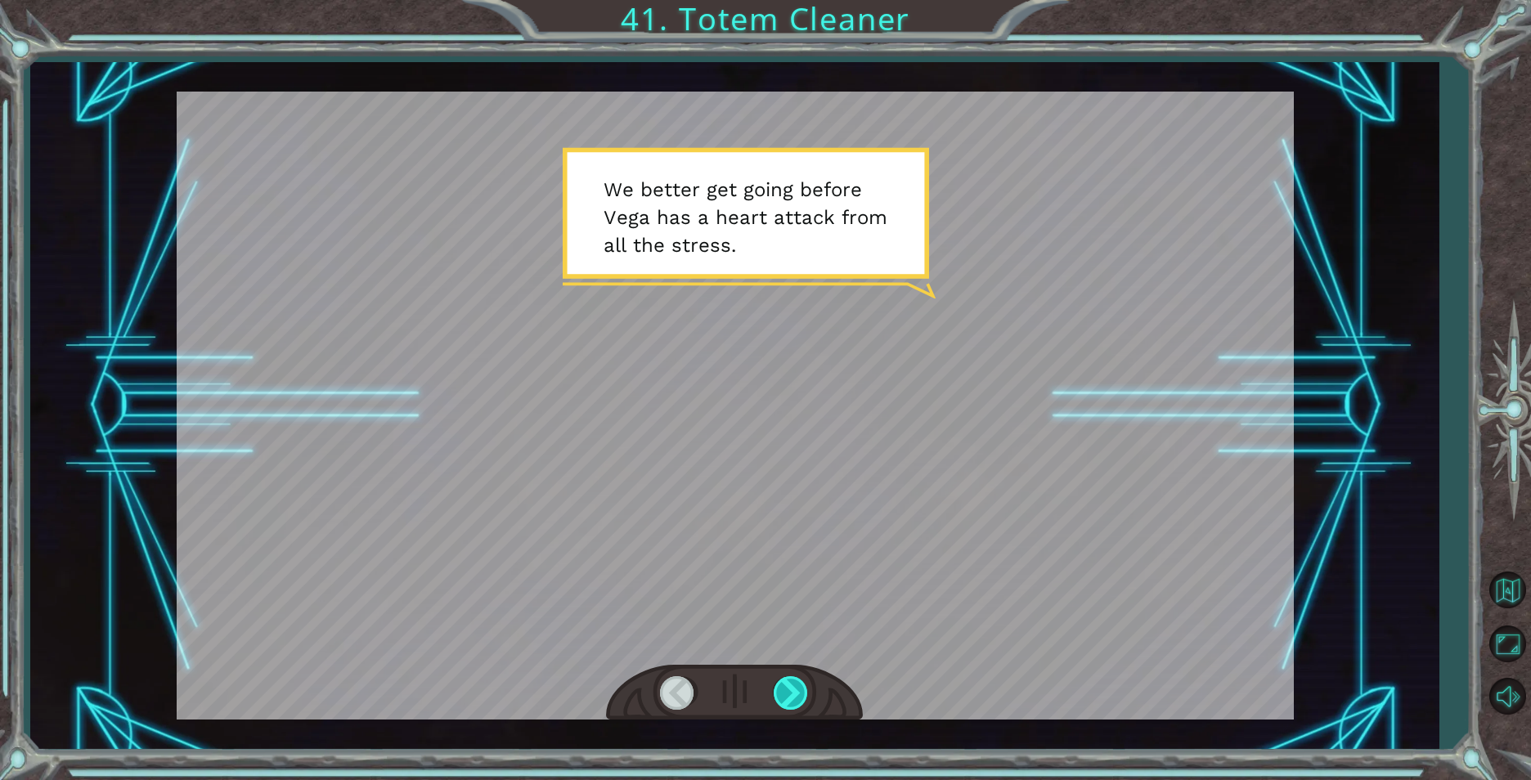
drag, startPoint x: 810, startPoint y: 689, endPoint x: 787, endPoint y: 680, distance: 25.1
click at [802, 689] on div at bounding box center [734, 693] width 257 height 56
click at [787, 679] on div at bounding box center [792, 693] width 37 height 34
click at [791, 677] on div at bounding box center [792, 693] width 37 height 34
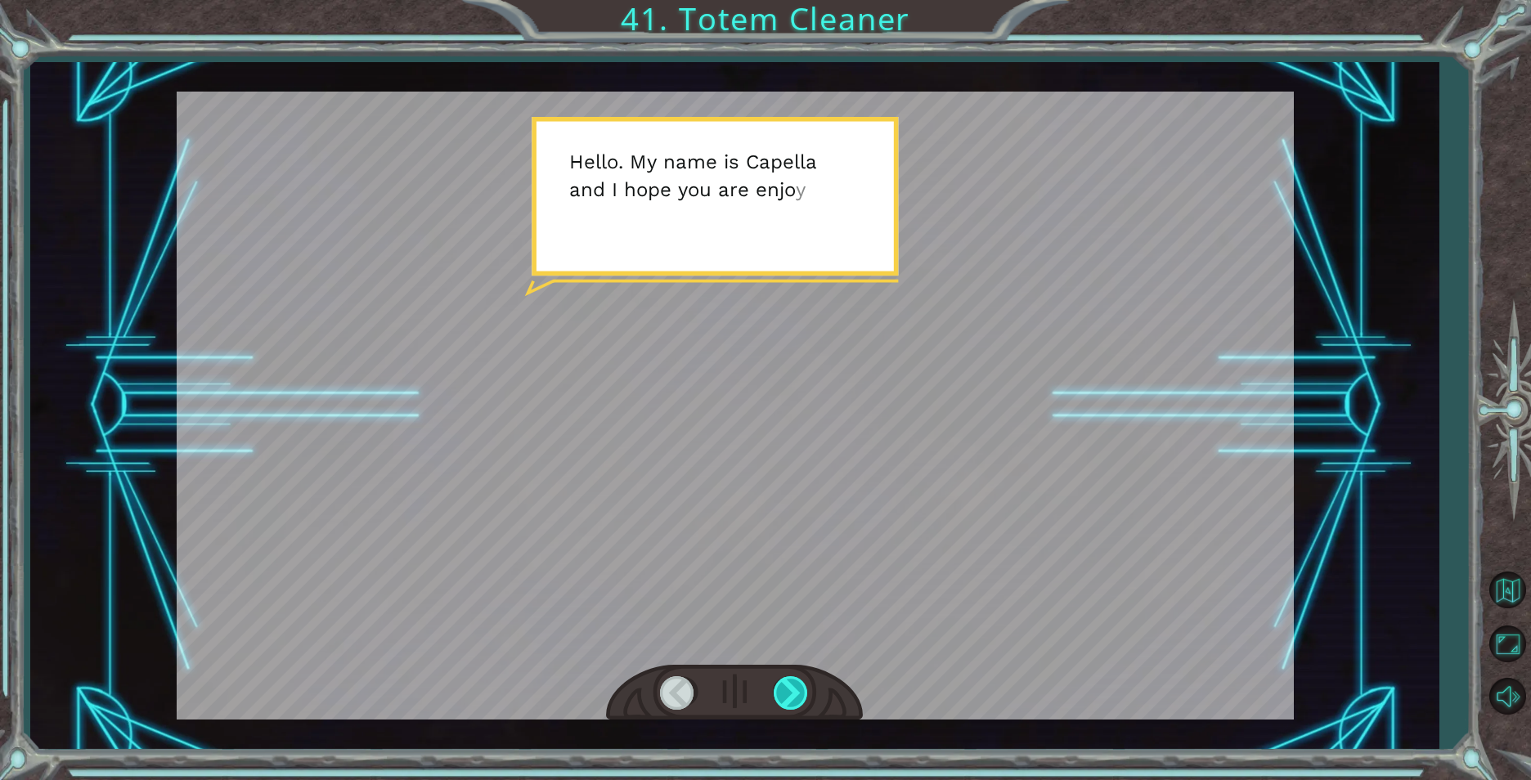
click at [791, 677] on div at bounding box center [792, 693] width 37 height 34
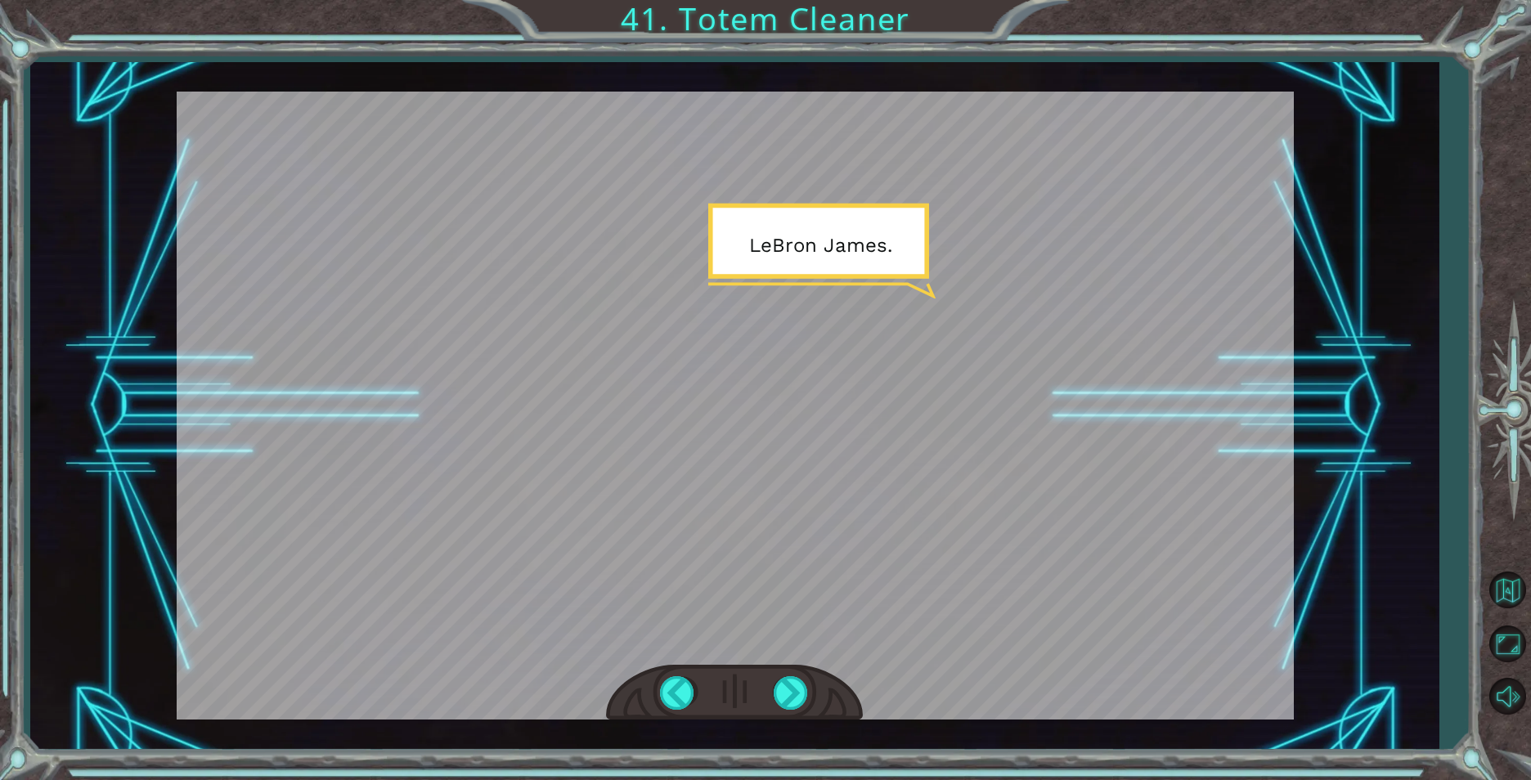
click at [797, 674] on div at bounding box center [734, 693] width 257 height 56
click at [689, 684] on div at bounding box center [678, 693] width 37 height 34
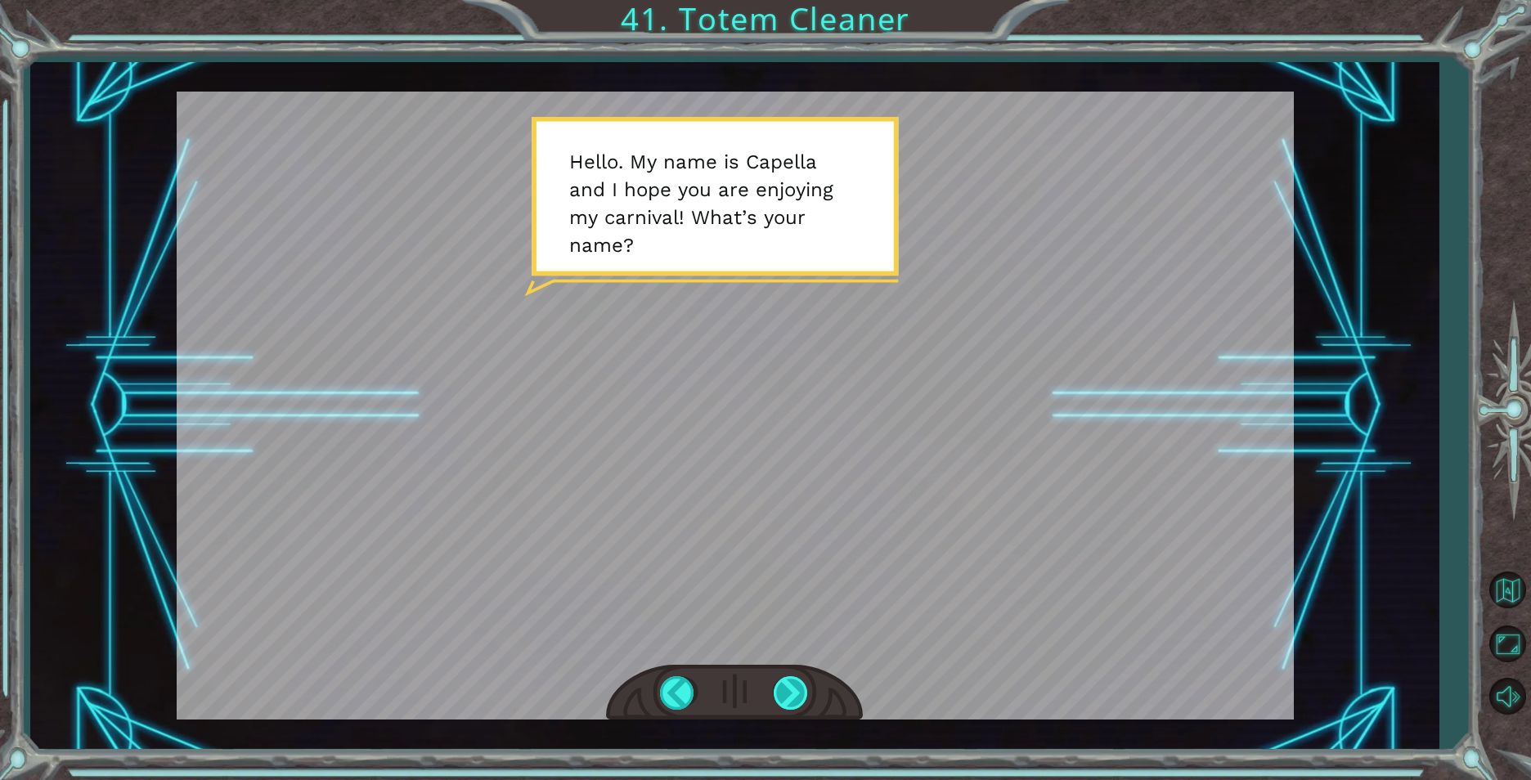
click at [782, 689] on div at bounding box center [792, 693] width 37 height 34
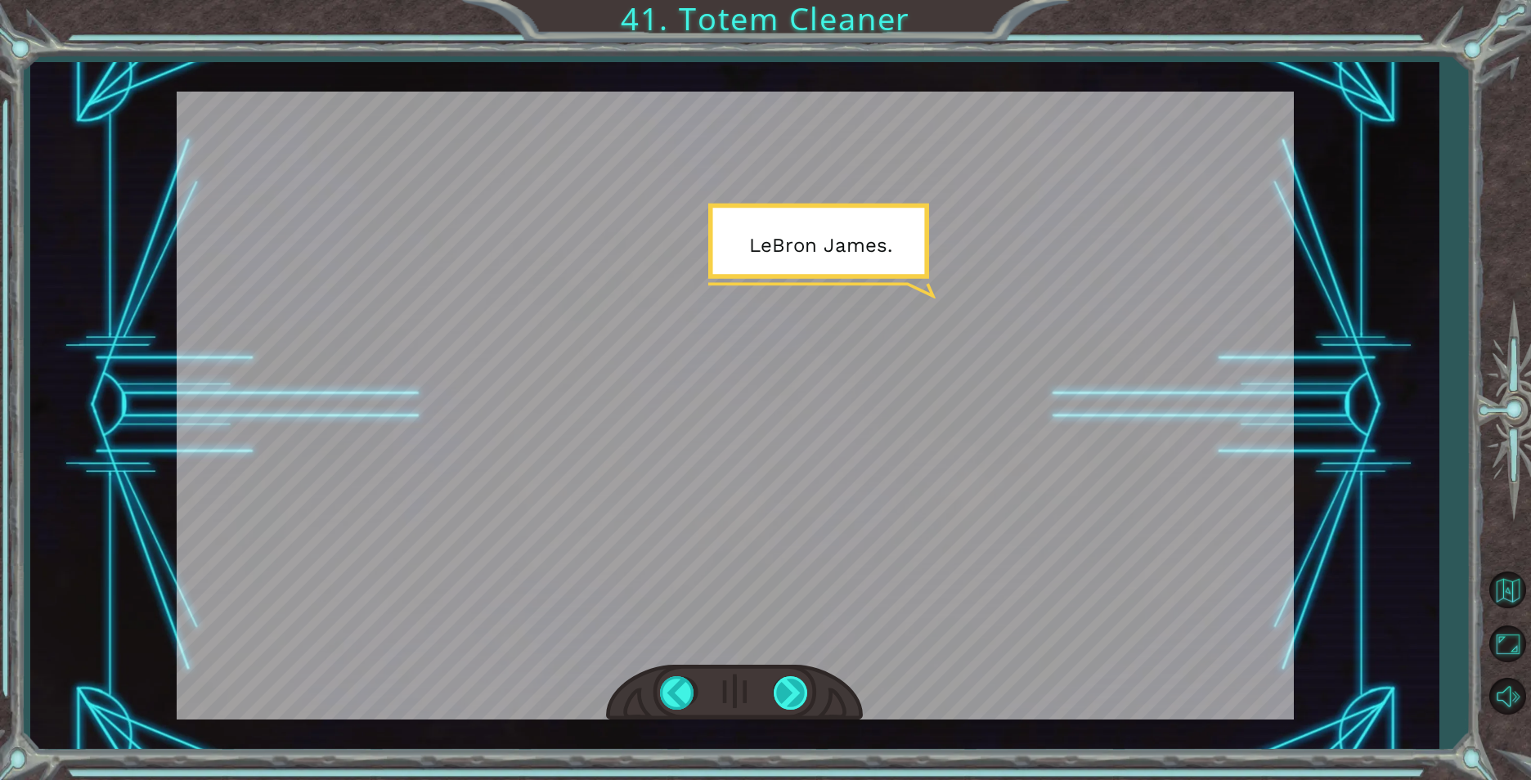
click at [797, 680] on div at bounding box center [792, 693] width 37 height 34
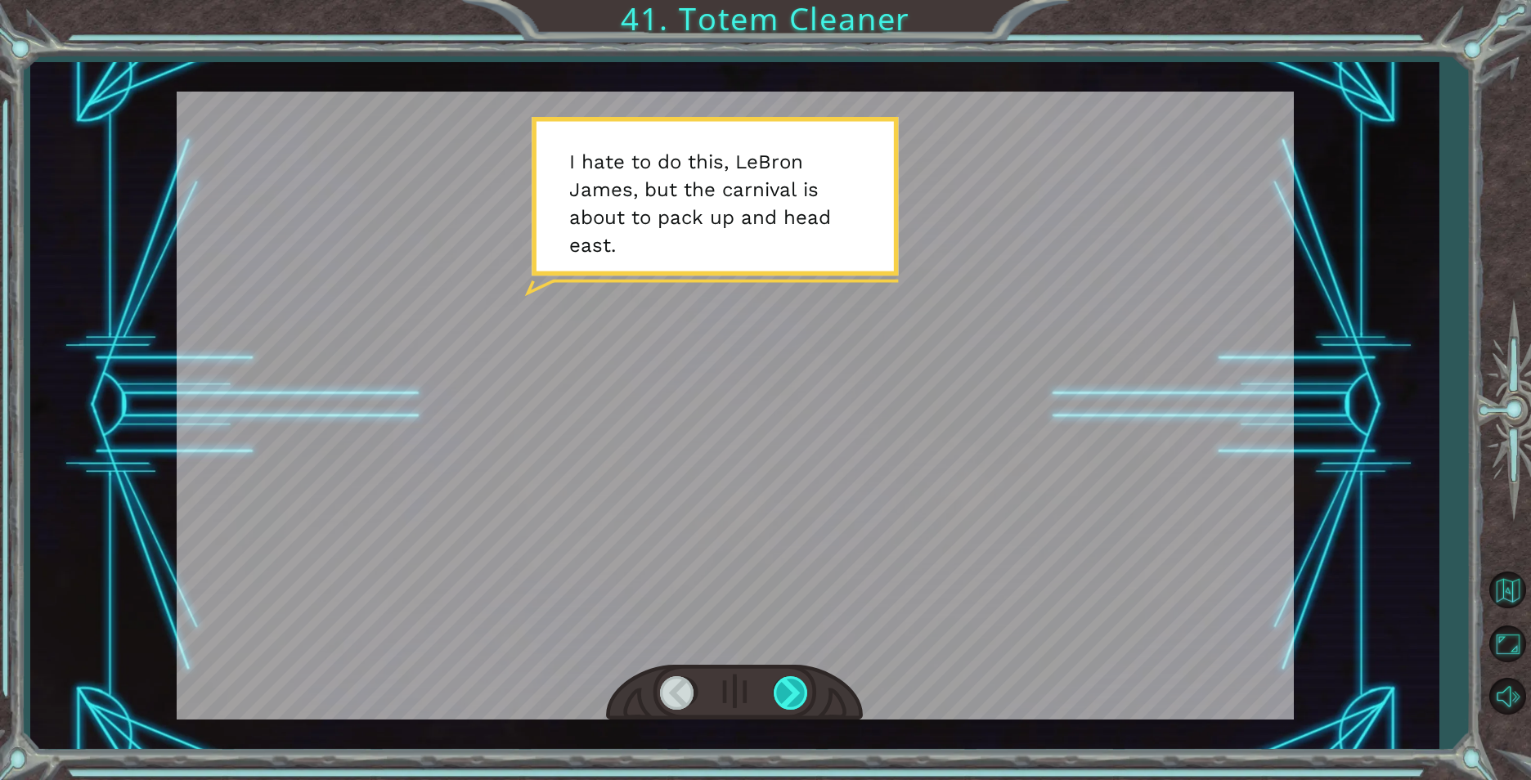
click at [804, 676] on div at bounding box center [792, 693] width 37 height 34
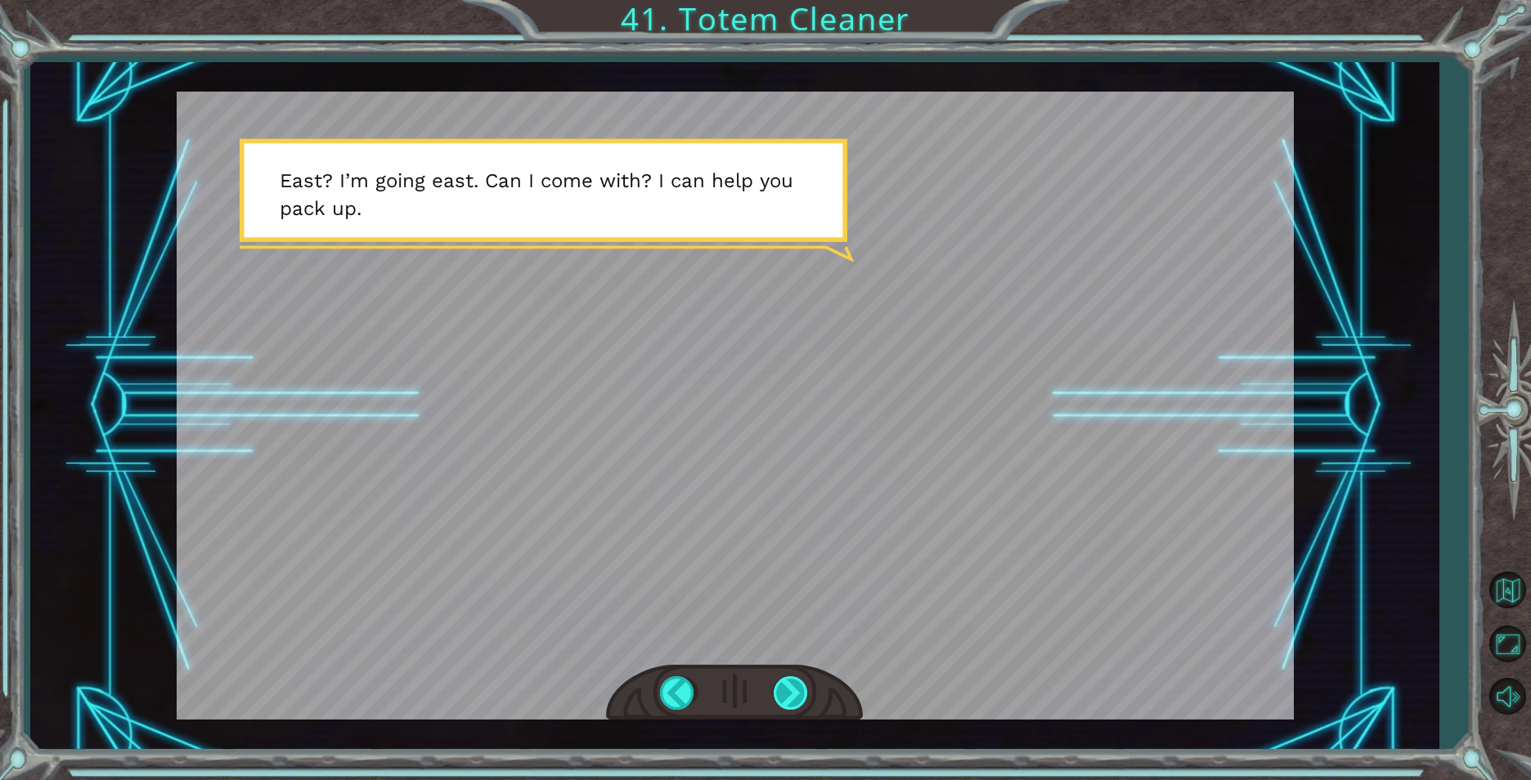
click at [778, 691] on div at bounding box center [792, 693] width 37 height 34
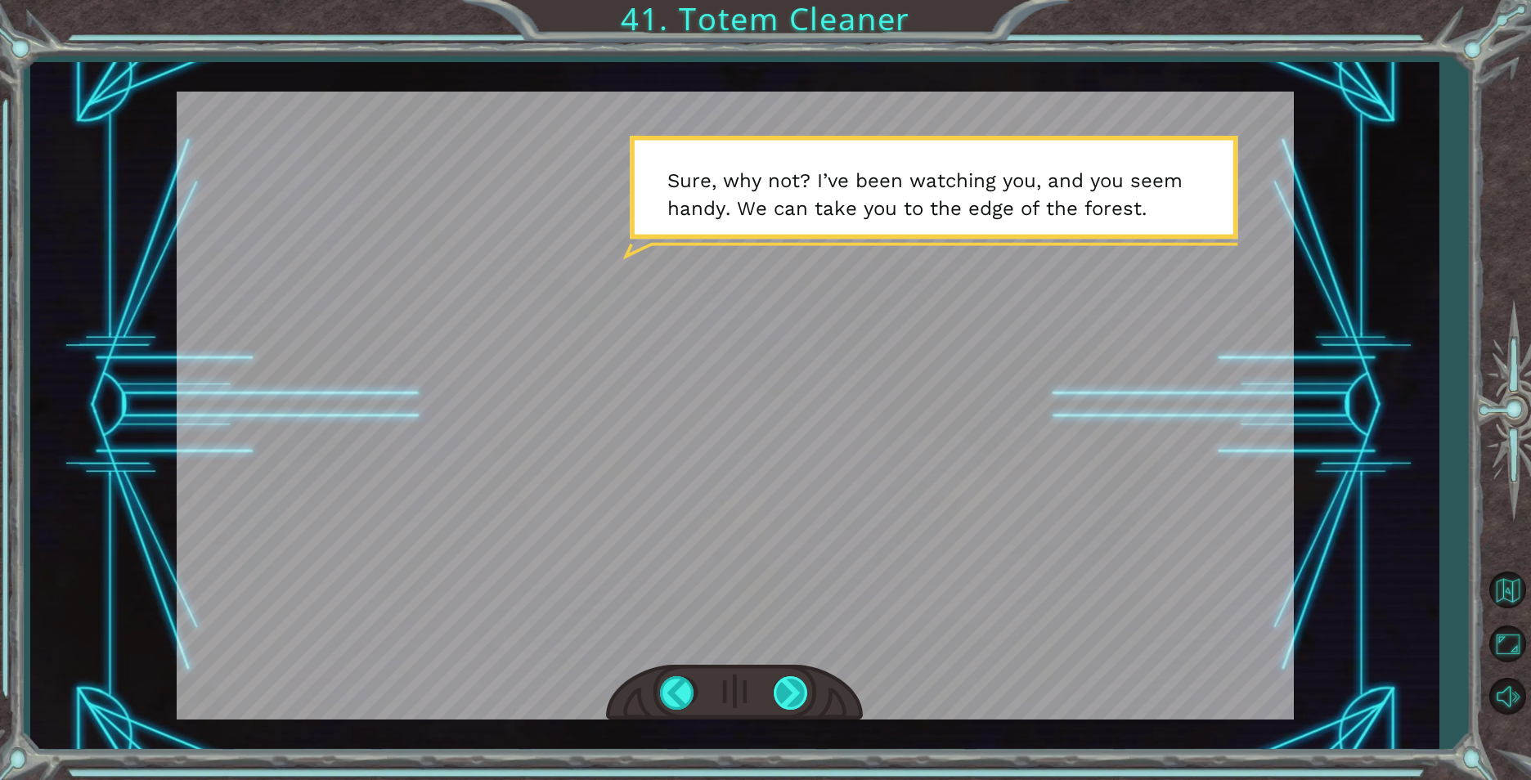
click at [778, 691] on div at bounding box center [792, 693] width 37 height 34
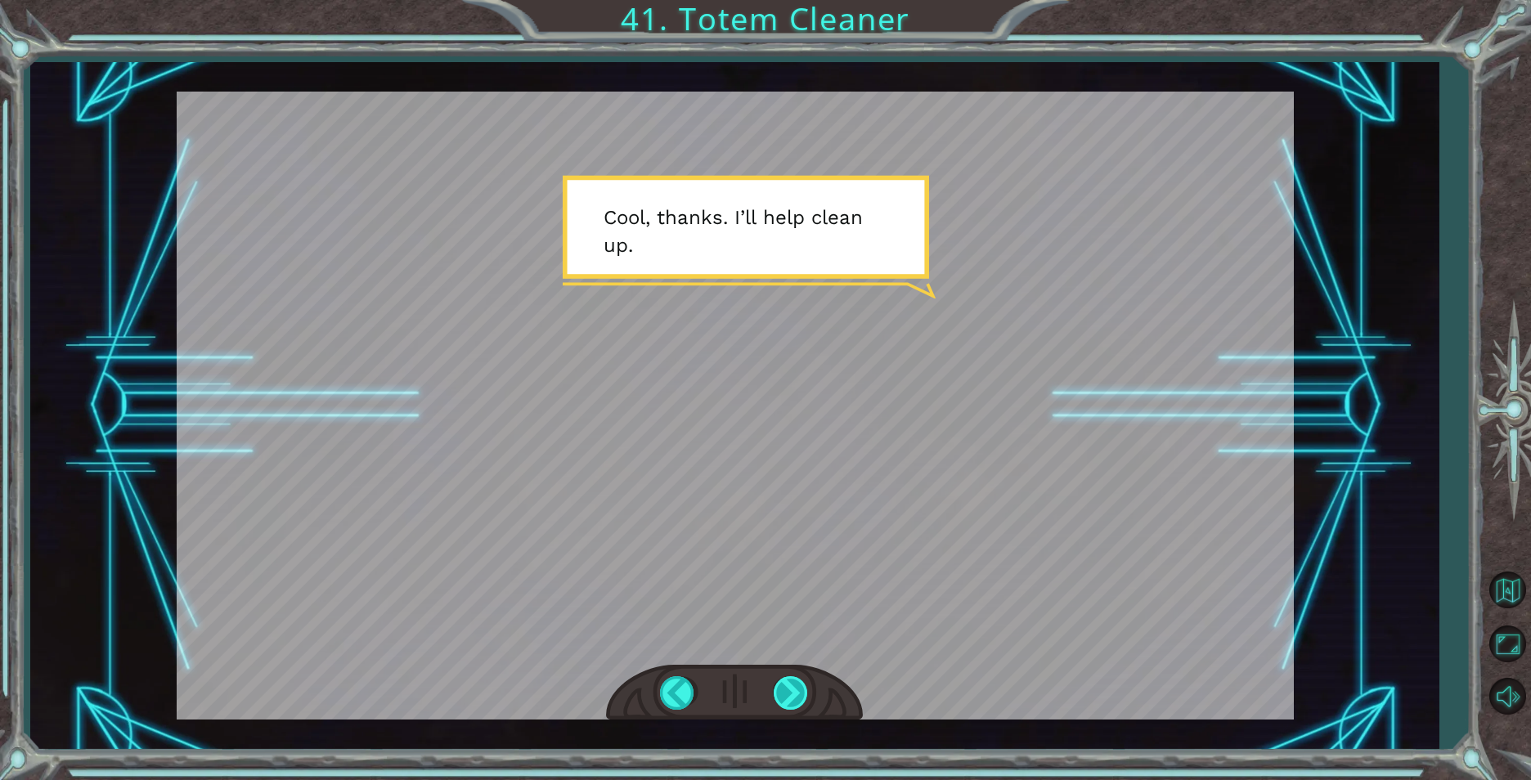
click at [778, 691] on div at bounding box center [792, 693] width 37 height 34
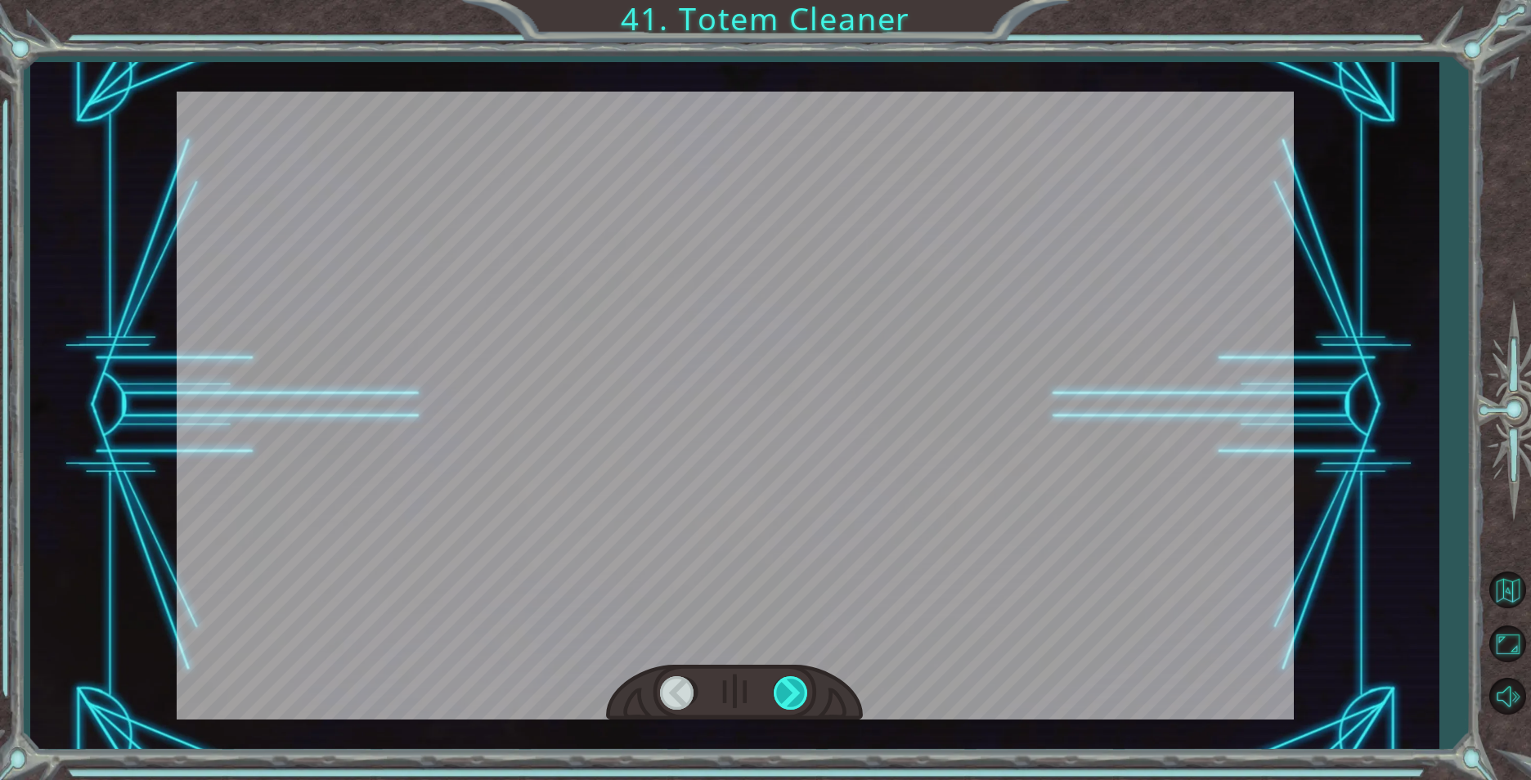
click at [778, 691] on div at bounding box center [792, 693] width 37 height 34
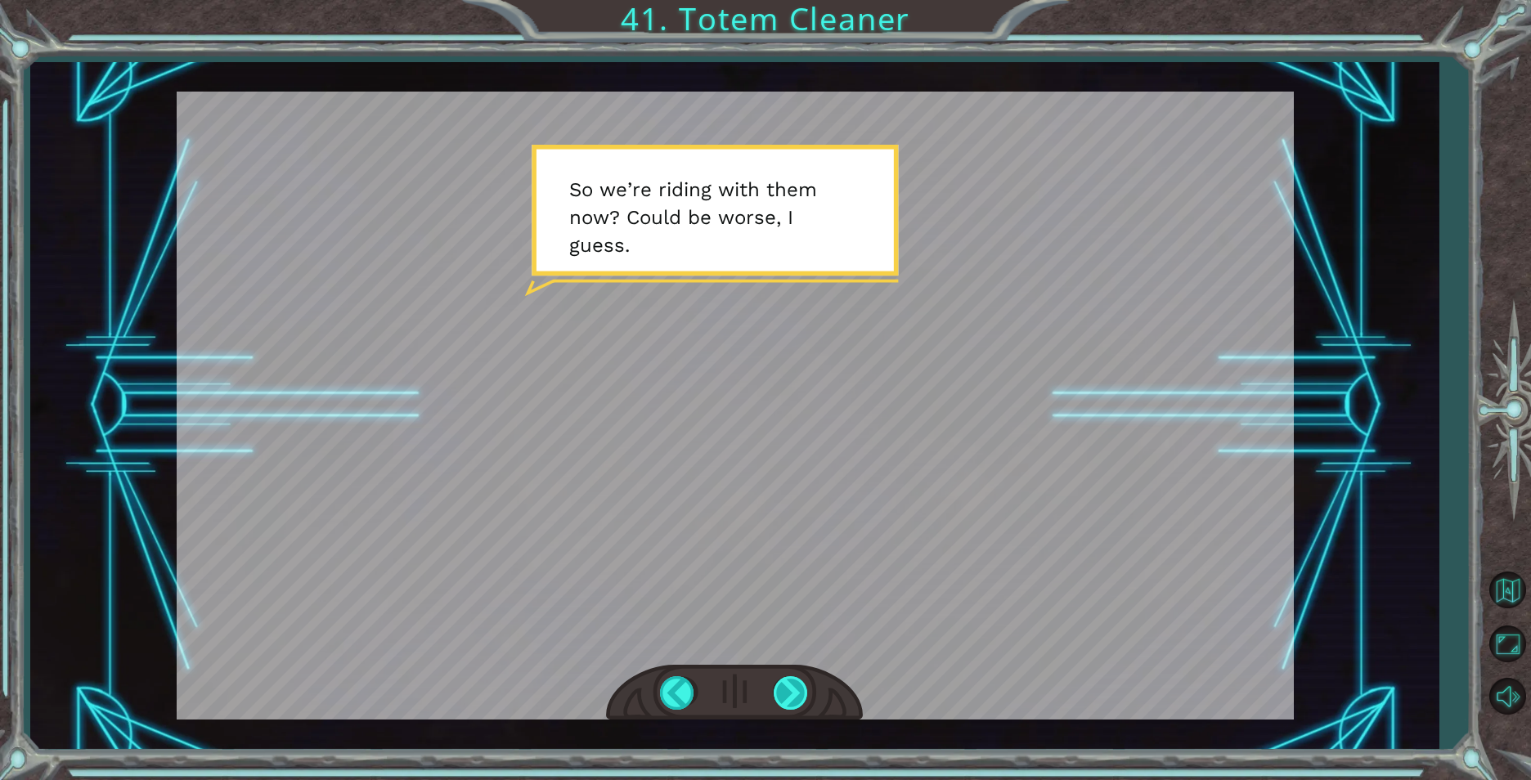
click at [778, 691] on div at bounding box center [792, 693] width 37 height 34
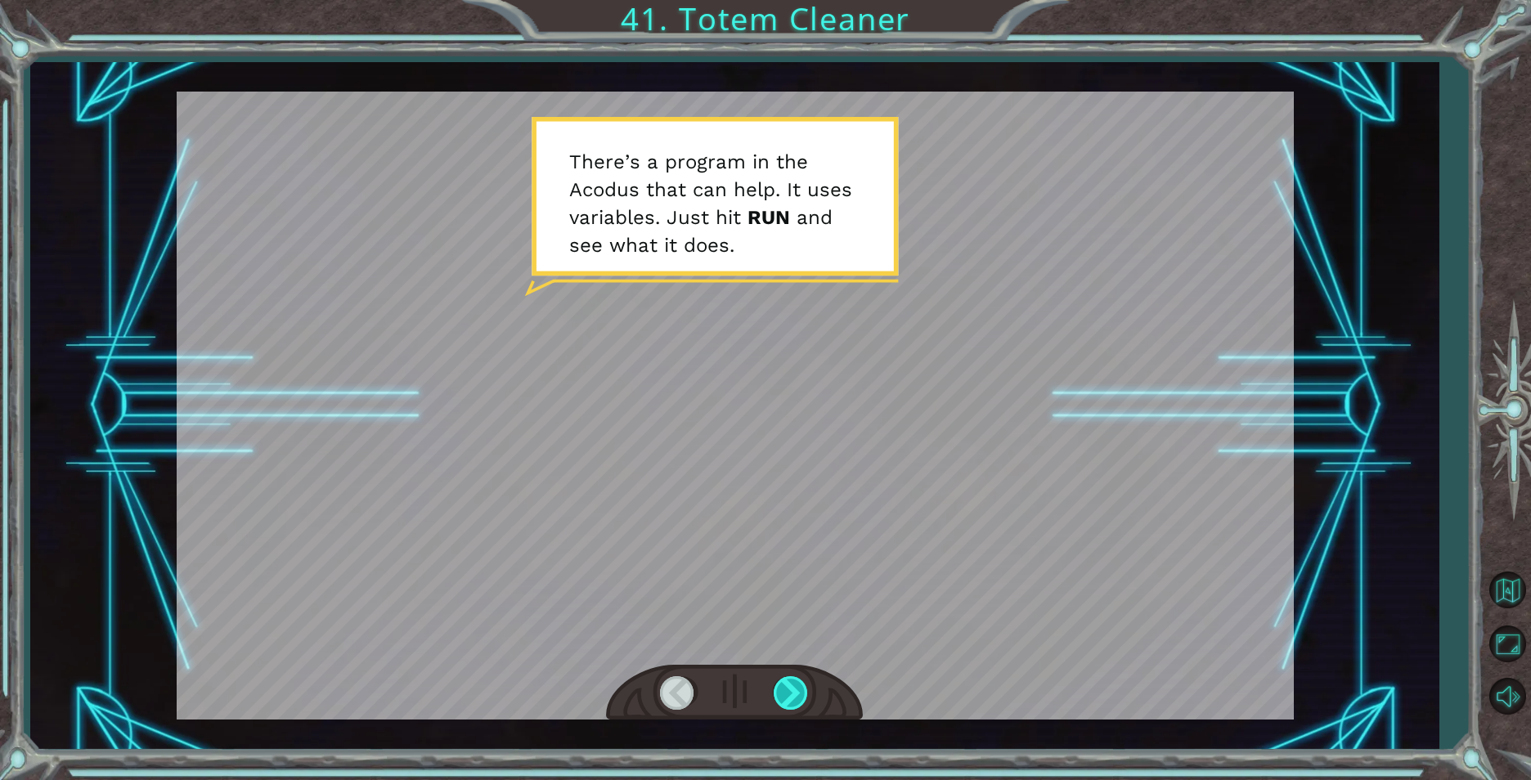
click at [778, 691] on div at bounding box center [792, 693] width 37 height 34
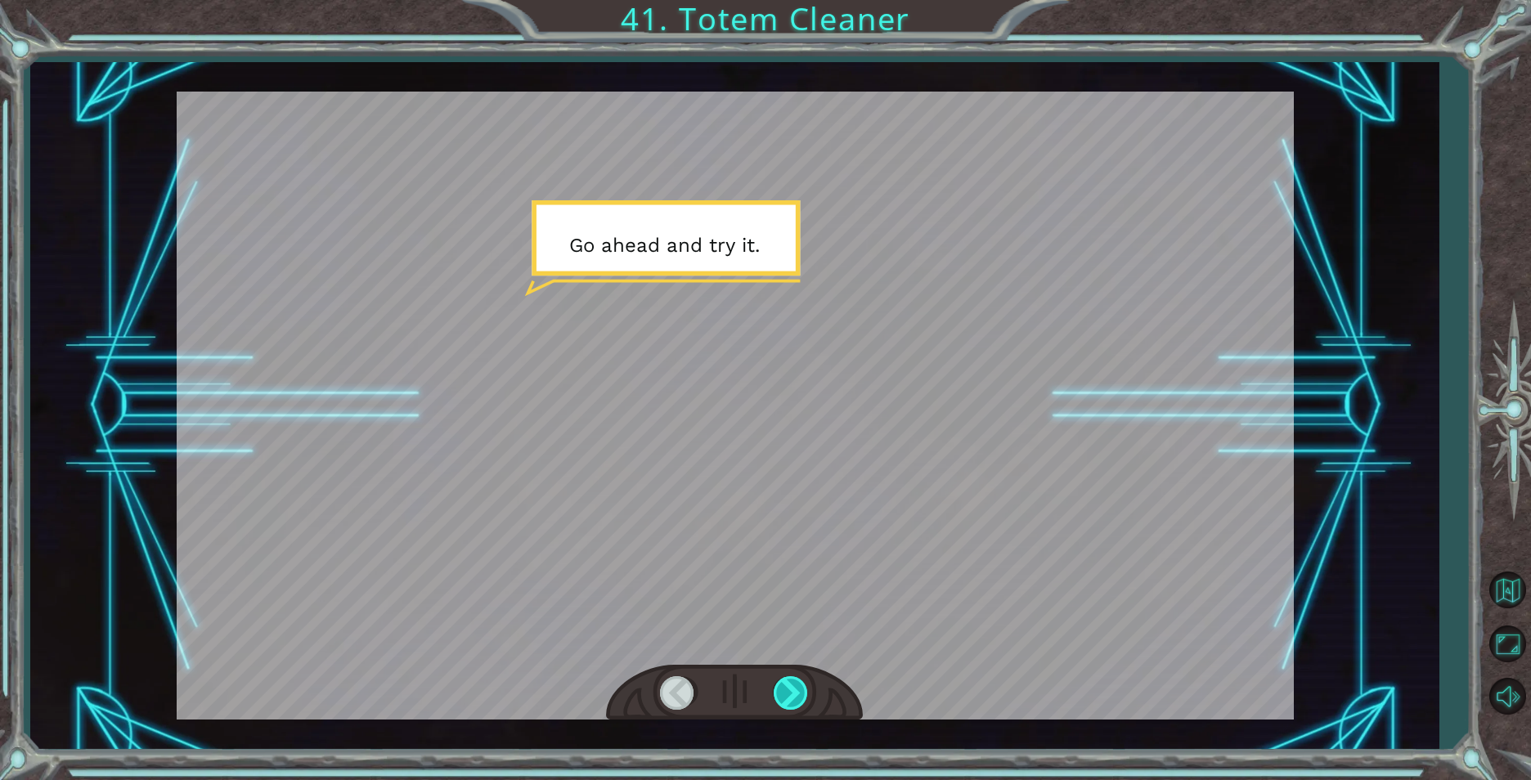
click at [778, 691] on div at bounding box center [792, 693] width 37 height 34
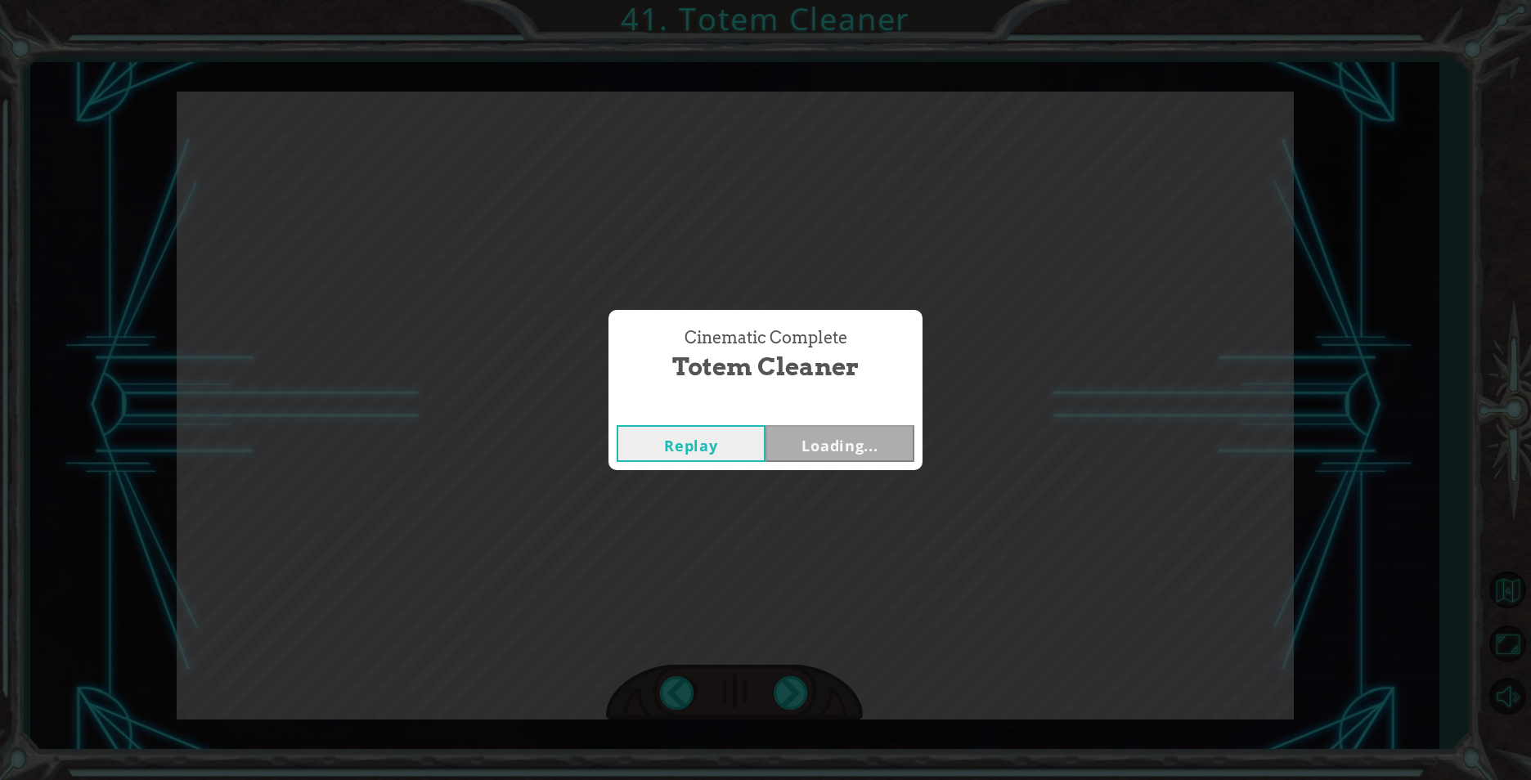
click at [826, 454] on button "Loading..." at bounding box center [839, 443] width 149 height 37
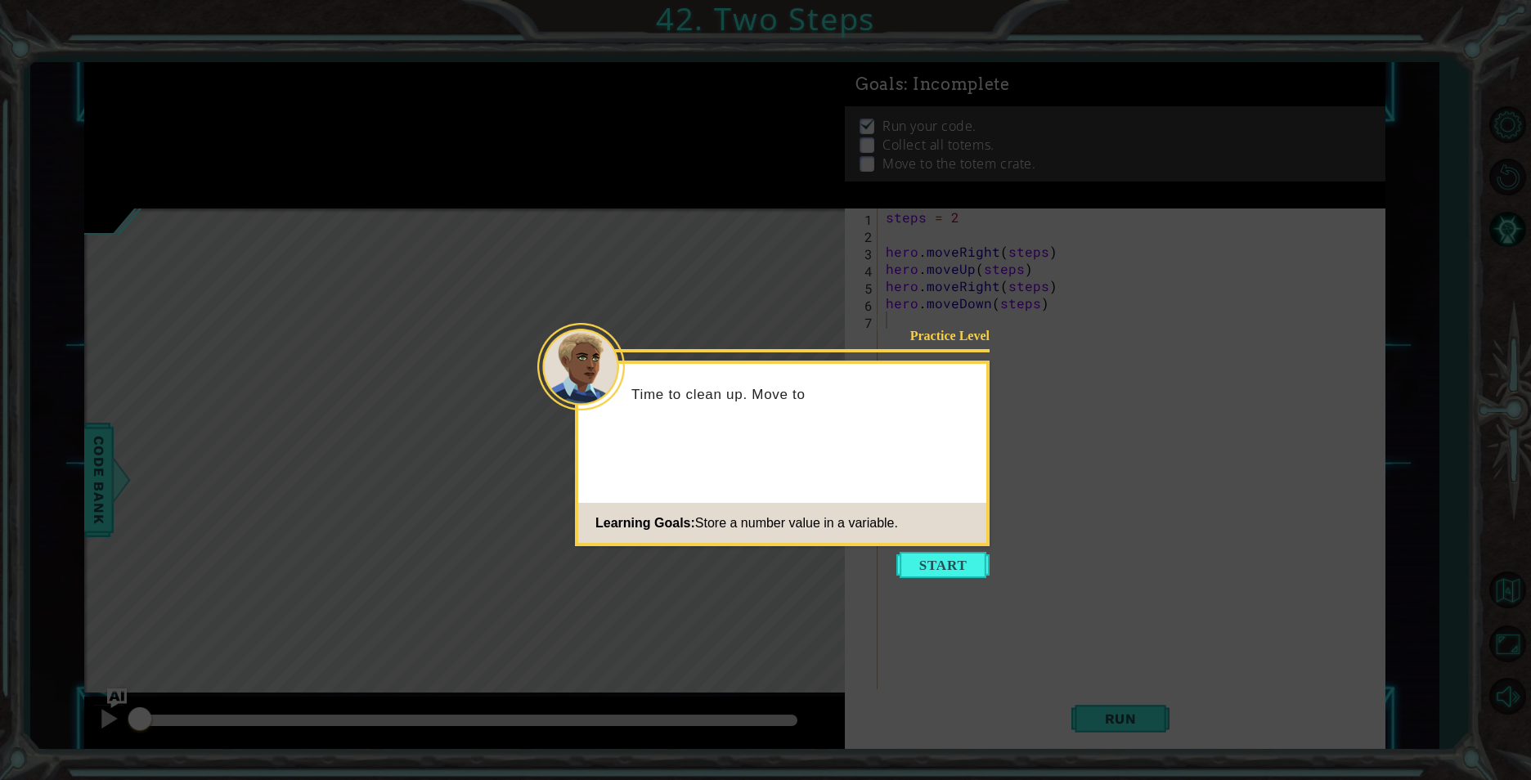
click at [958, 533] on footer "Learning Goals: Store a number value in a variable." at bounding box center [782, 523] width 408 height 40
click at [953, 552] on button "Start" at bounding box center [942, 565] width 93 height 26
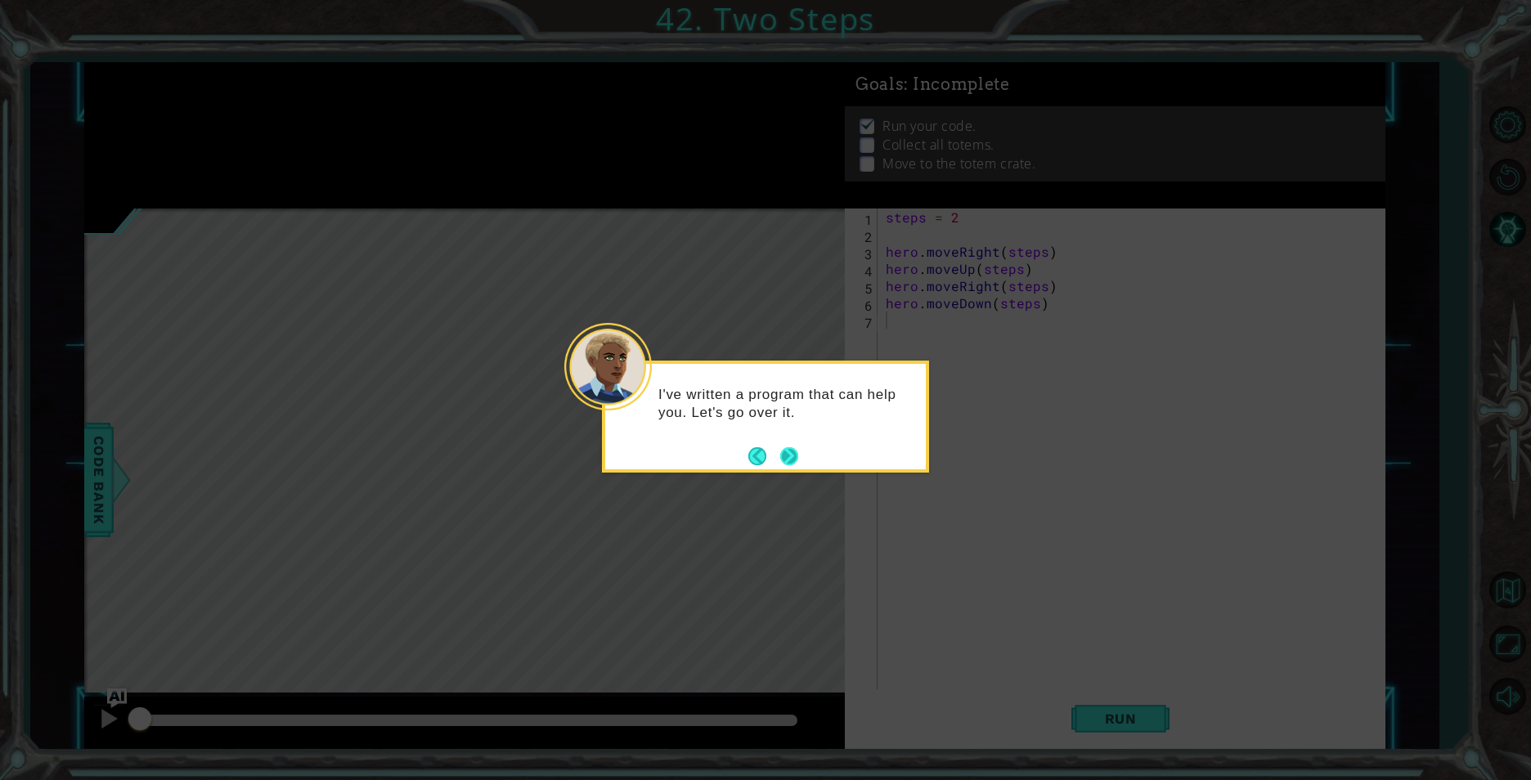
click at [778, 453] on footer at bounding box center [773, 456] width 50 height 25
click at [781, 452] on button "Next" at bounding box center [788, 456] width 29 height 29
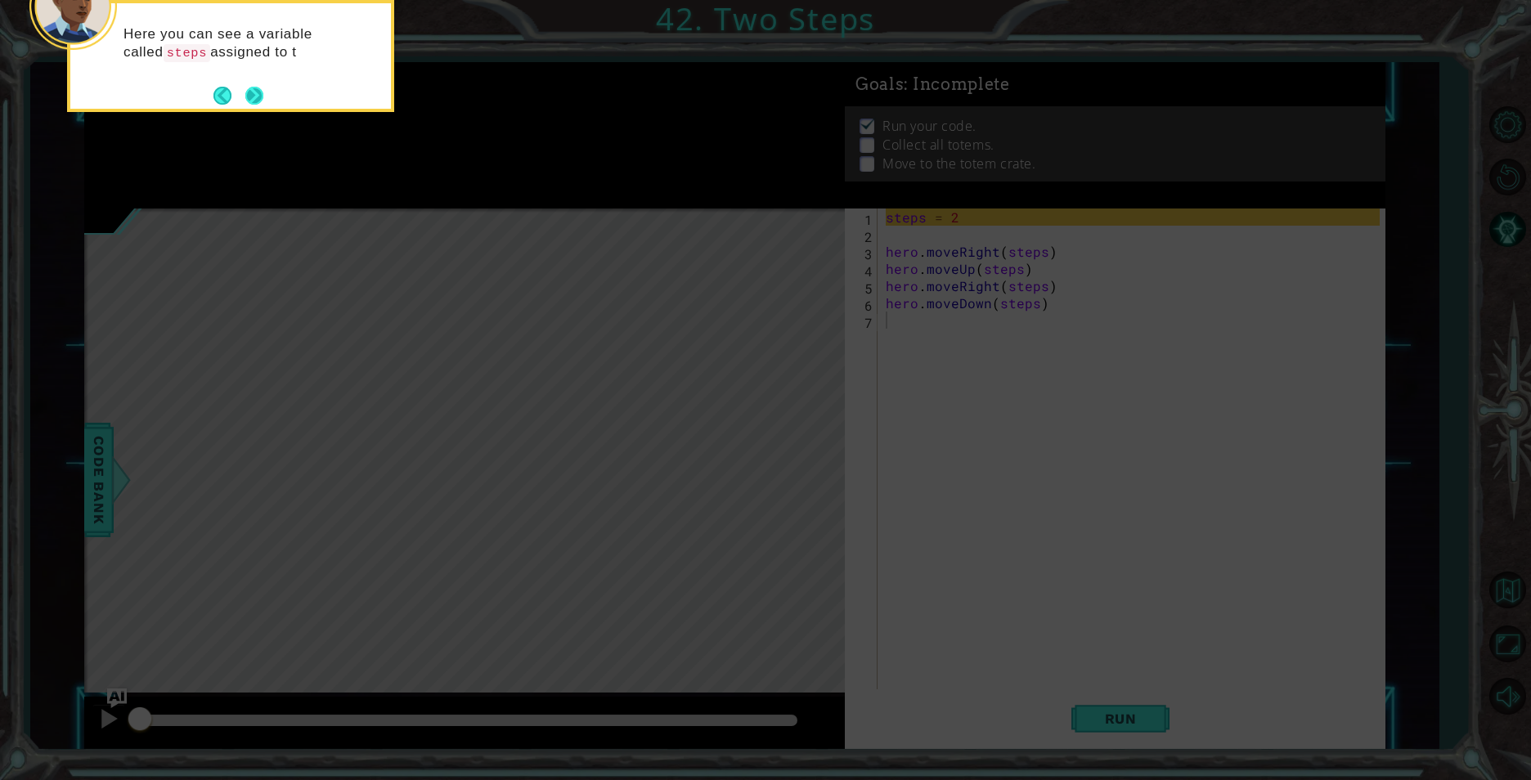
click at [249, 99] on button "Next" at bounding box center [254, 96] width 18 height 18
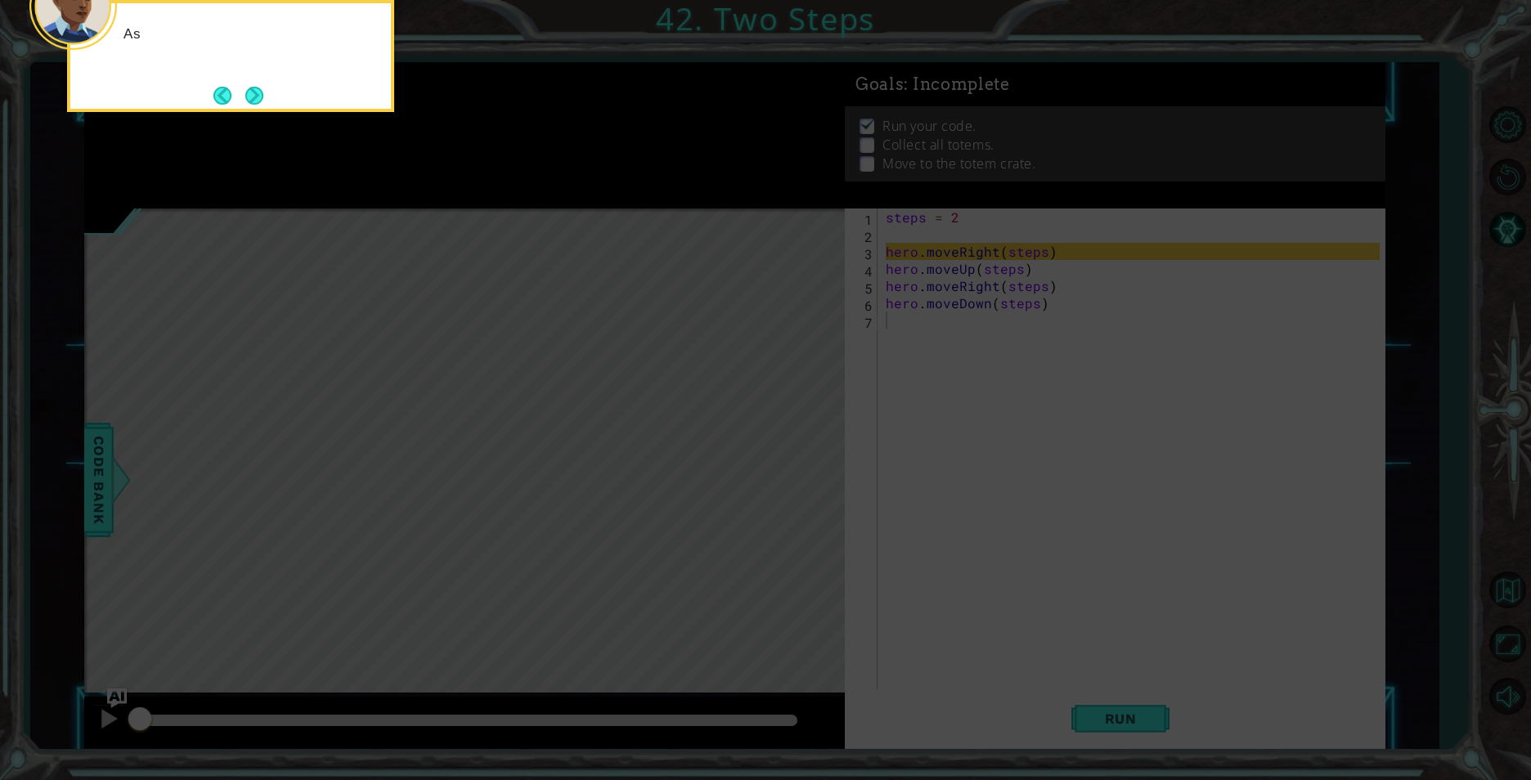
click at [249, 99] on button "Next" at bounding box center [255, 95] width 22 height 22
click at [251, 95] on div at bounding box center [464, 135] width 760 height 146
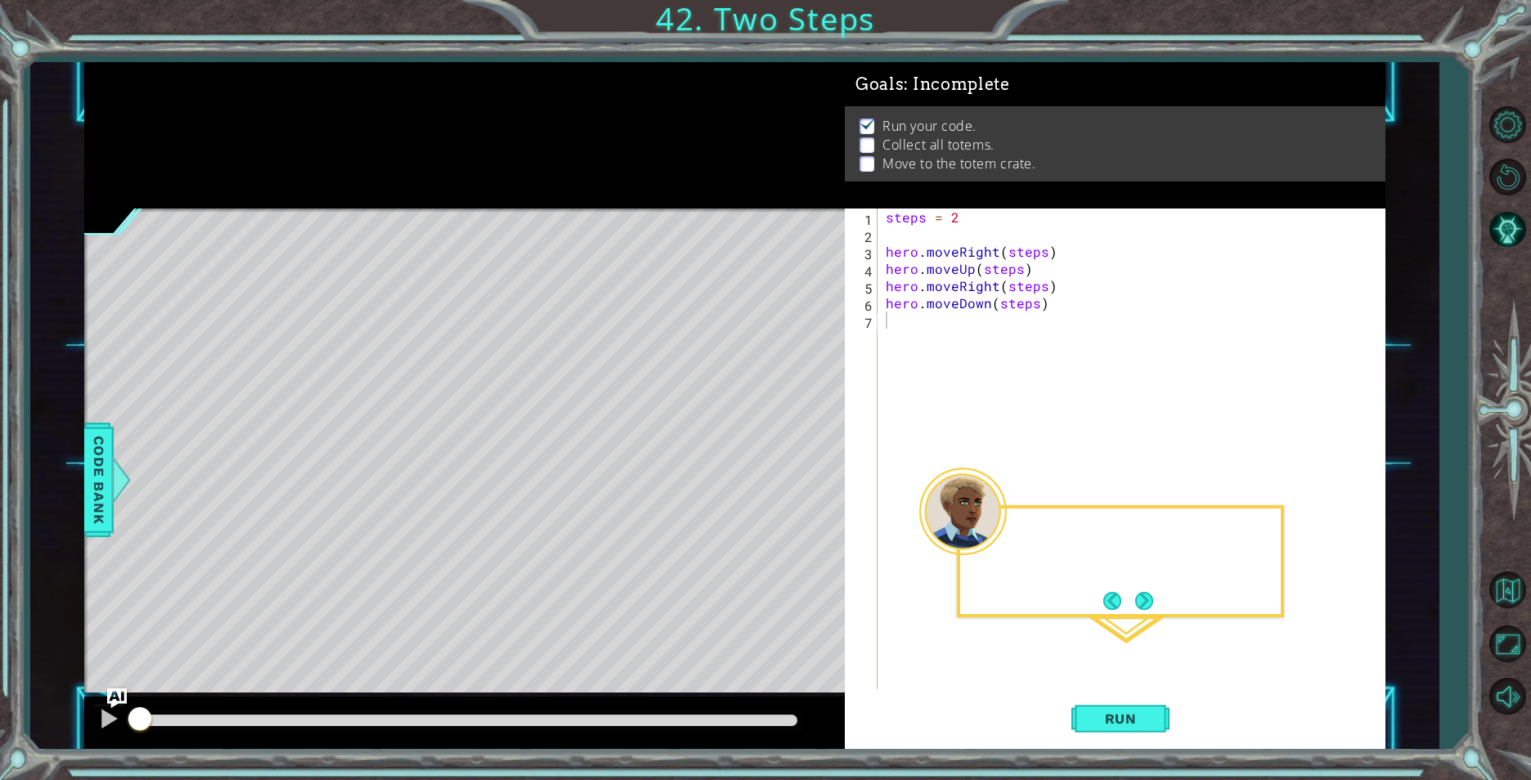
click at [251, 95] on div at bounding box center [464, 135] width 760 height 146
click at [1113, 713] on span "Run" at bounding box center [1120, 719] width 65 height 16
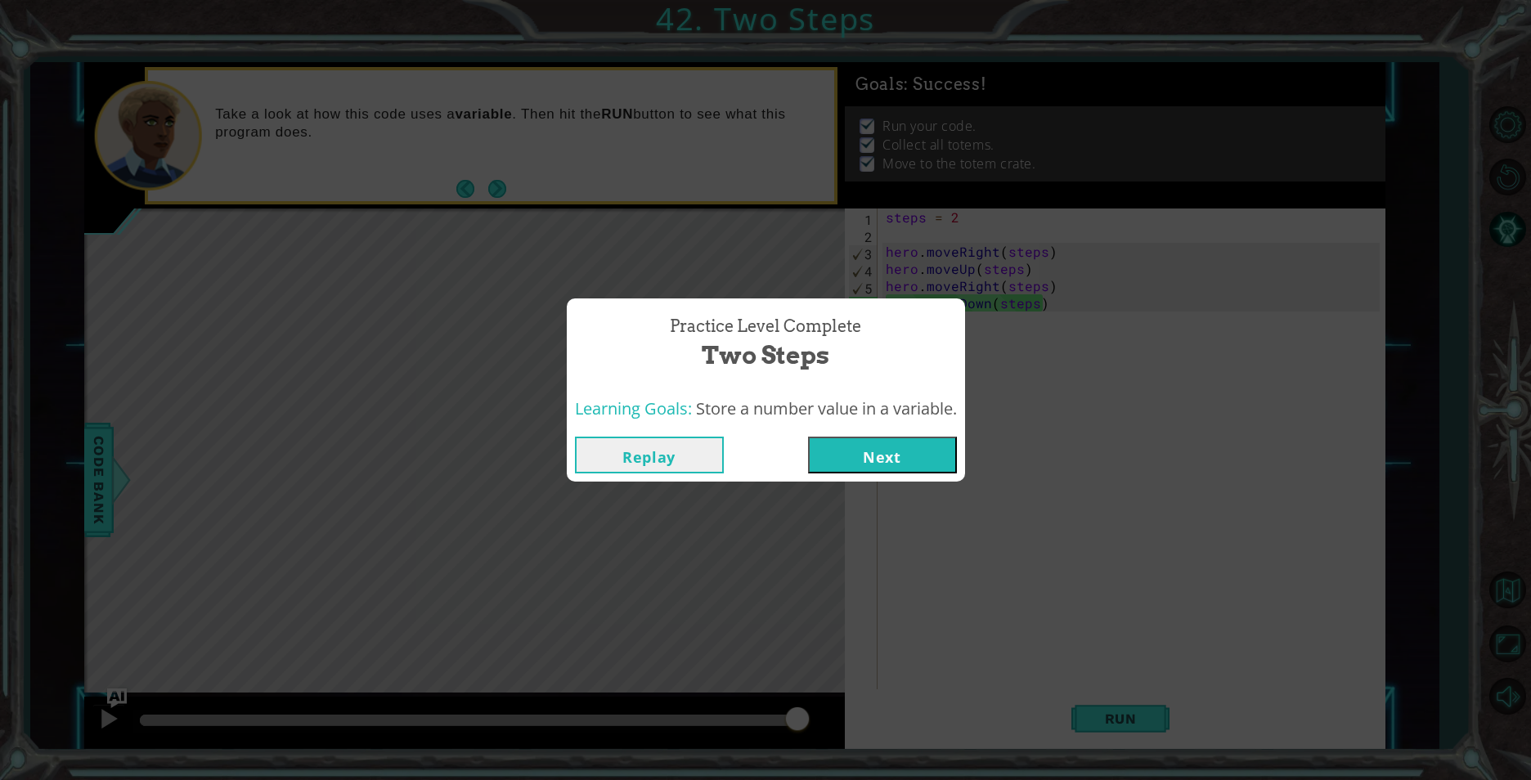
click at [846, 467] on button "Next" at bounding box center [882, 455] width 149 height 37
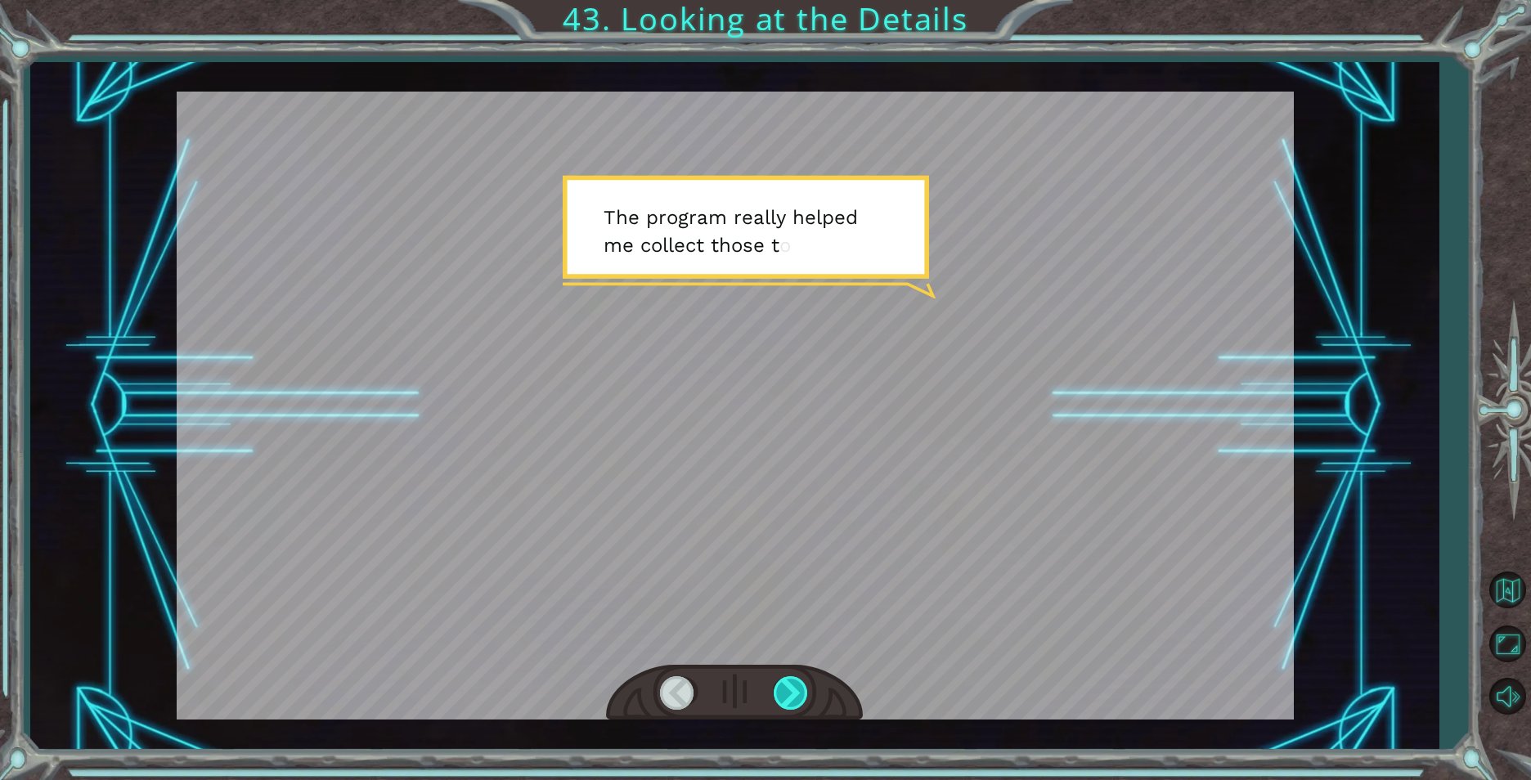
drag, startPoint x: 774, startPoint y: 712, endPoint x: 782, endPoint y: 704, distance: 11.0
click at [779, 706] on div at bounding box center [734, 693] width 257 height 56
click at [788, 693] on div at bounding box center [792, 693] width 37 height 34
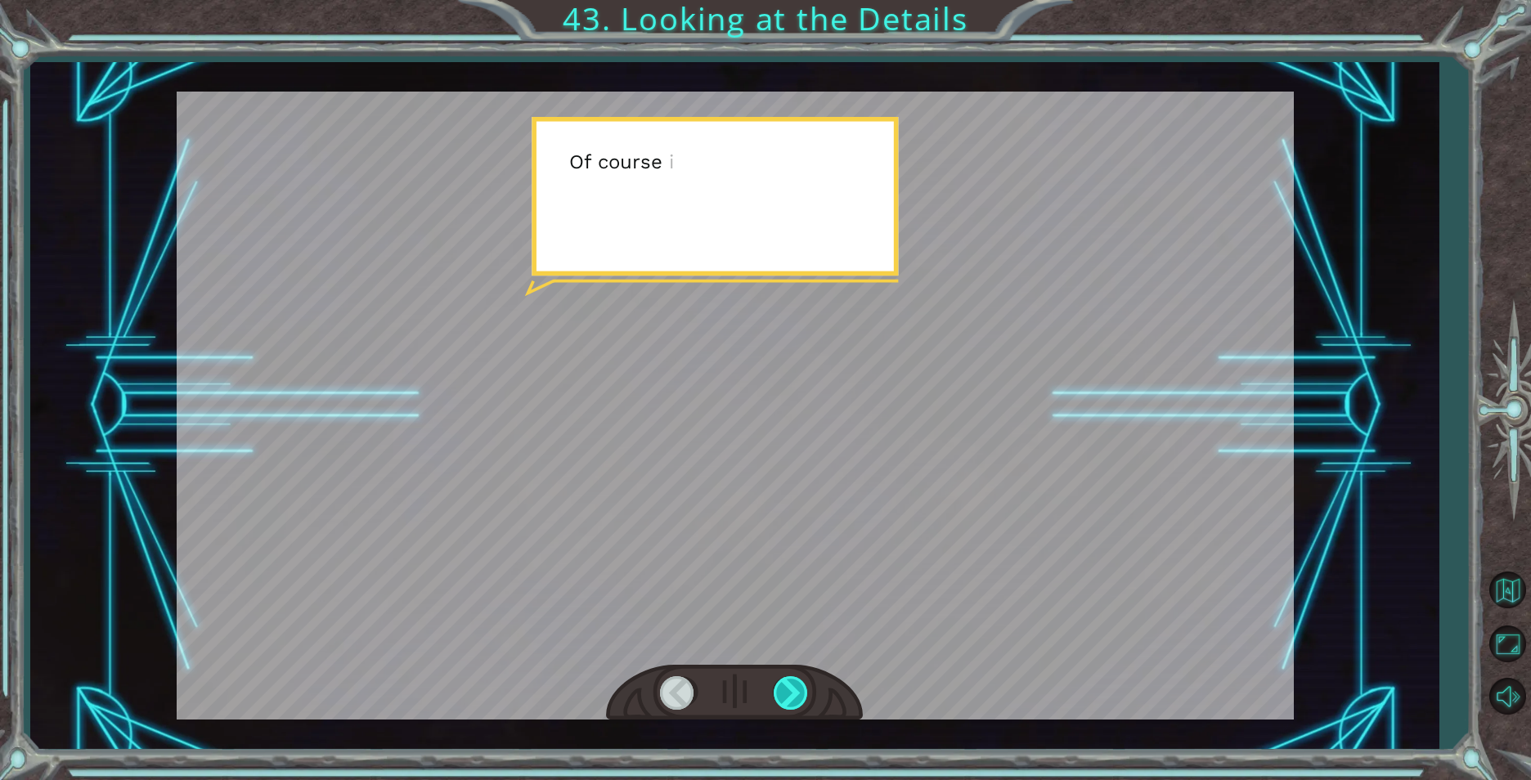
click at [788, 693] on div at bounding box center [792, 693] width 37 height 34
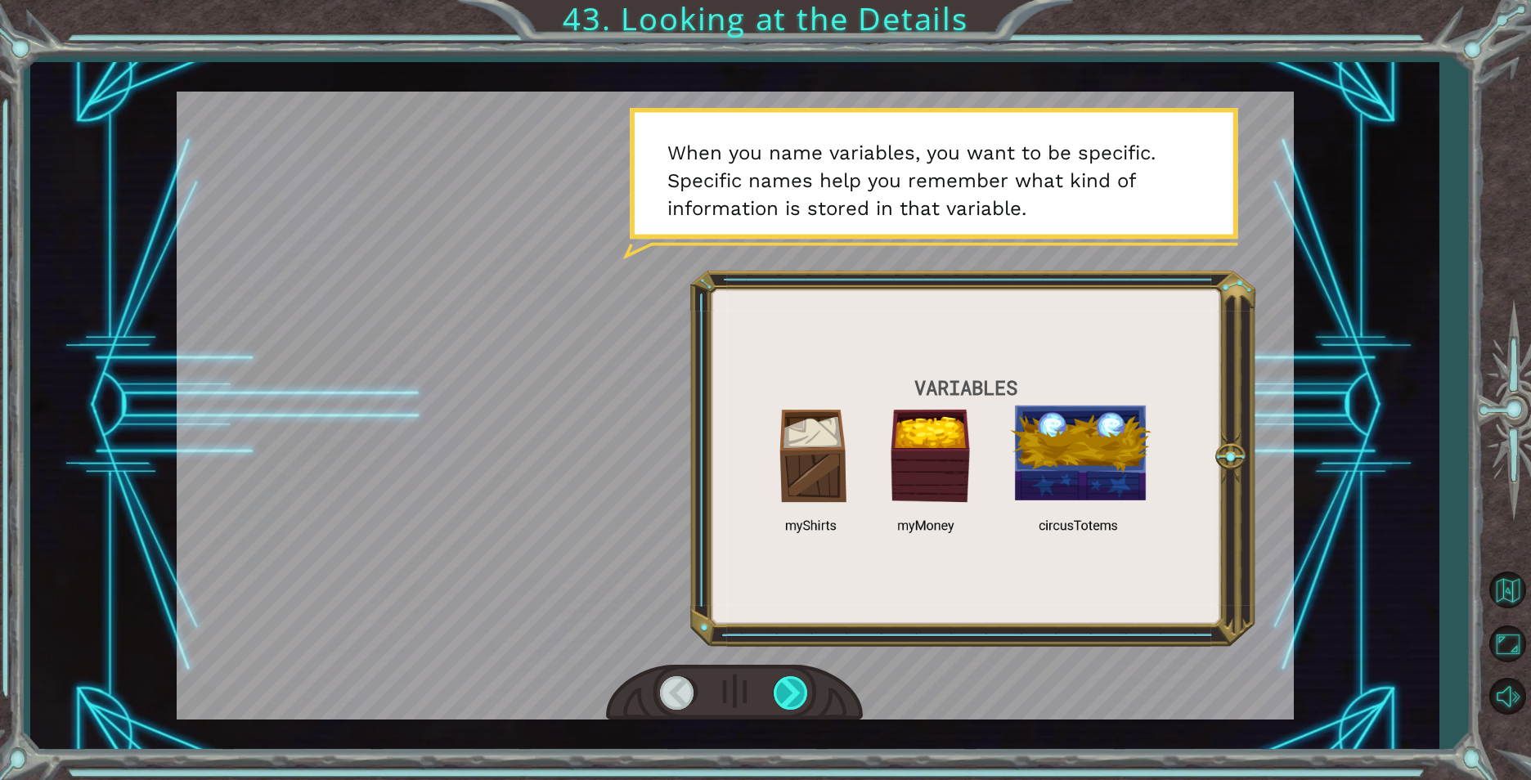
click at [790, 682] on div at bounding box center [792, 693] width 37 height 34
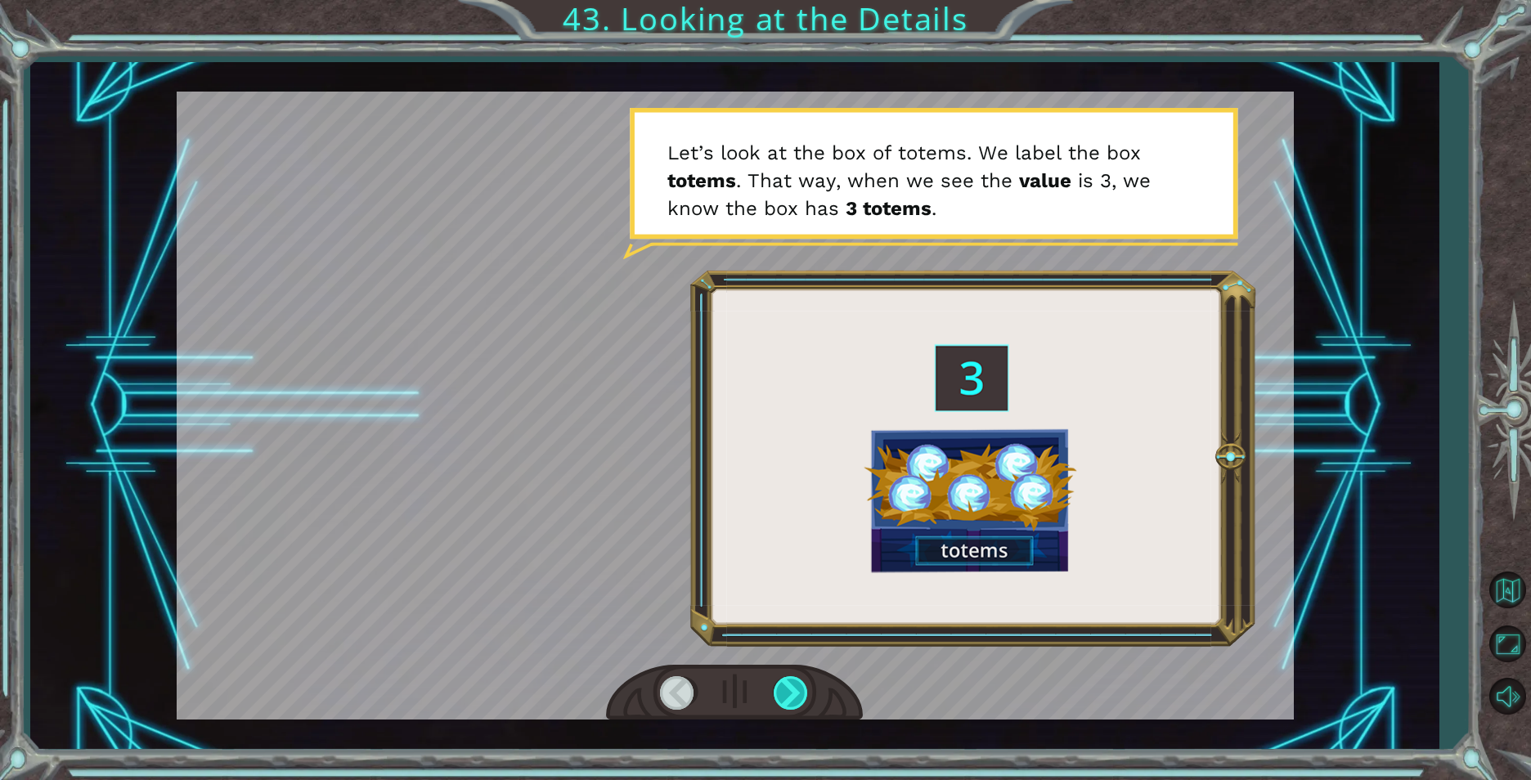
click at [794, 676] on div at bounding box center [792, 693] width 37 height 34
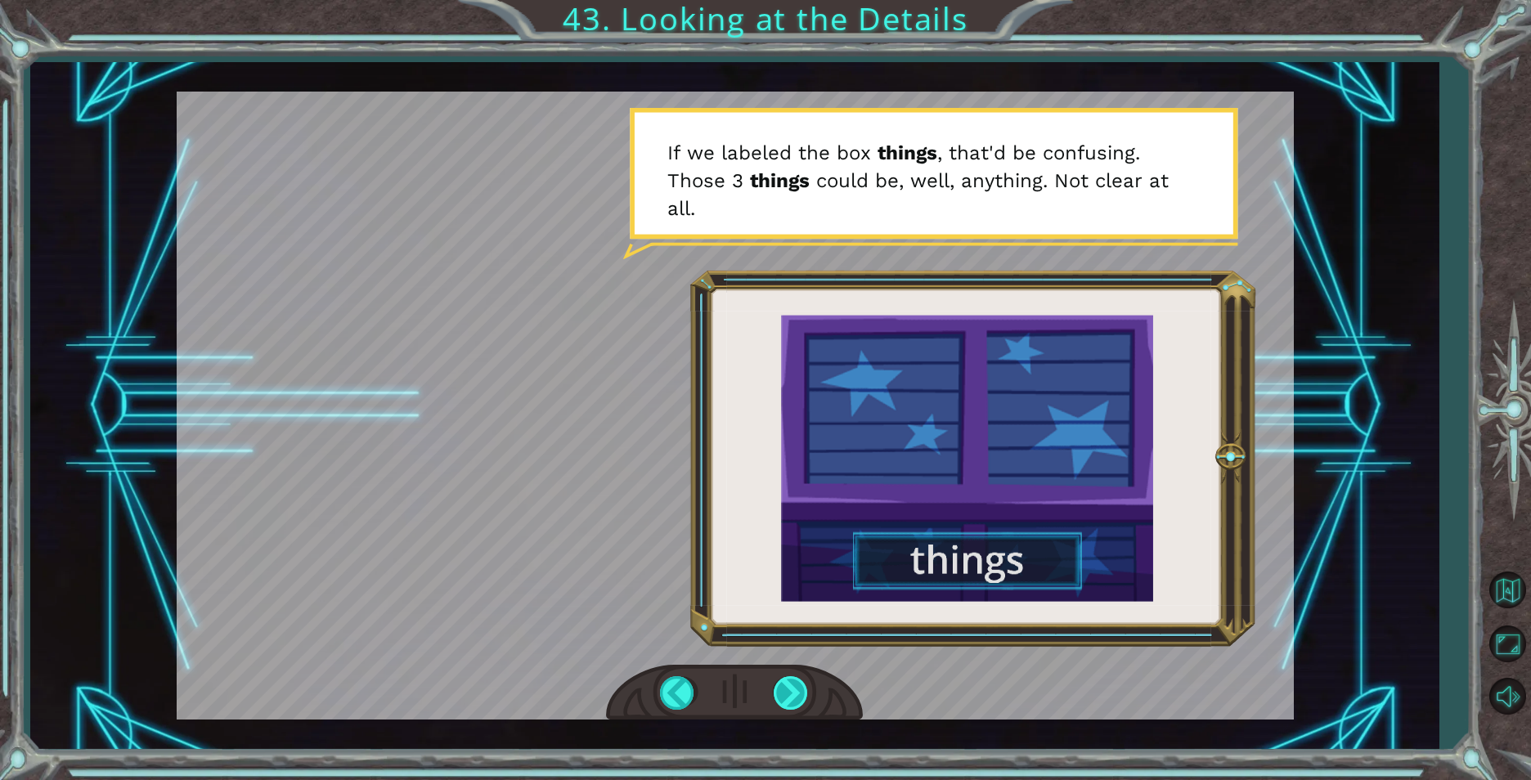
click at [802, 695] on div at bounding box center [792, 693] width 37 height 34
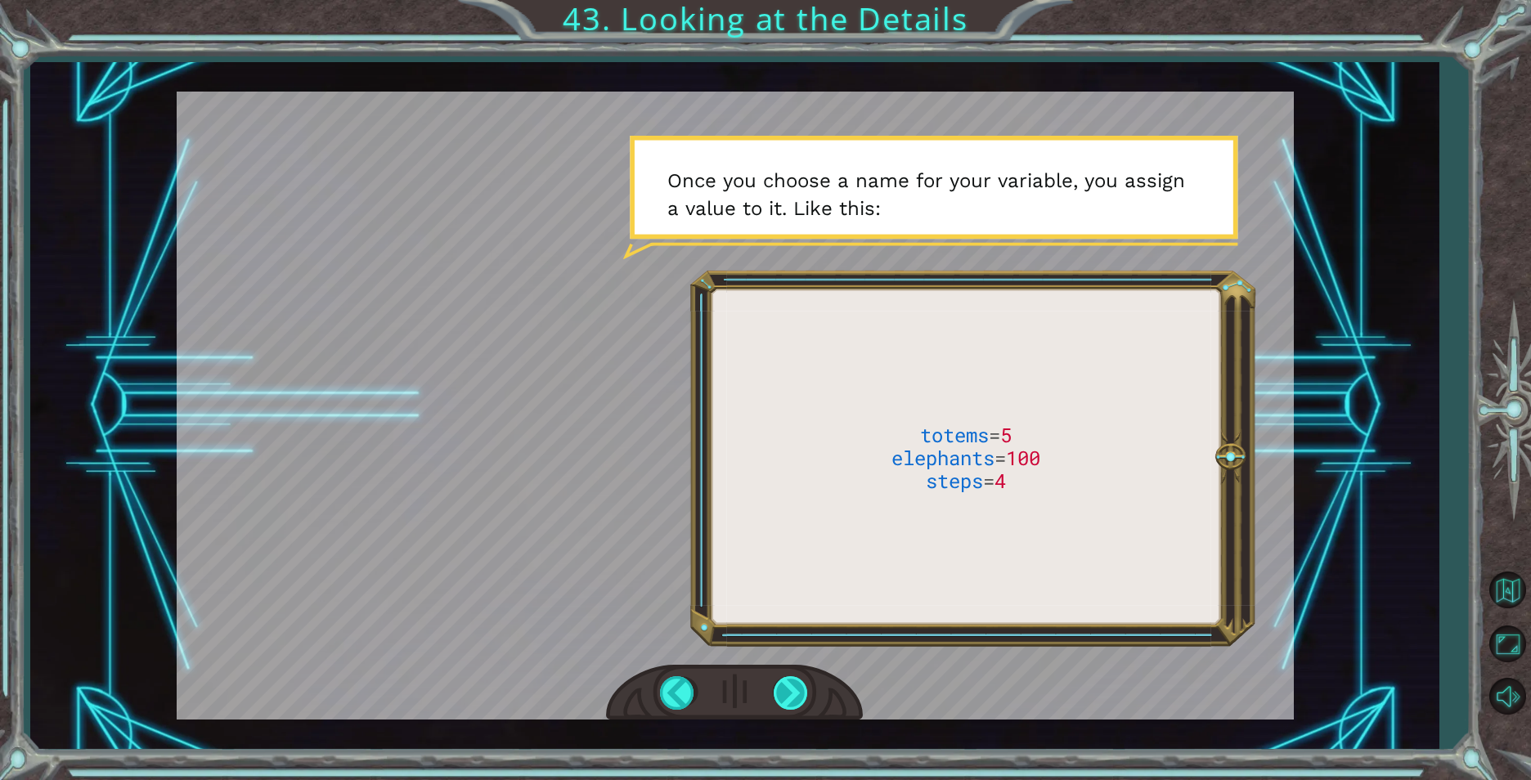
click at [797, 681] on div at bounding box center [792, 693] width 37 height 34
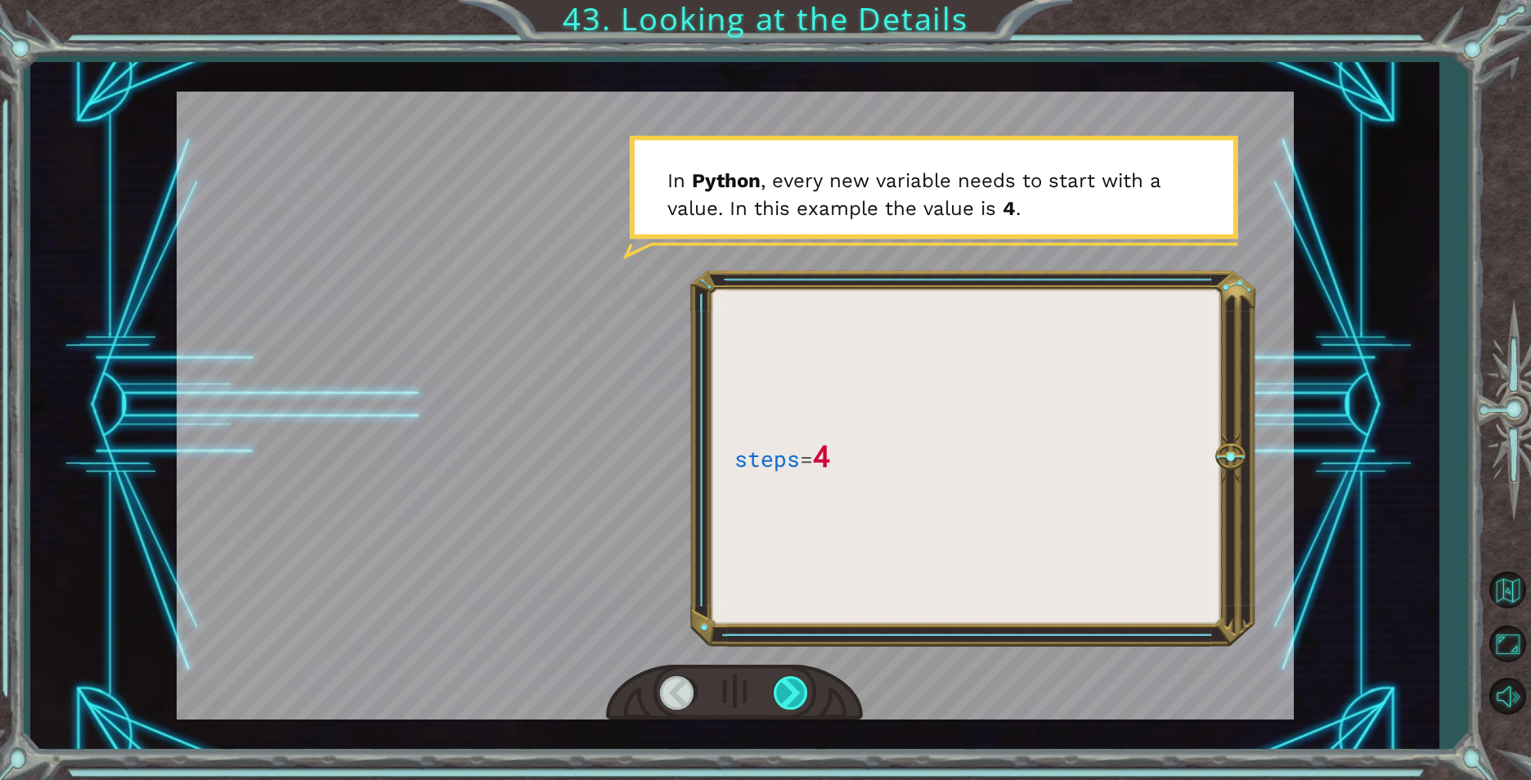
click at [797, 681] on div at bounding box center [792, 693] width 37 height 34
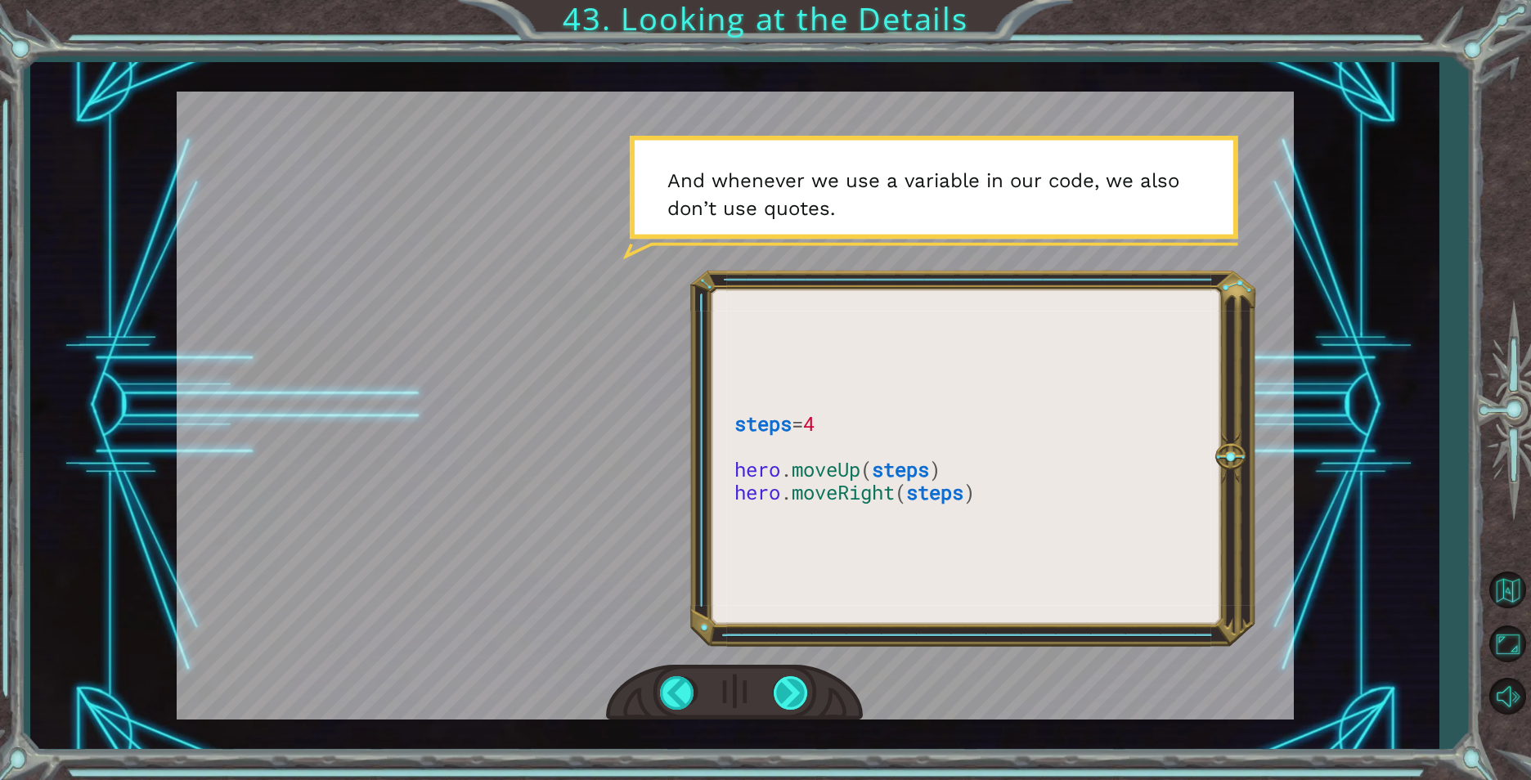
click at [797, 700] on div at bounding box center [792, 693] width 37 height 34
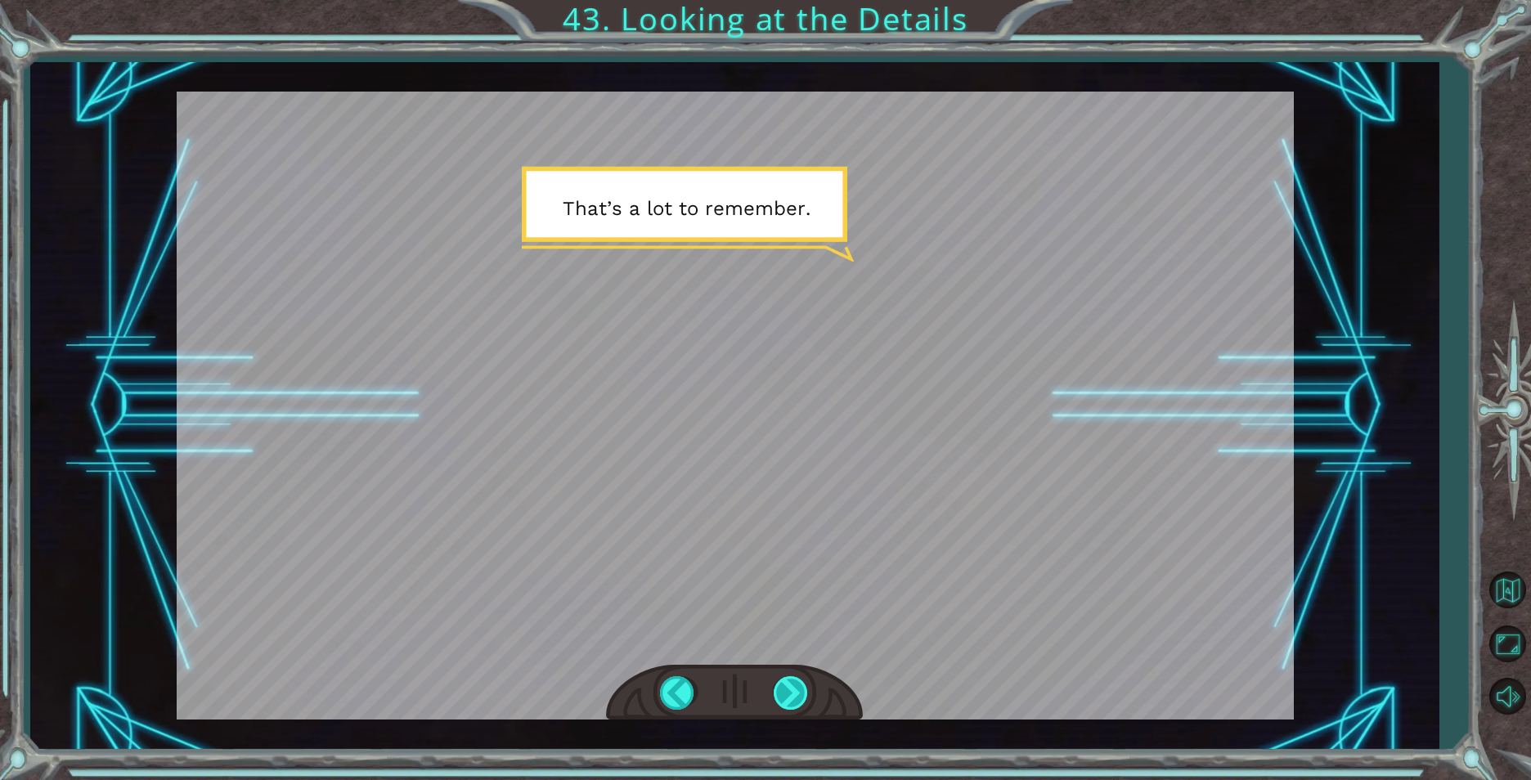
click at [797, 700] on div at bounding box center [792, 693] width 37 height 34
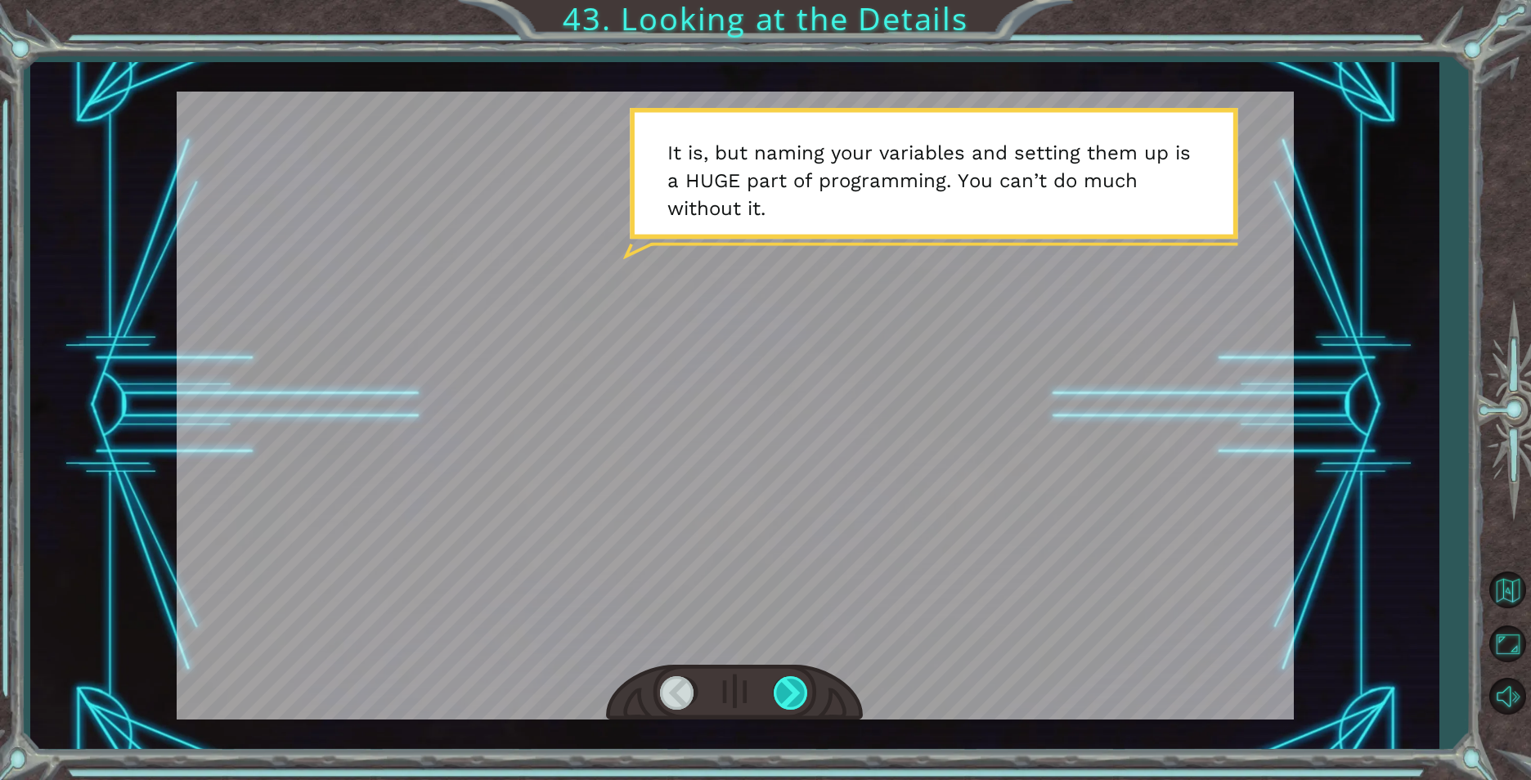
click at [790, 706] on div at bounding box center [792, 693] width 37 height 34
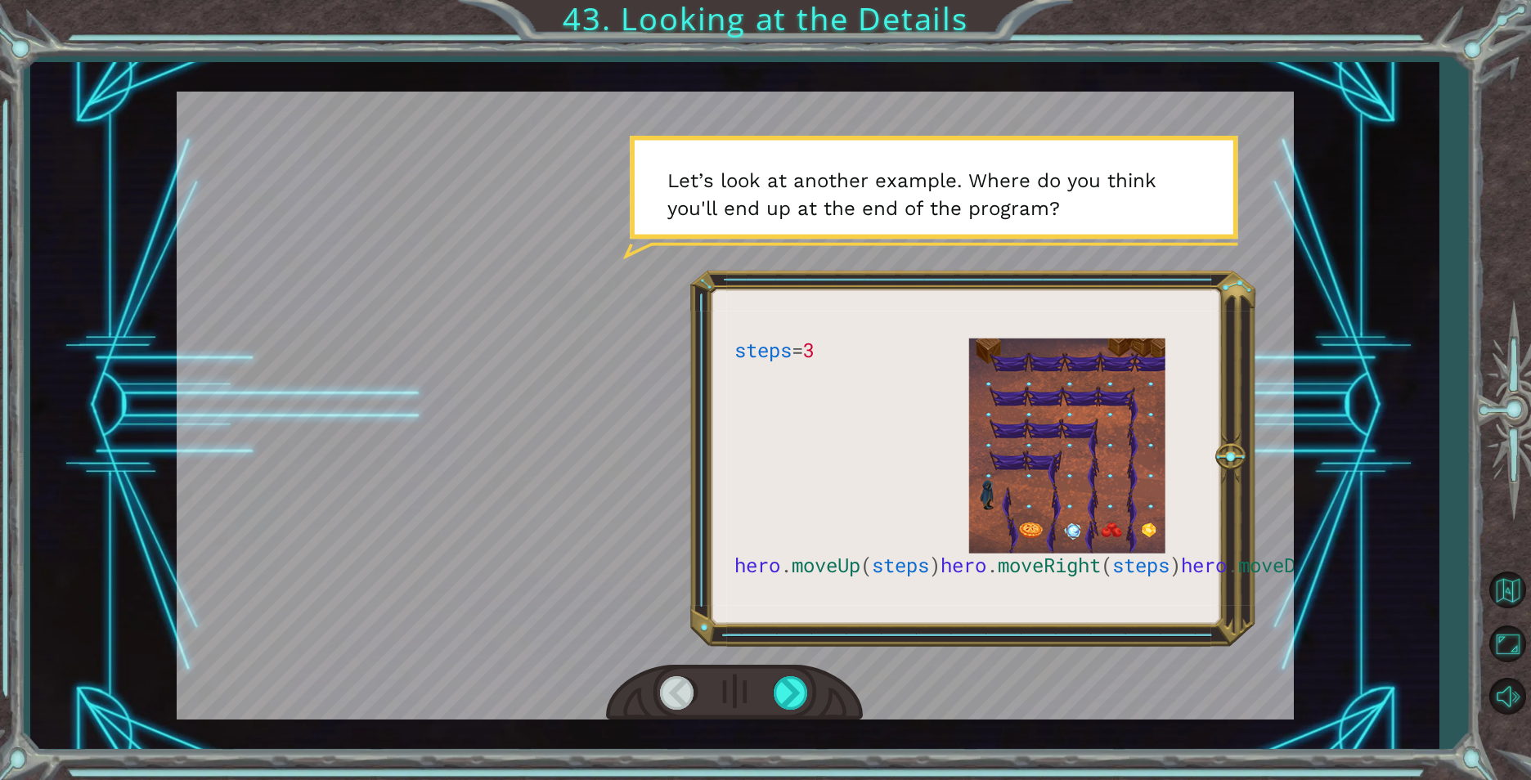
drag, startPoint x: 790, startPoint y: 693, endPoint x: 895, endPoint y: 424, distance: 287.9
click at [895, 424] on div at bounding box center [735, 406] width 1117 height 628
click at [806, 665] on div at bounding box center [734, 693] width 257 height 56
click at [803, 677] on div at bounding box center [792, 693] width 37 height 34
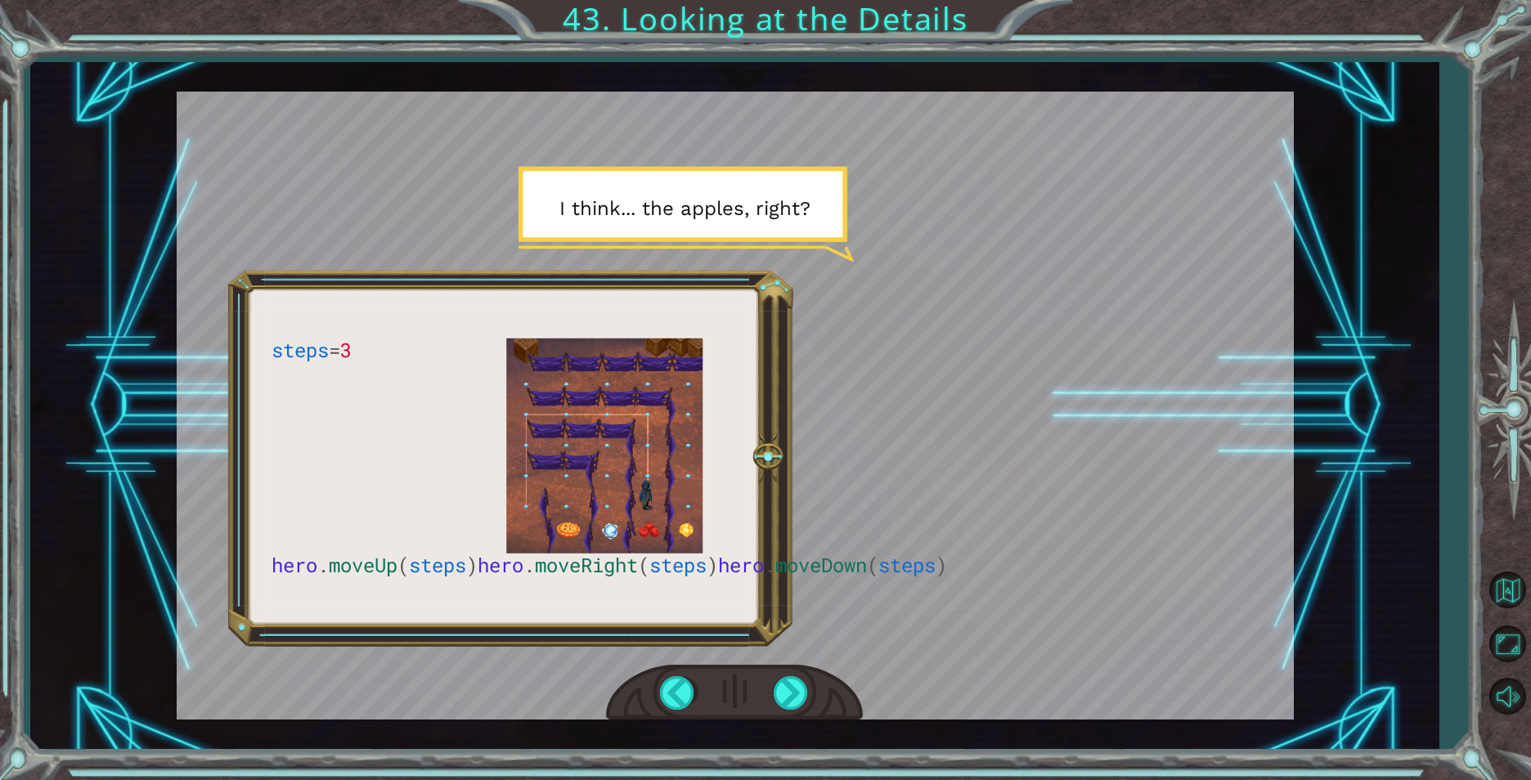
click at [817, 682] on div at bounding box center [734, 693] width 257 height 56
click at [817, 696] on div at bounding box center [734, 693] width 257 height 56
click at [809, 696] on div at bounding box center [792, 693] width 37 height 34
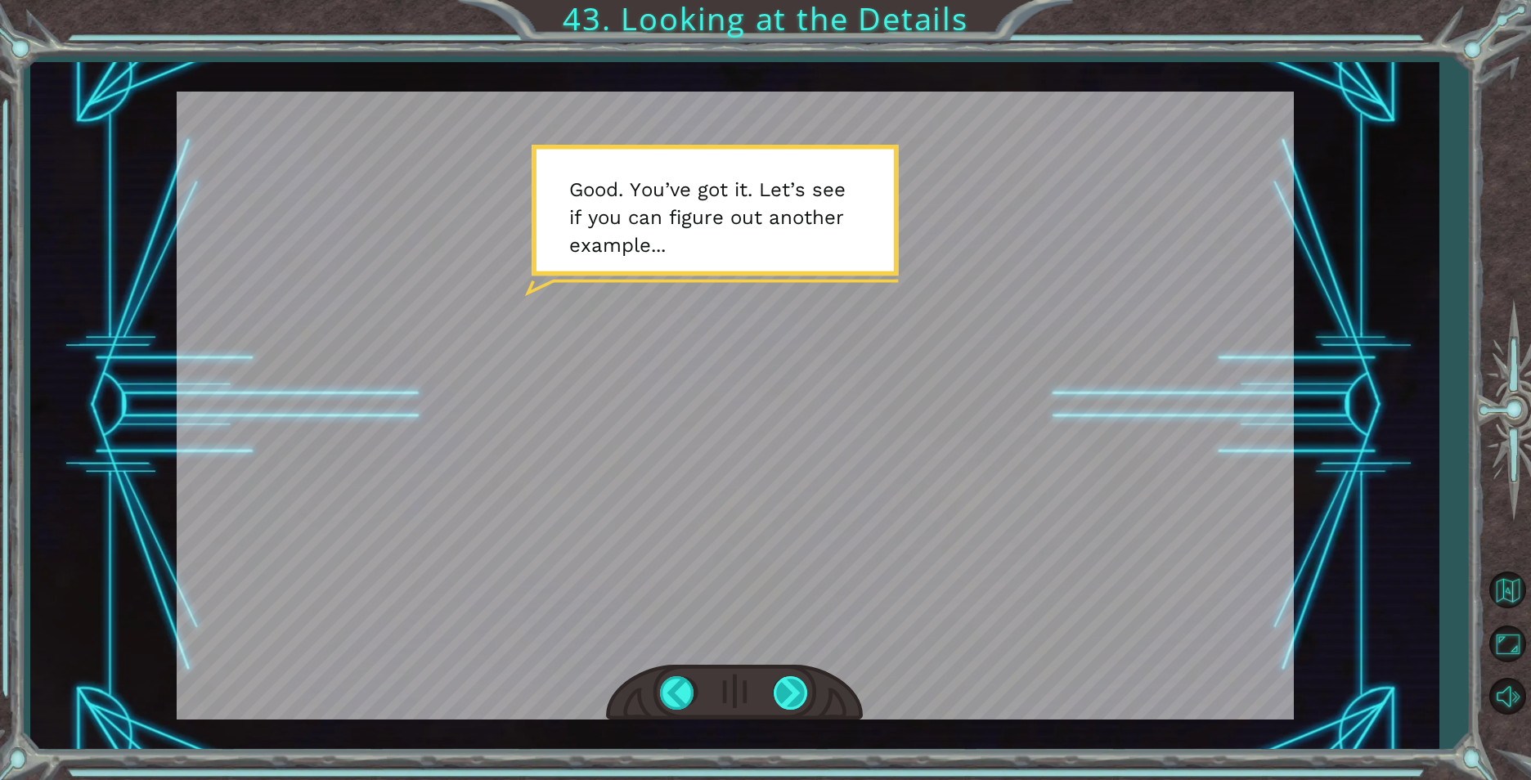
click at [801, 686] on div at bounding box center [792, 693] width 37 height 34
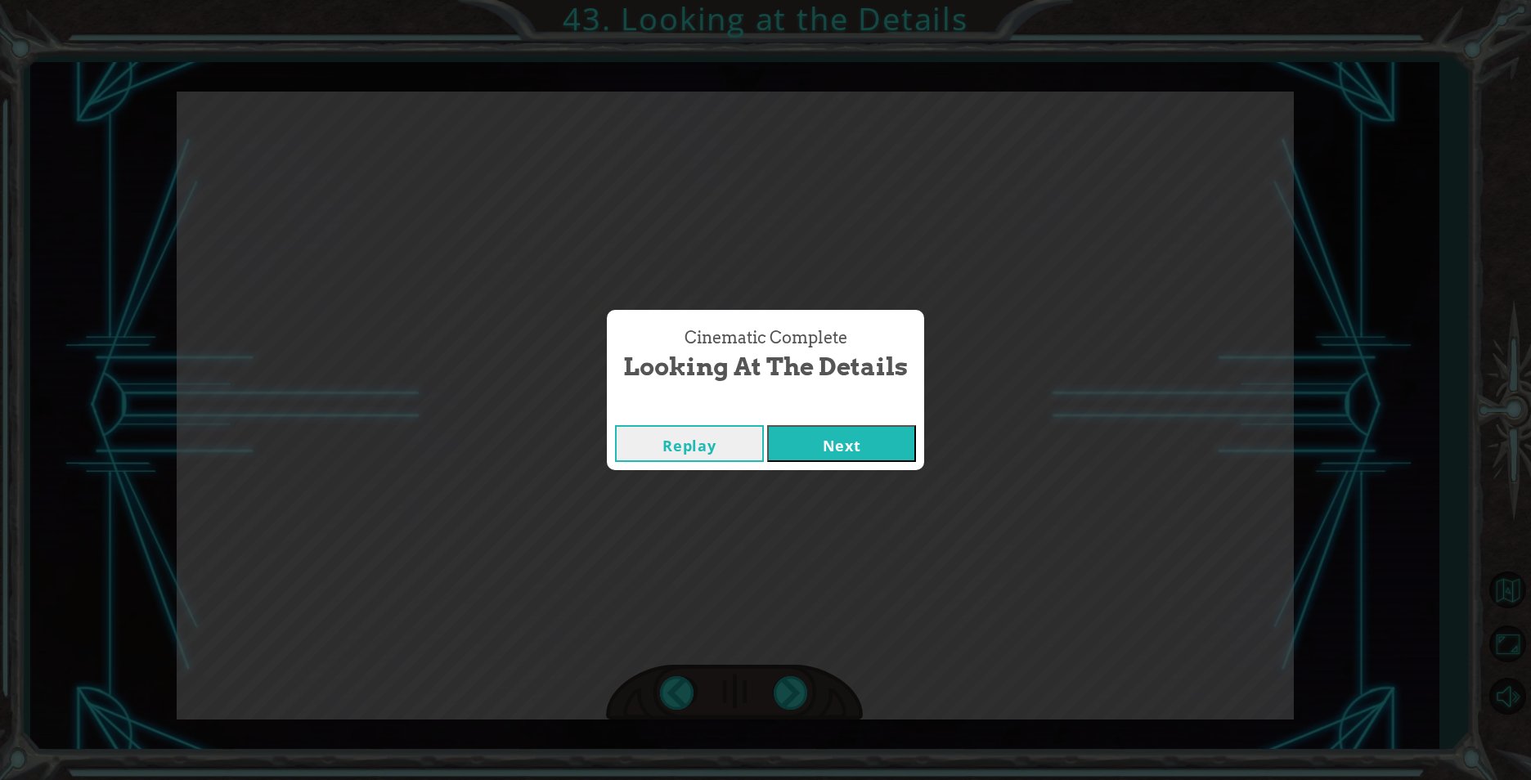
click at [860, 429] on div "Cinematic Complete Looking at the Details Replay Next" at bounding box center [765, 390] width 317 height 160
drag, startPoint x: 860, startPoint y: 429, endPoint x: 858, endPoint y: 451, distance: 22.2
click at [858, 451] on button "Next" at bounding box center [841, 443] width 149 height 37
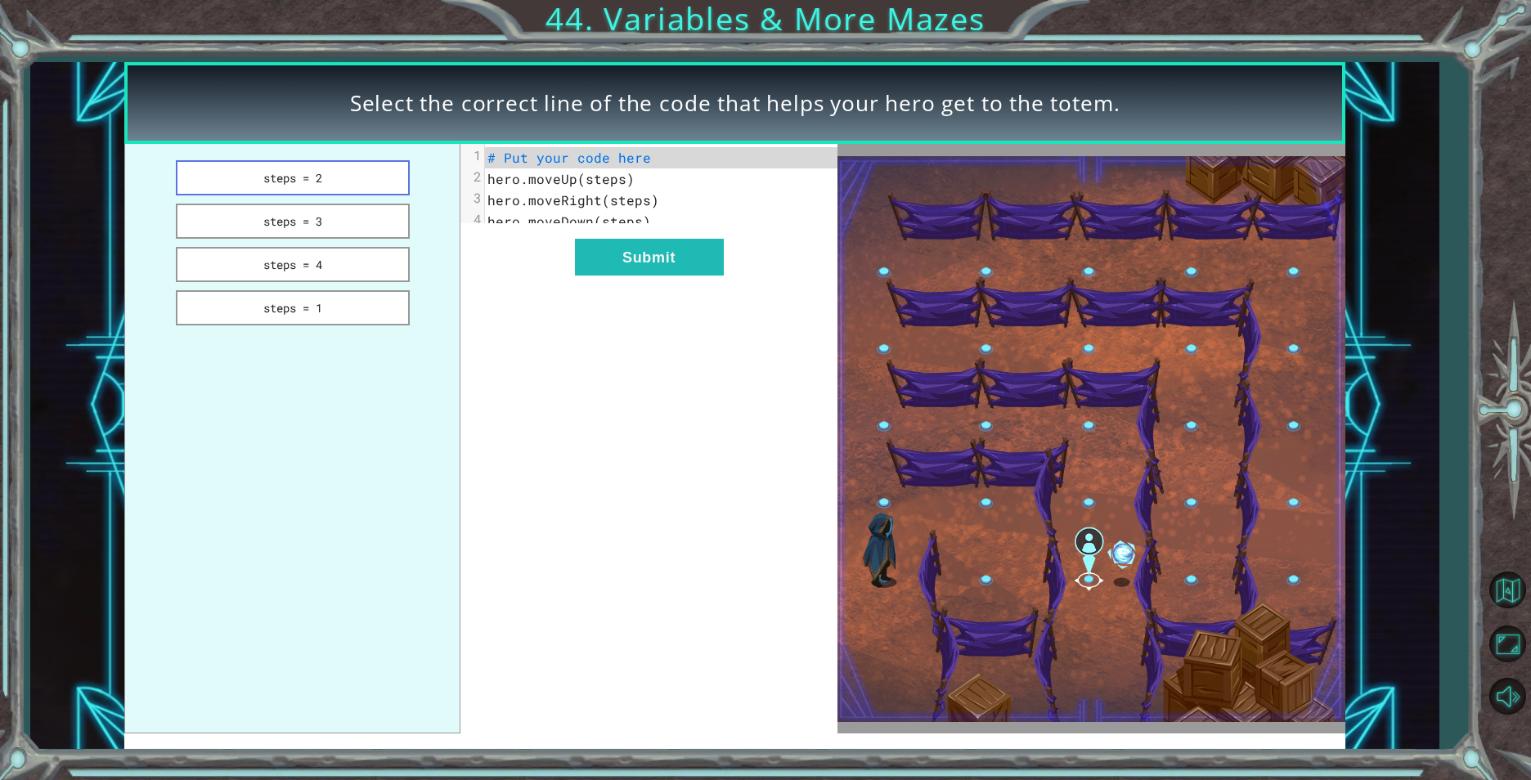
click at [352, 187] on button "steps = 2" at bounding box center [293, 177] width 234 height 35
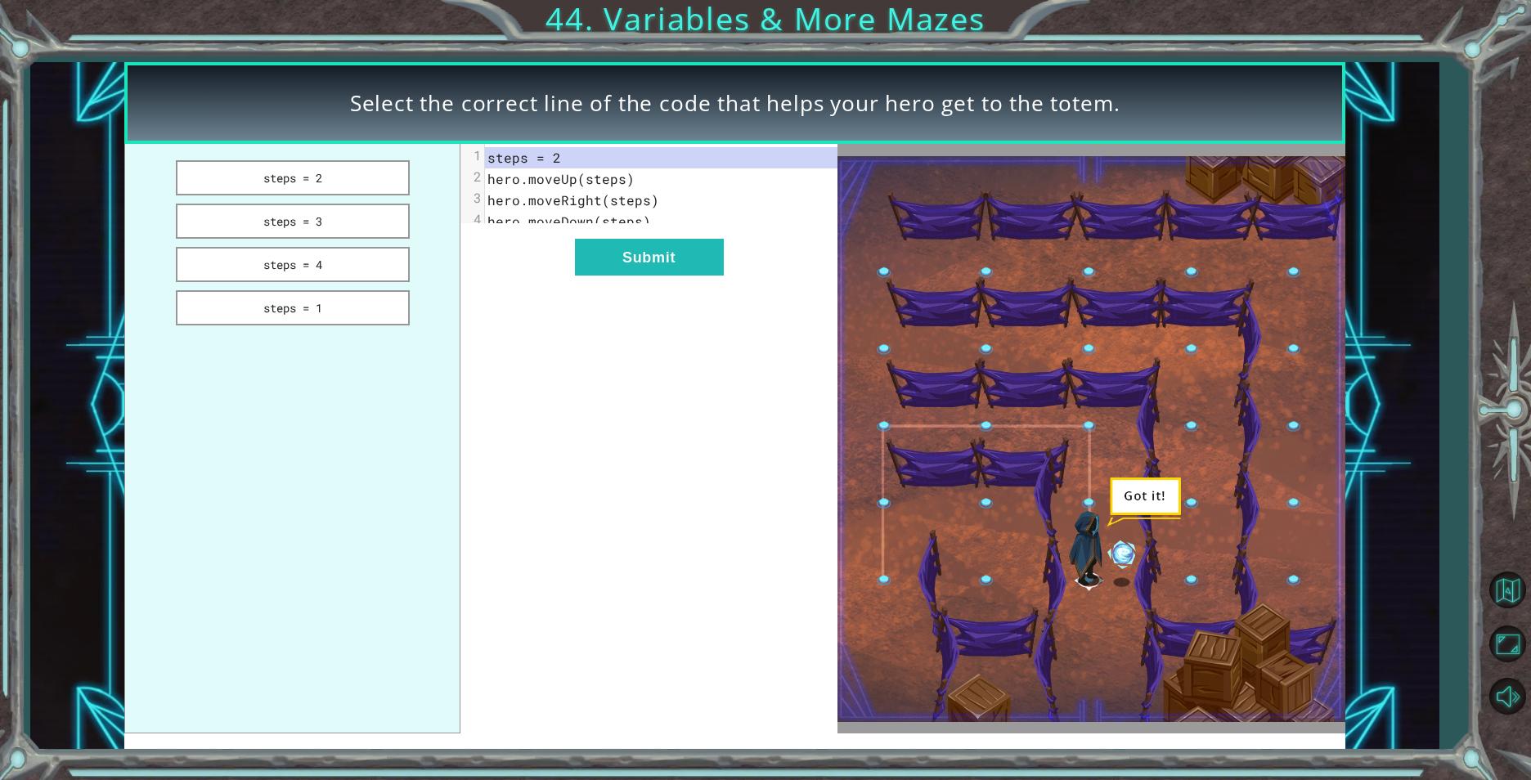
click at [660, 249] on div "xxxxxxxxxx 4 1 steps = 2 2 hero.moveUp(steps) 3 hero.moveRight(steps) 4 hero.mo…" at bounding box center [648, 439] width 377 height 590
click at [663, 262] on button "Submit" at bounding box center [649, 257] width 149 height 37
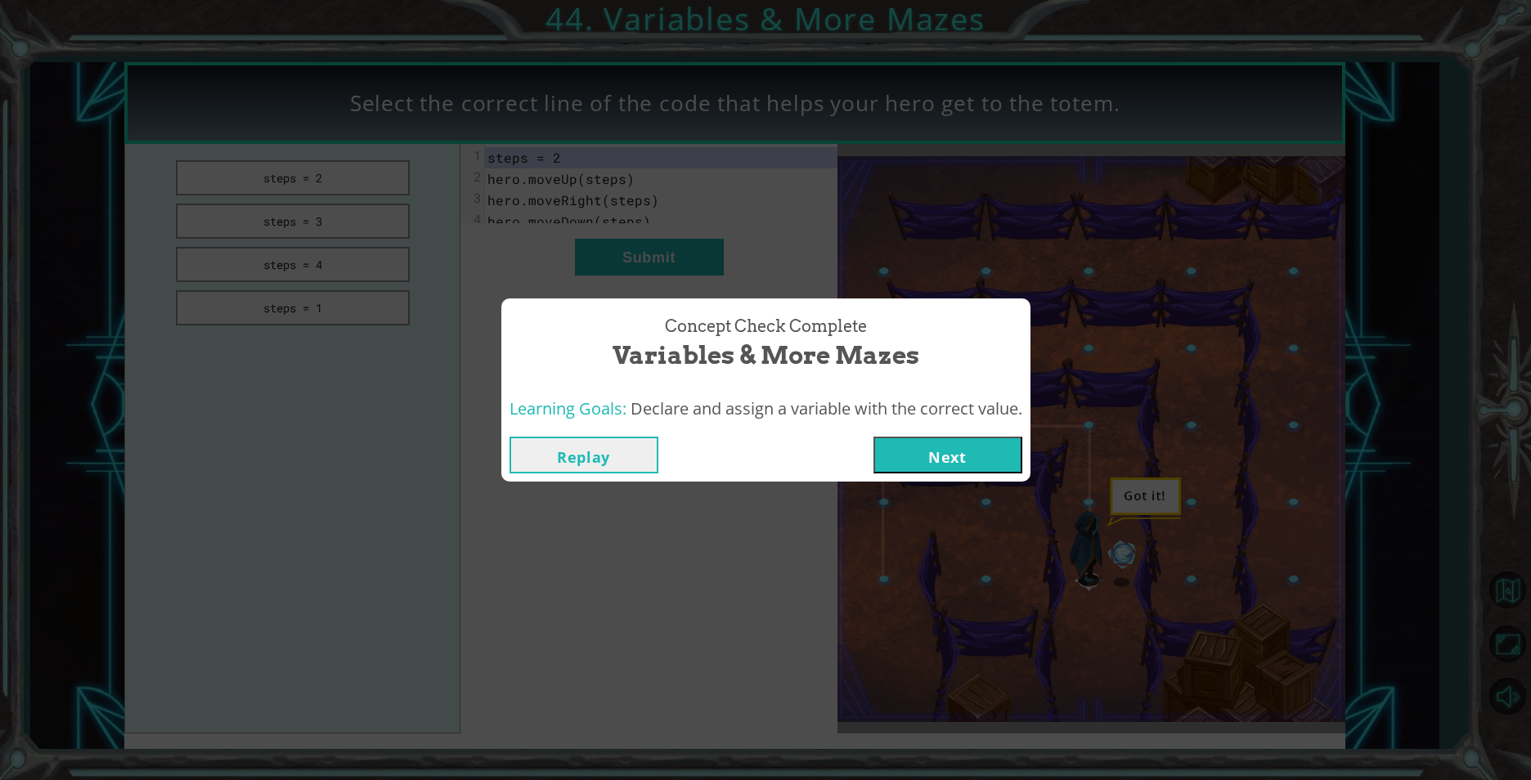
click at [997, 451] on button "Next" at bounding box center [947, 455] width 149 height 37
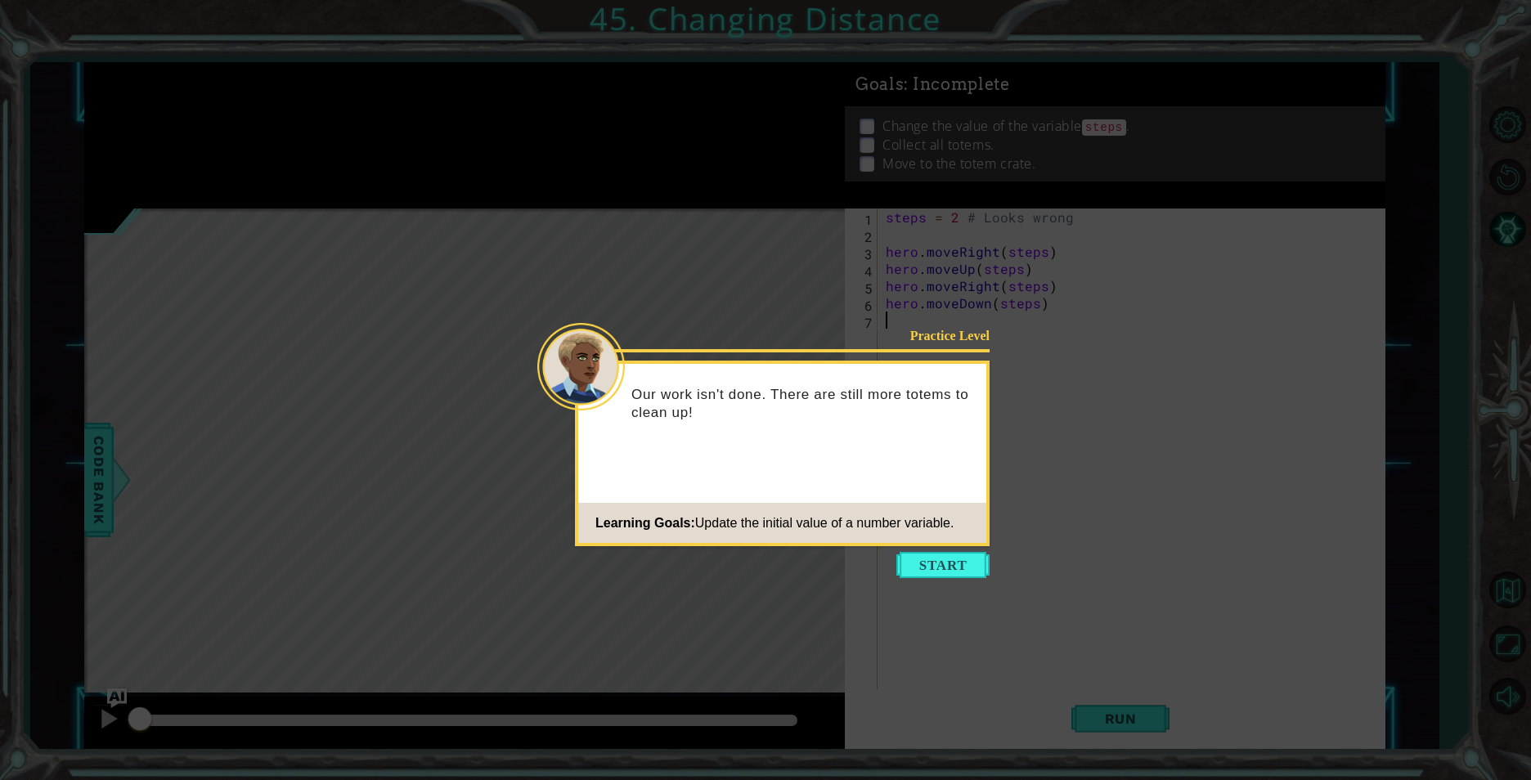
click at [959, 550] on body "1 ההההההההההההההההההההההההההההההההההההההההההההההההההההההההההההההההההההההההההההה…" at bounding box center [765, 390] width 1531 height 780
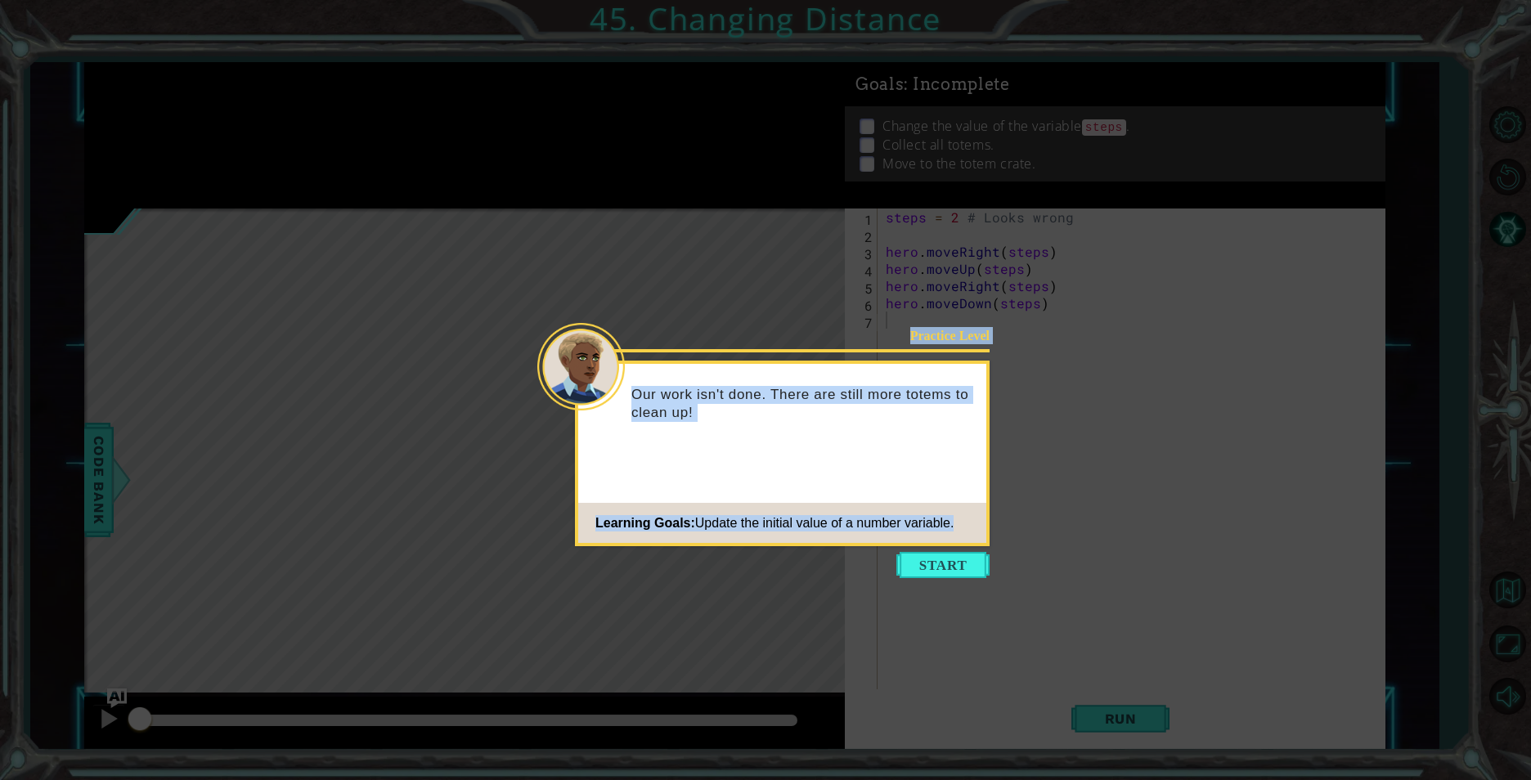
click at [931, 556] on button "Start" at bounding box center [942, 565] width 93 height 26
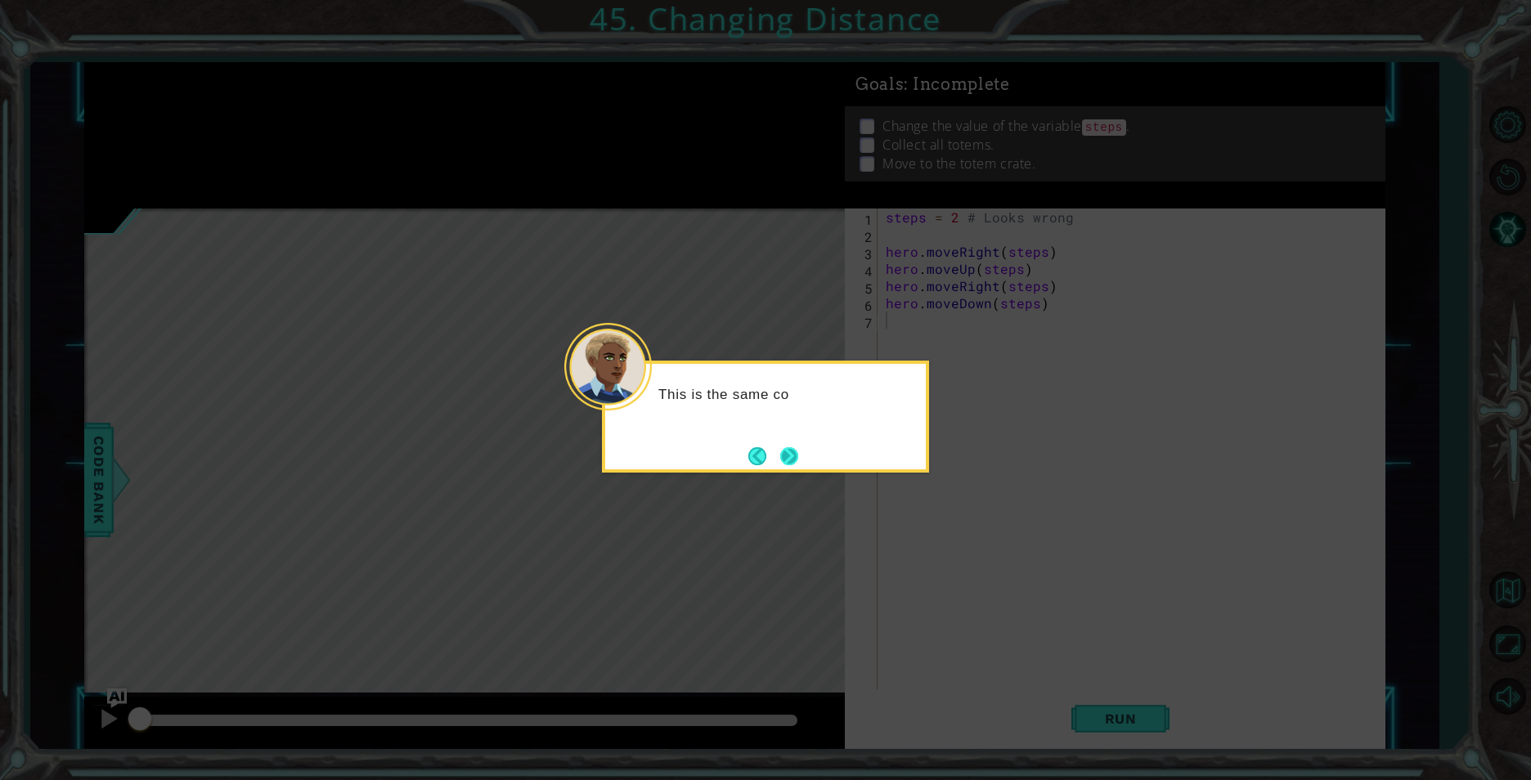
click at [795, 460] on button "Next" at bounding box center [788, 456] width 20 height 20
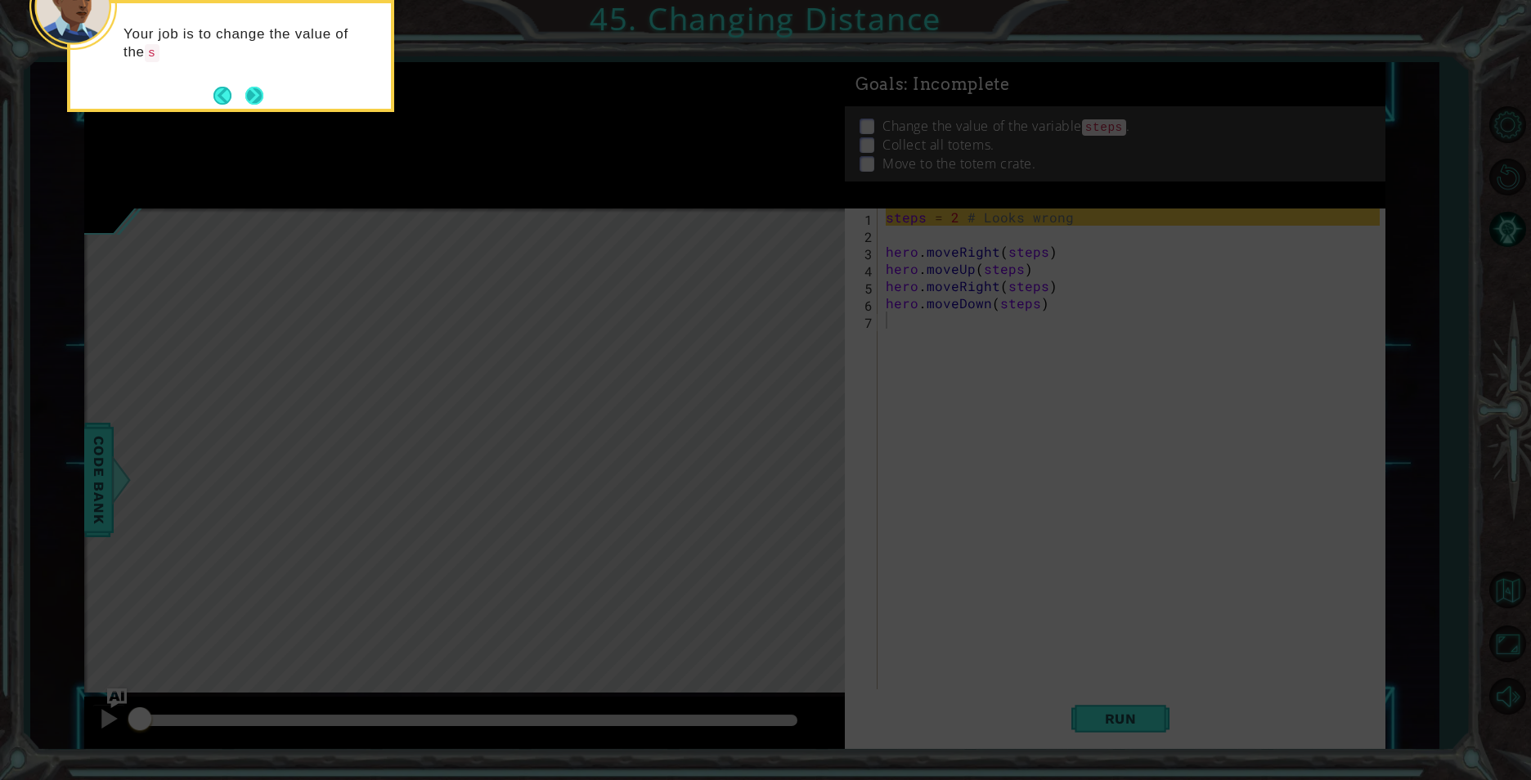
click at [249, 101] on button "Next" at bounding box center [254, 95] width 23 height 23
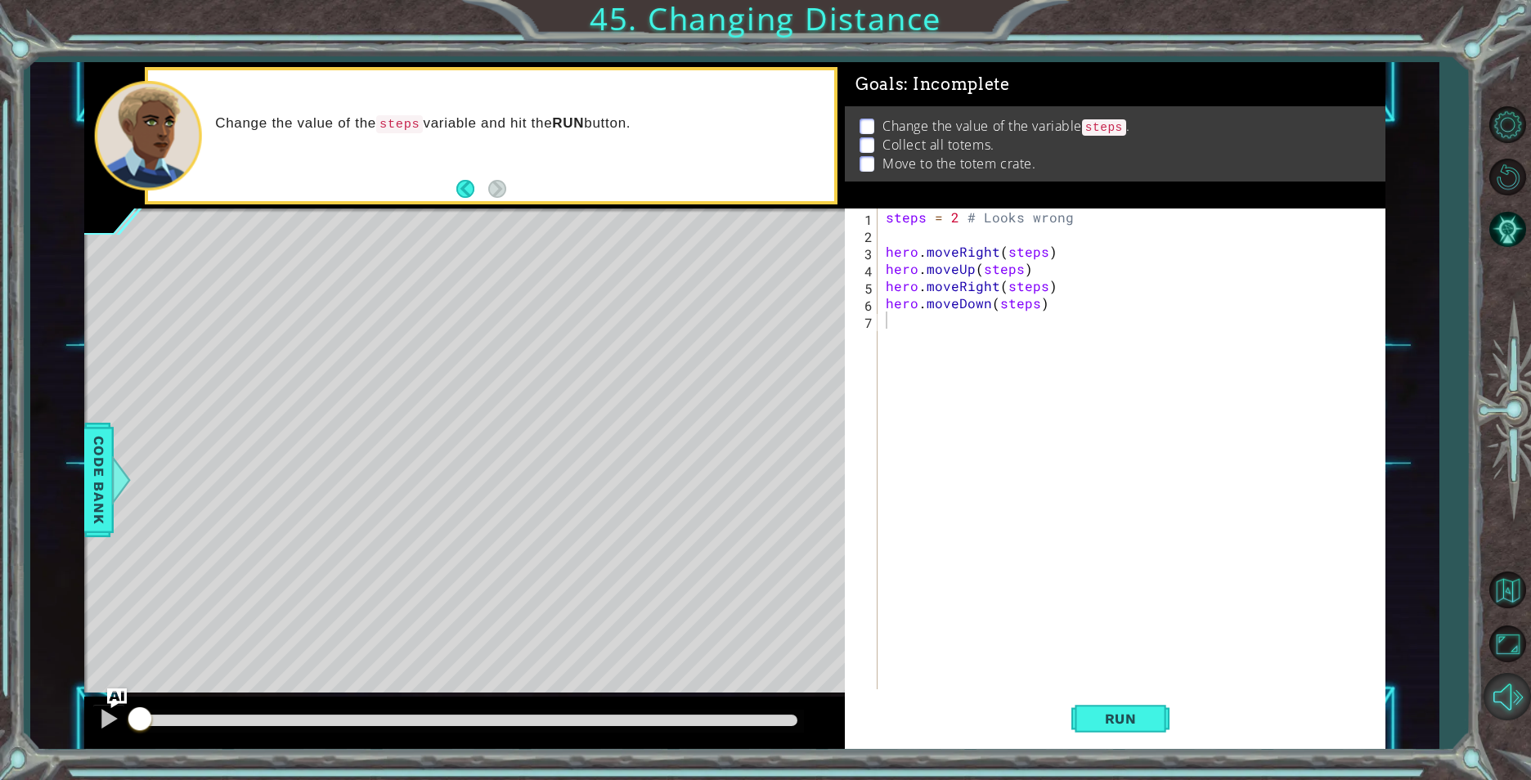
drag, startPoint x: 1513, startPoint y: 622, endPoint x: 1516, endPoint y: 684, distance: 62.2
click at [1513, 622] on button "Maximize Browser" at bounding box center [1506, 644] width 47 height 47
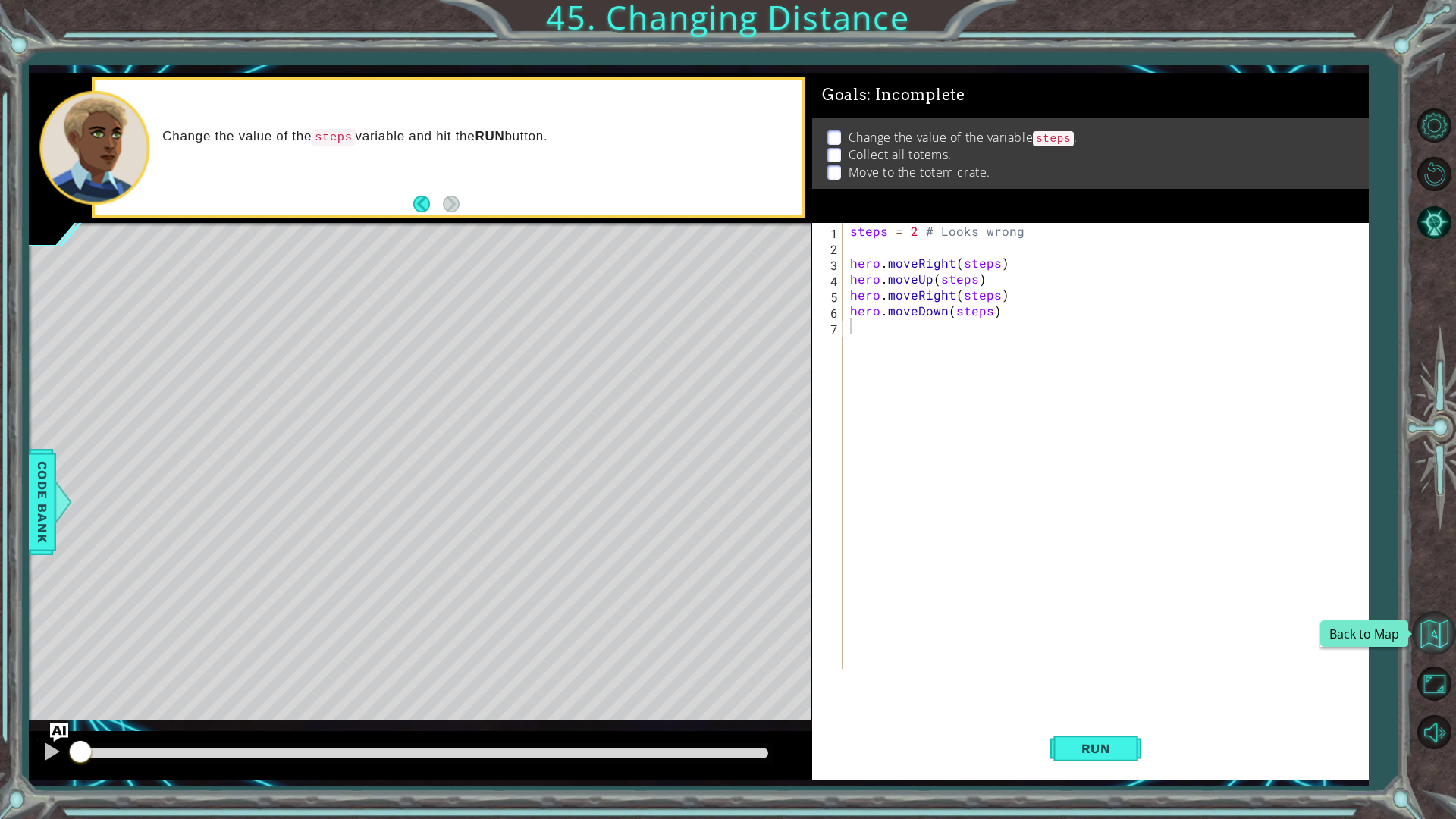
click at [1408, 628] on button "Back to Map" at bounding box center [1434, 633] width 44 height 44
